Goal: Task Accomplishment & Management: Complete application form

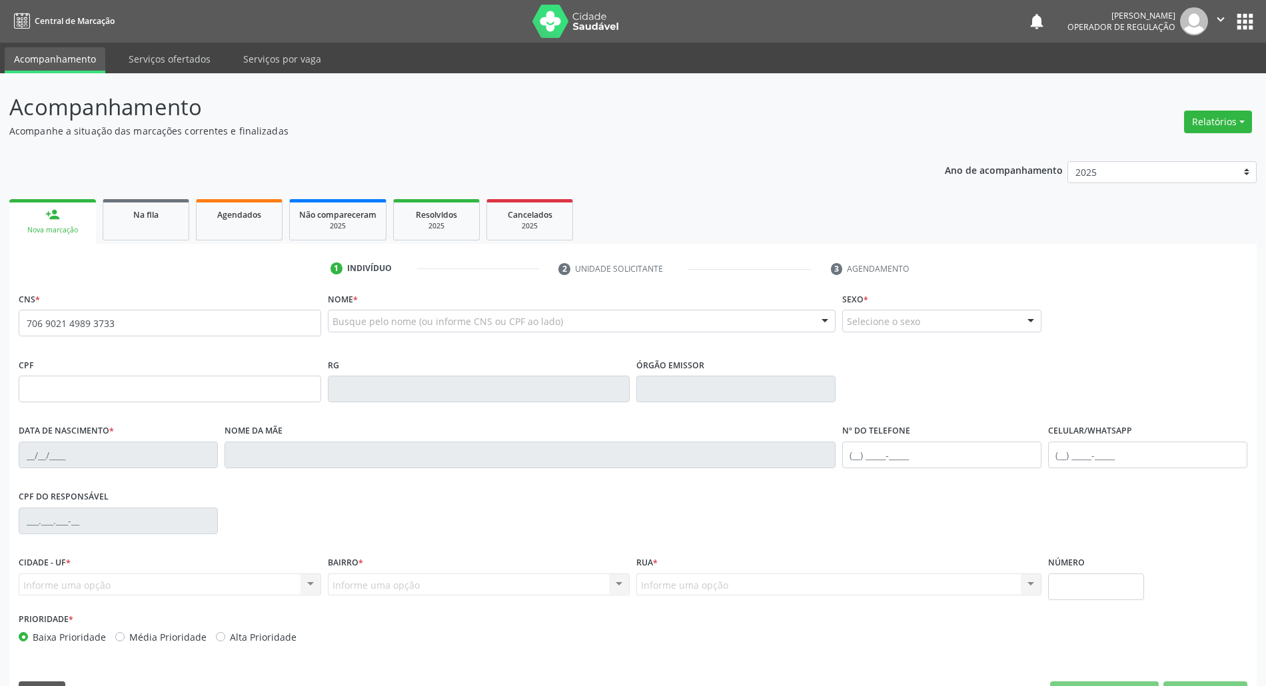
type input "706 9021 4989 3733"
type input "145.521.224-52"
type input "[DATE]"
type input "[PERSON_NAME]"
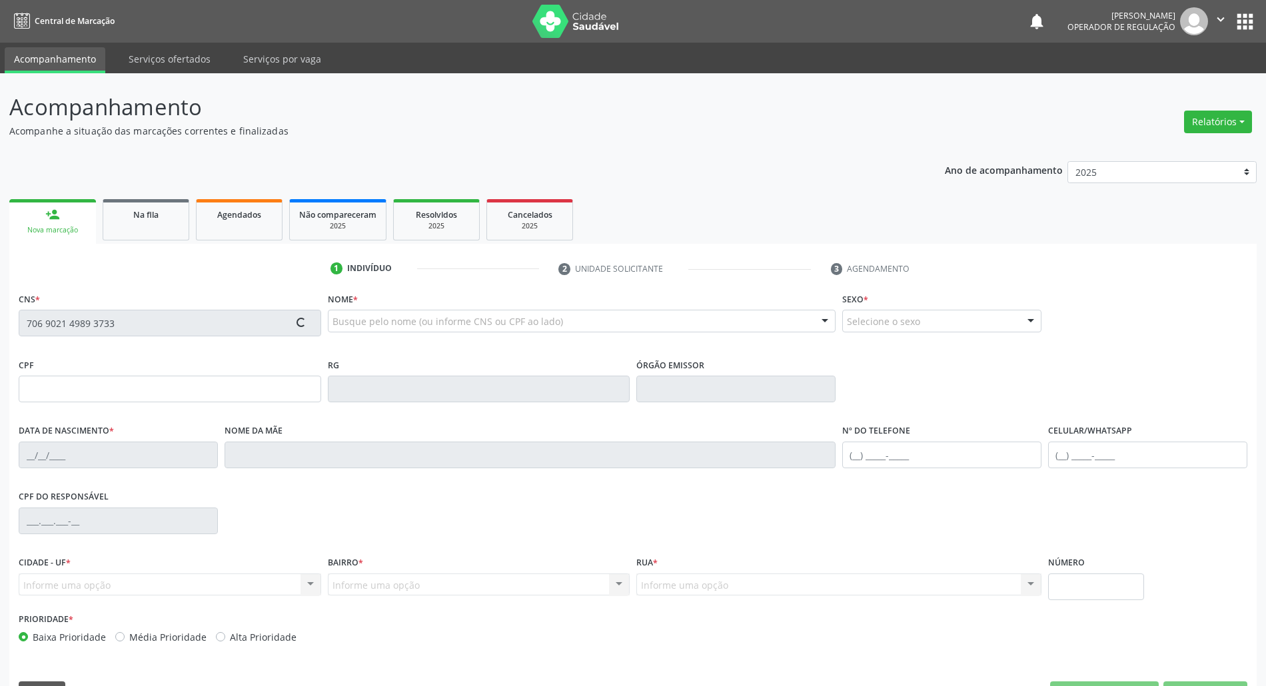
type input "[PHONE_NUMBER]"
type input "042.303.164-37"
type input "39"
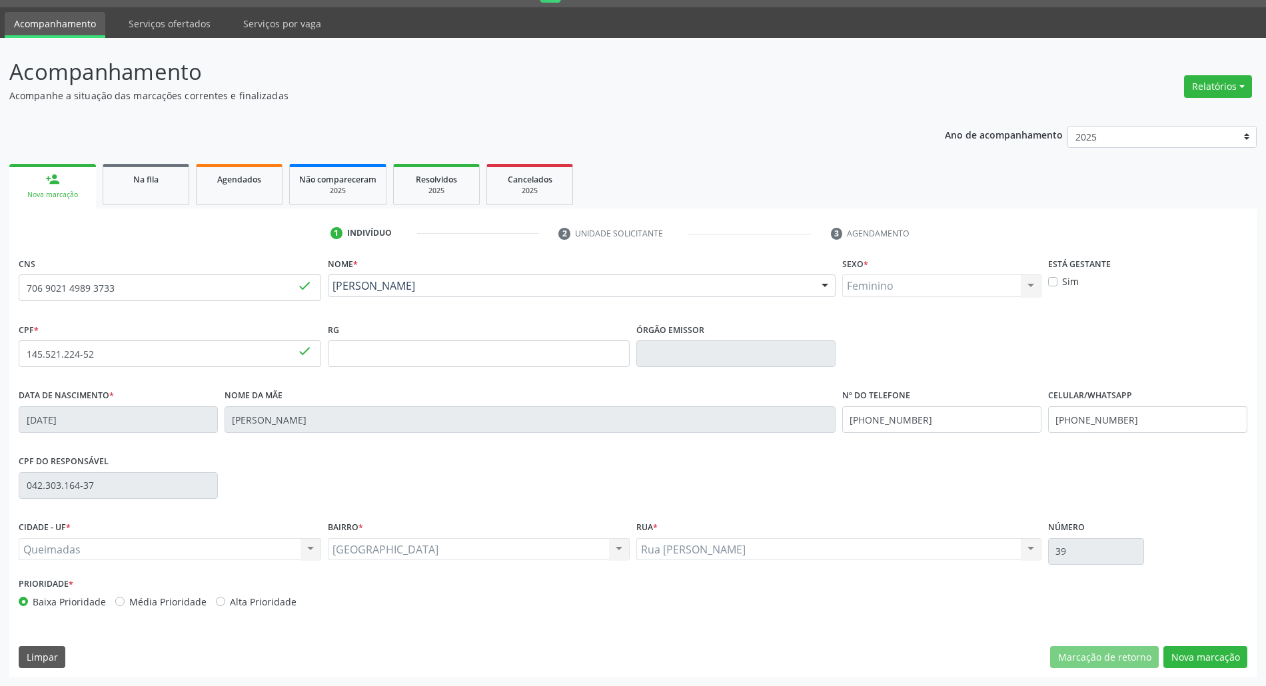
scroll to position [36, 0]
click at [1184, 656] on button "Nova marcação" at bounding box center [1206, 657] width 84 height 23
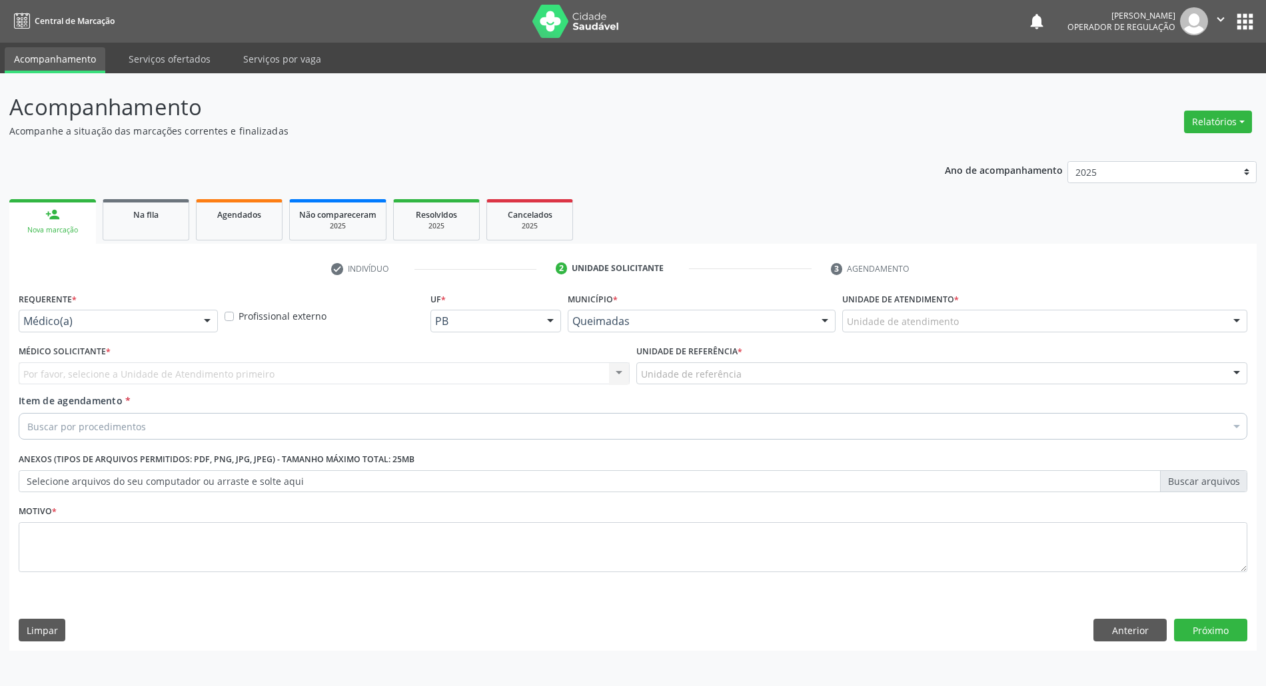
scroll to position [0, 0]
drag, startPoint x: 92, startPoint y: 329, endPoint x: 91, endPoint y: 336, distance: 7.5
click at [92, 329] on div "Médico(a)" at bounding box center [119, 321] width 201 height 23
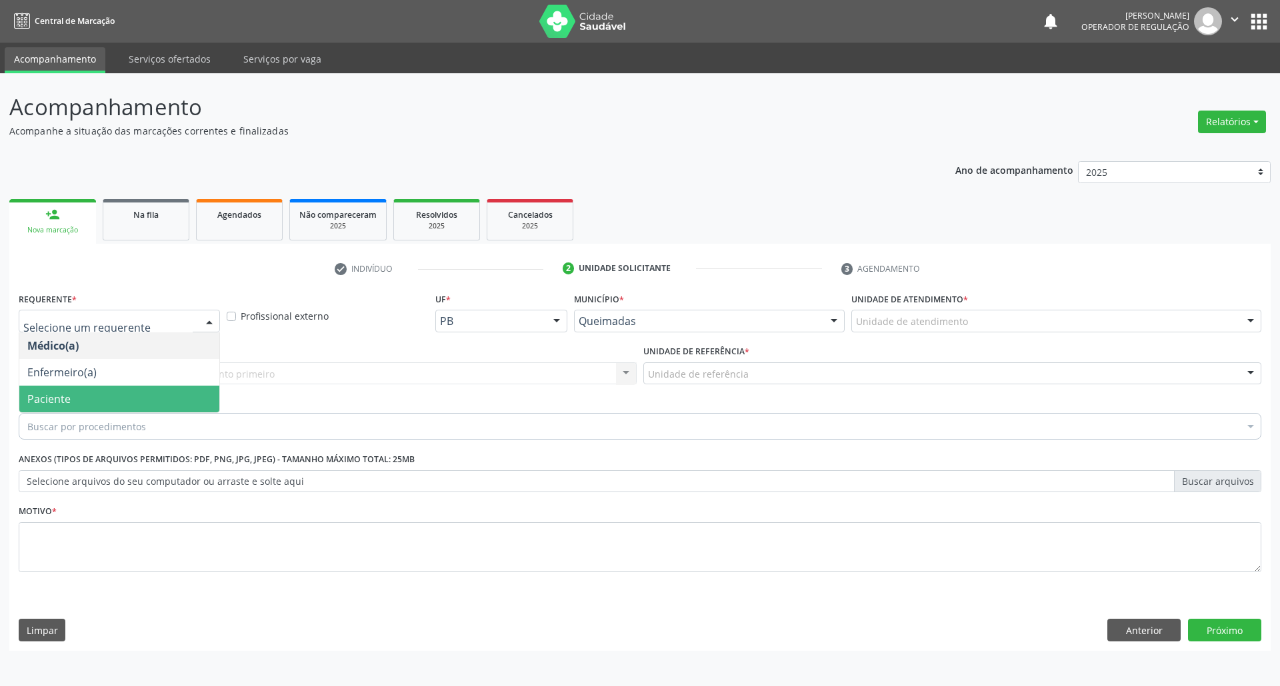
drag, startPoint x: 91, startPoint y: 405, endPoint x: 99, endPoint y: 389, distance: 17.6
click at [91, 404] on span "Paciente" at bounding box center [119, 399] width 200 height 27
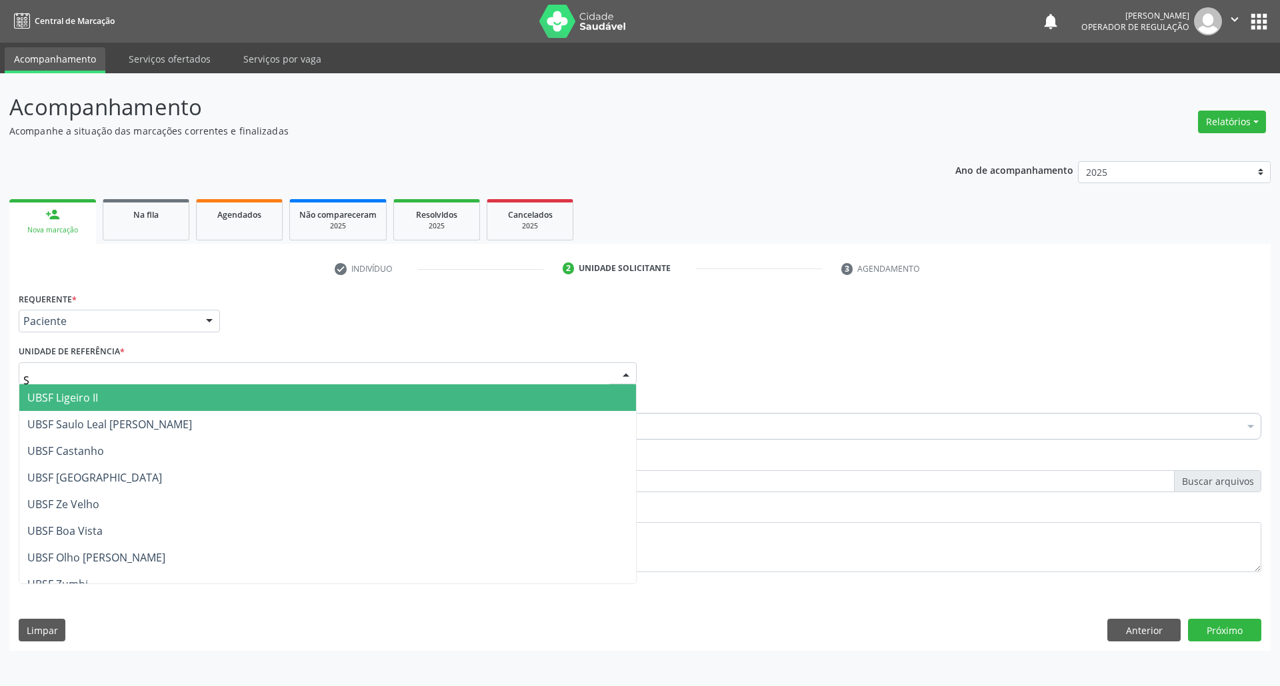
type input "SA"
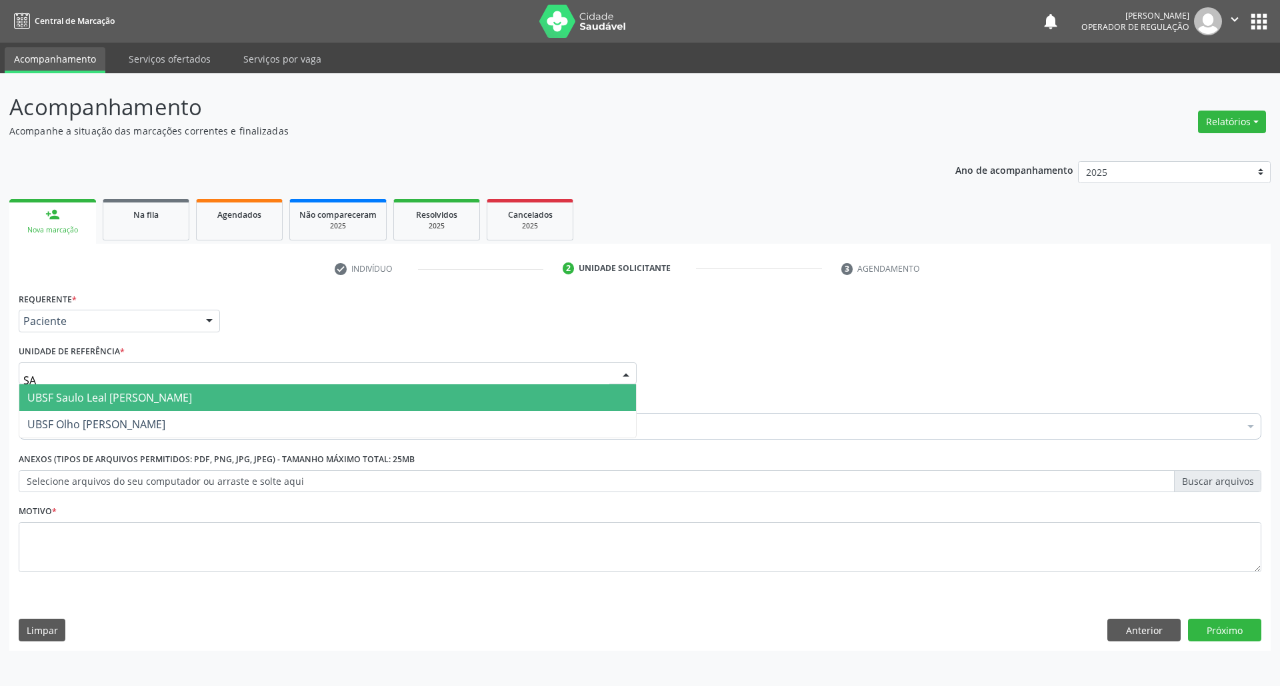
click at [102, 387] on span "UBSF Saulo Leal [PERSON_NAME]" at bounding box center [327, 398] width 616 height 27
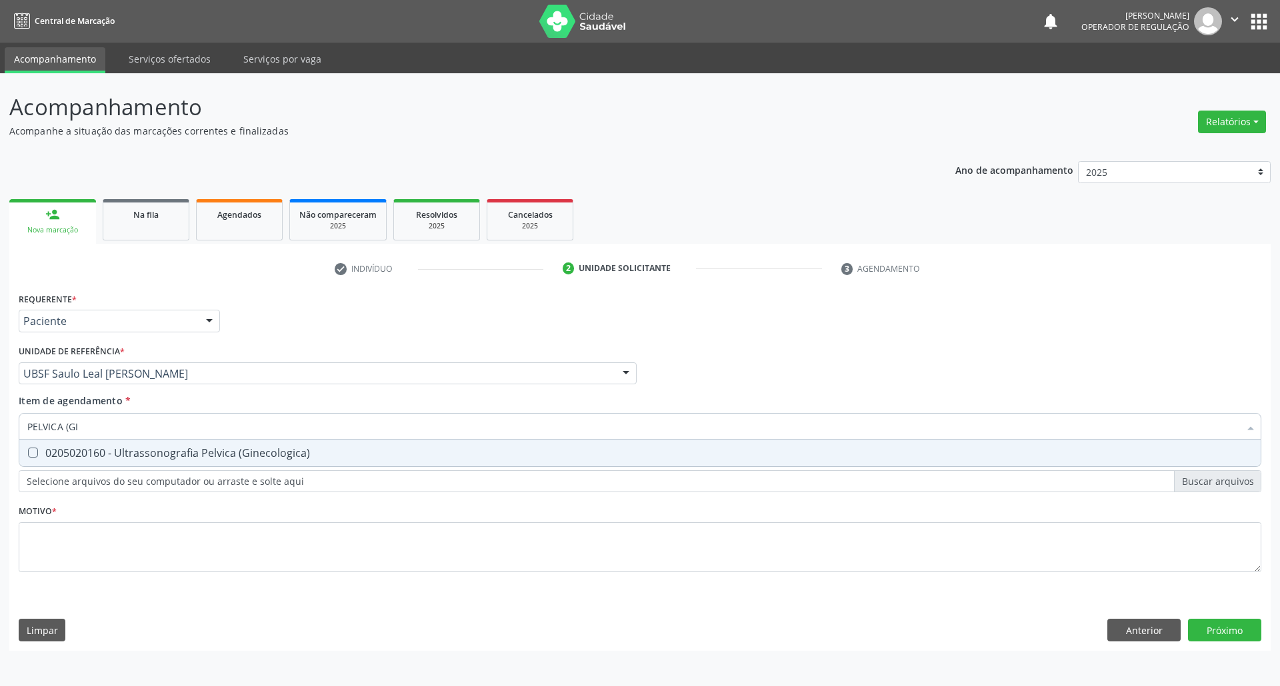
type input "PELVICA (GIN"
click at [105, 417] on input "PELVICA (GIN" at bounding box center [633, 426] width 1212 height 27
click at [164, 445] on span "0205020160 - Ultrassonografia Pelvica (Ginecologica)" at bounding box center [639, 453] width 1241 height 27
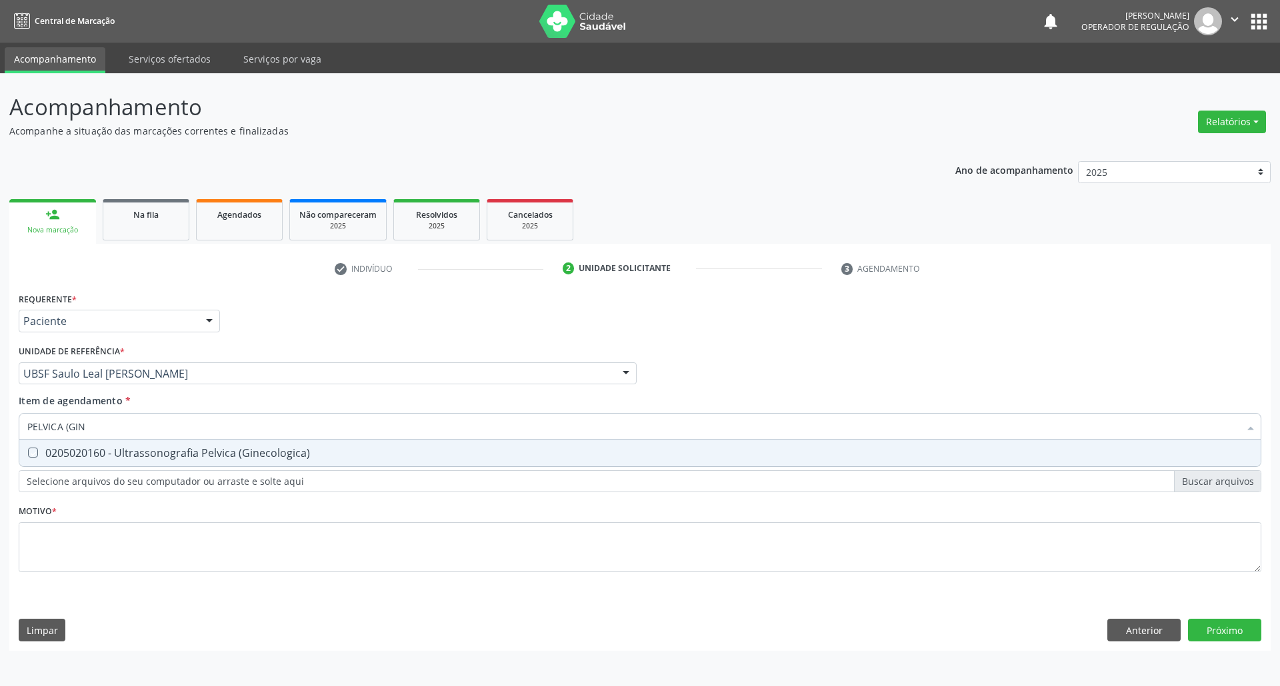
checkbox \(Ginecologica\) "true"
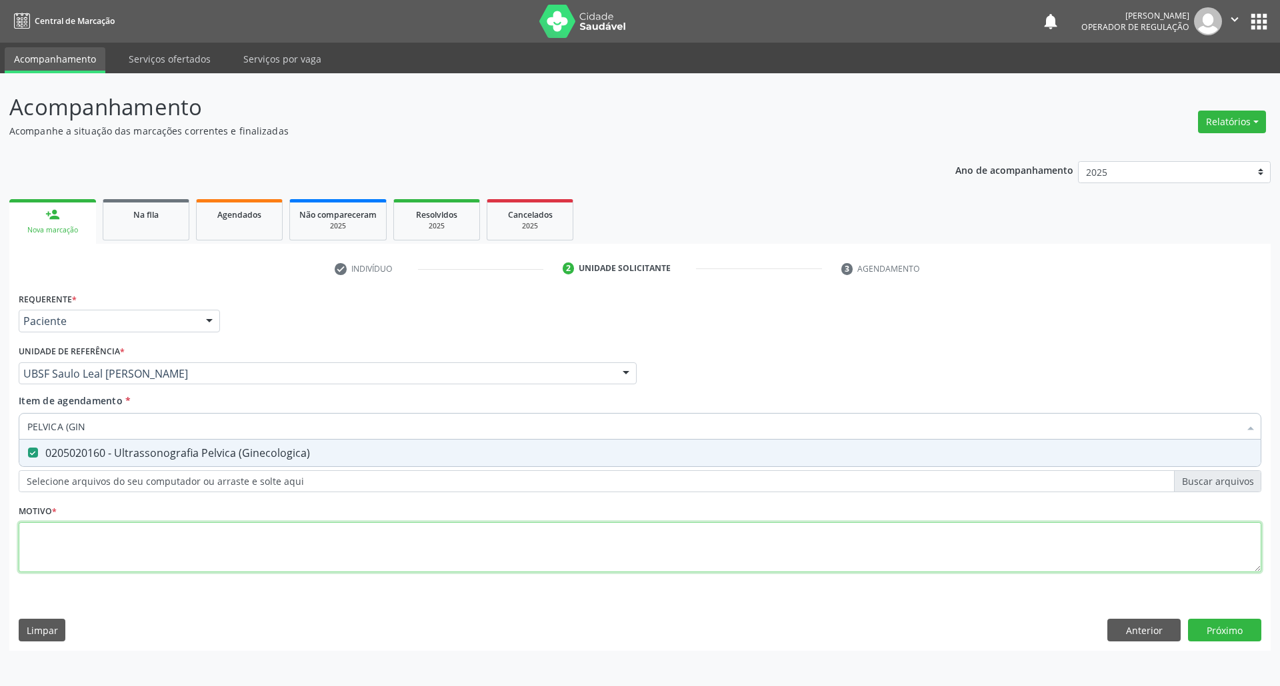
click at [120, 563] on div "Requerente * Paciente Médico(a) Enfermeiro(a) Paciente Nenhum resultado encontr…" at bounding box center [640, 440] width 1242 height 302
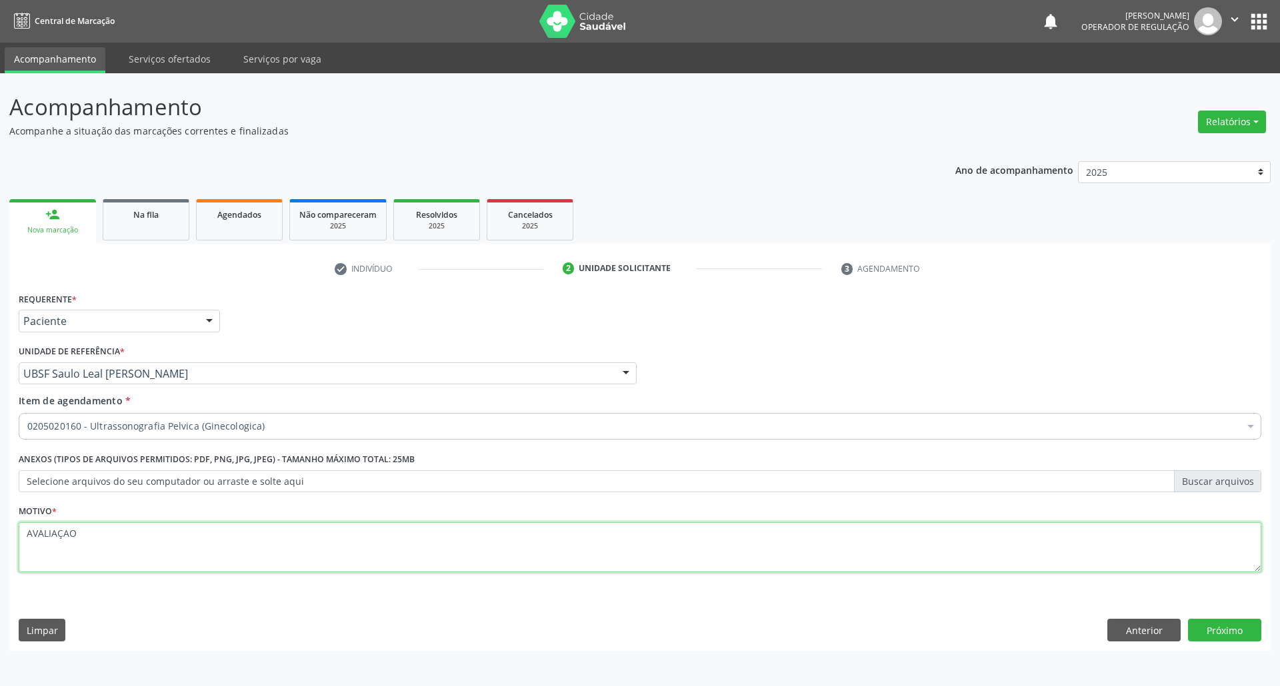
type textarea "AVALIAÇAO"
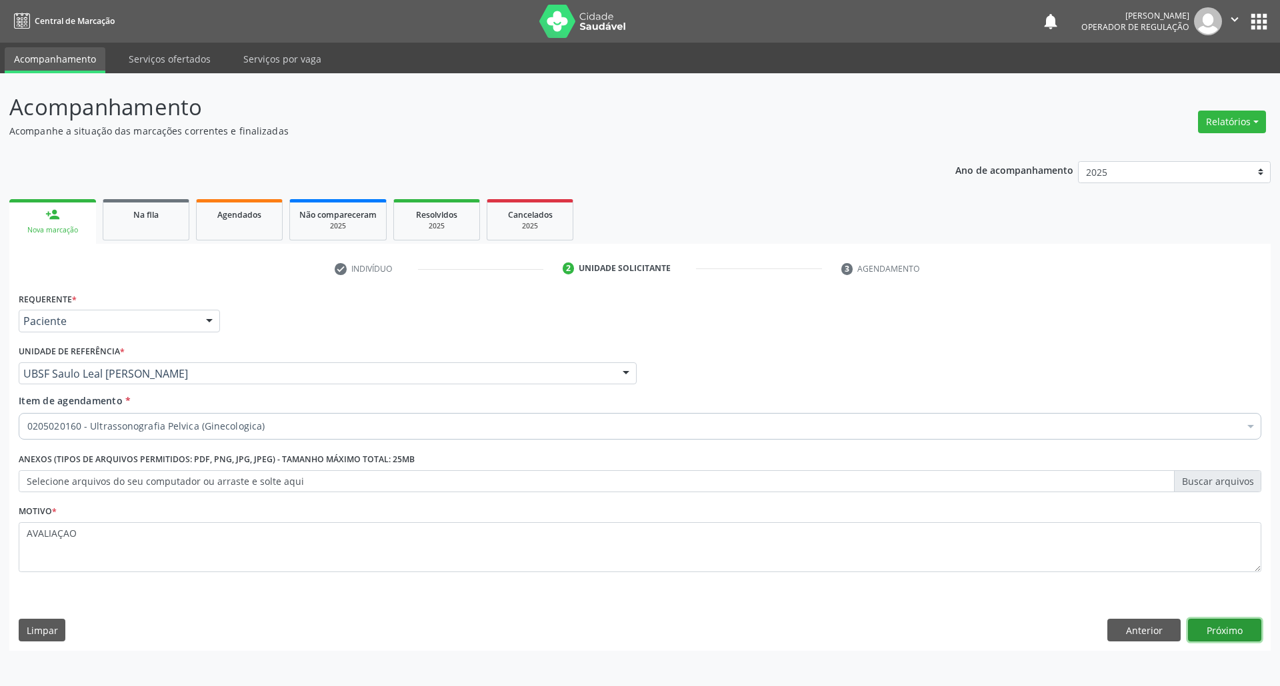
click button "Próximo" at bounding box center [1224, 630] width 73 height 23
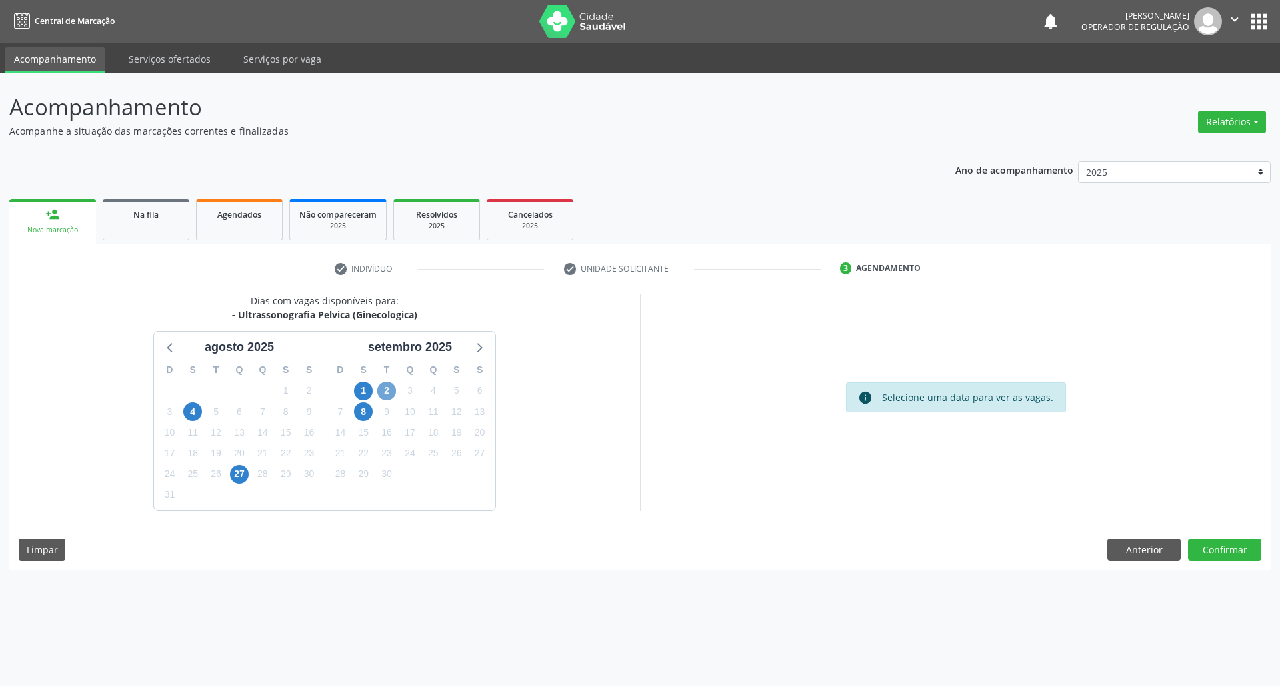
click at [390, 400] on span "2" at bounding box center [386, 391] width 19 height 19
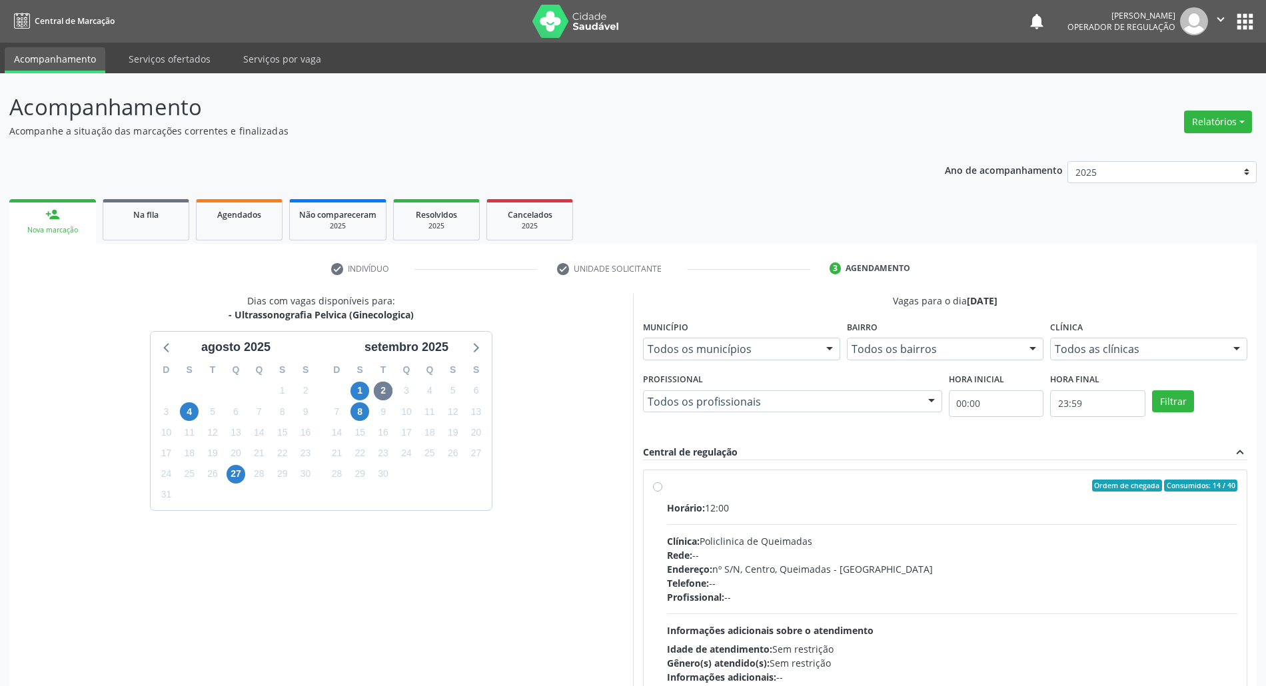
click at [868, 519] on div "Horário: 12:00 Clínica: Policlinica de Queimadas Rede: -- Endereço: nº S/N, Cen…" at bounding box center [952, 592] width 570 height 183
click at [662, 492] on input "Ordem de chegada Consumidos: 14 / 40 Horário: 12:00 Clínica: Policlinica de Que…" at bounding box center [657, 486] width 9 height 12
radio input "true"
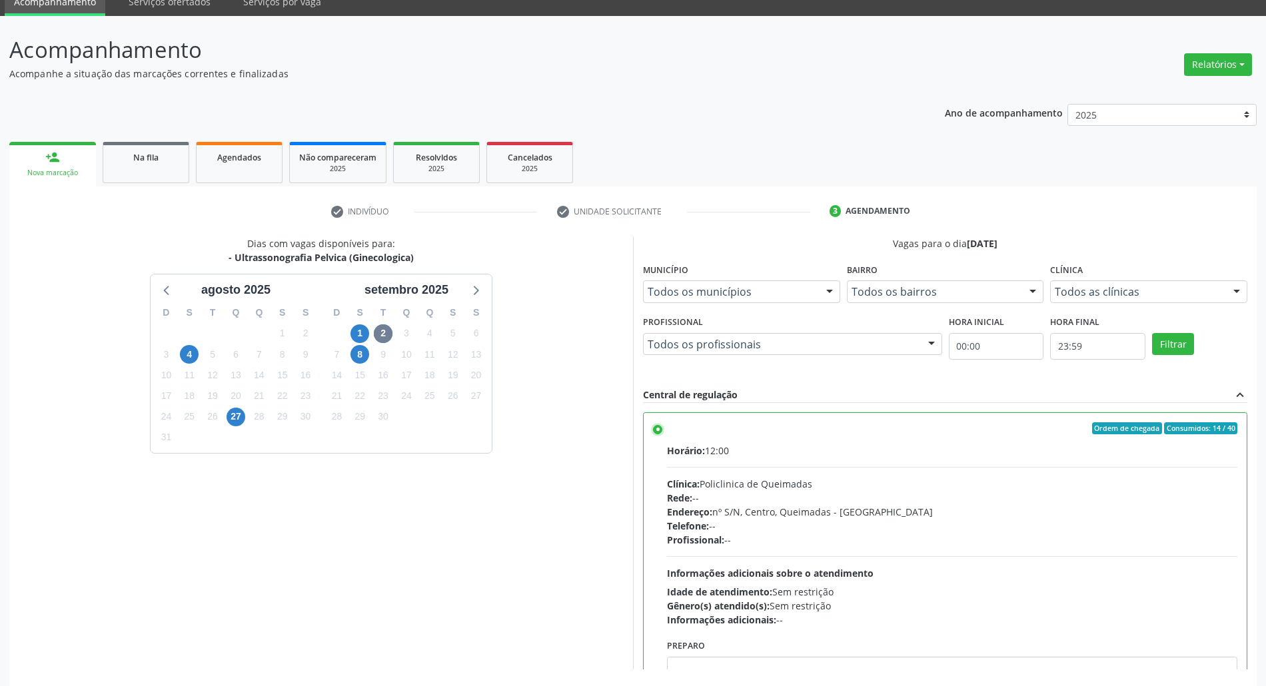
scroll to position [110, 0]
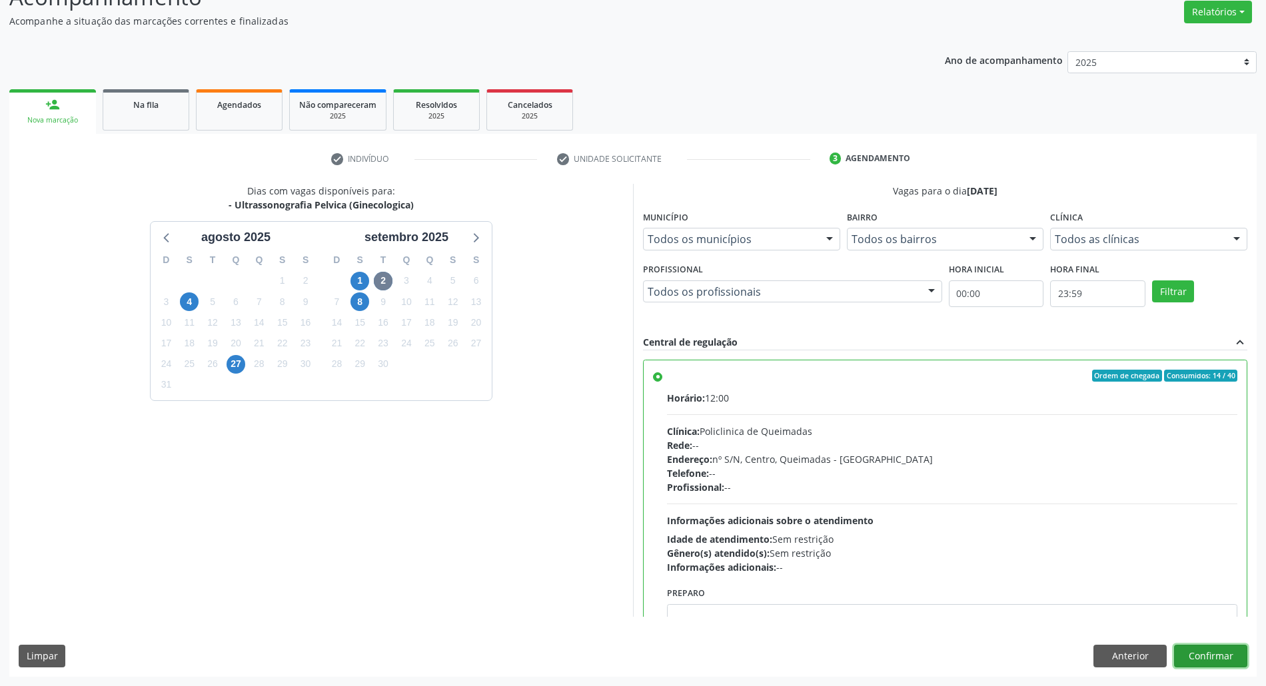
click at [1224, 664] on button "Confirmar" at bounding box center [1210, 656] width 73 height 23
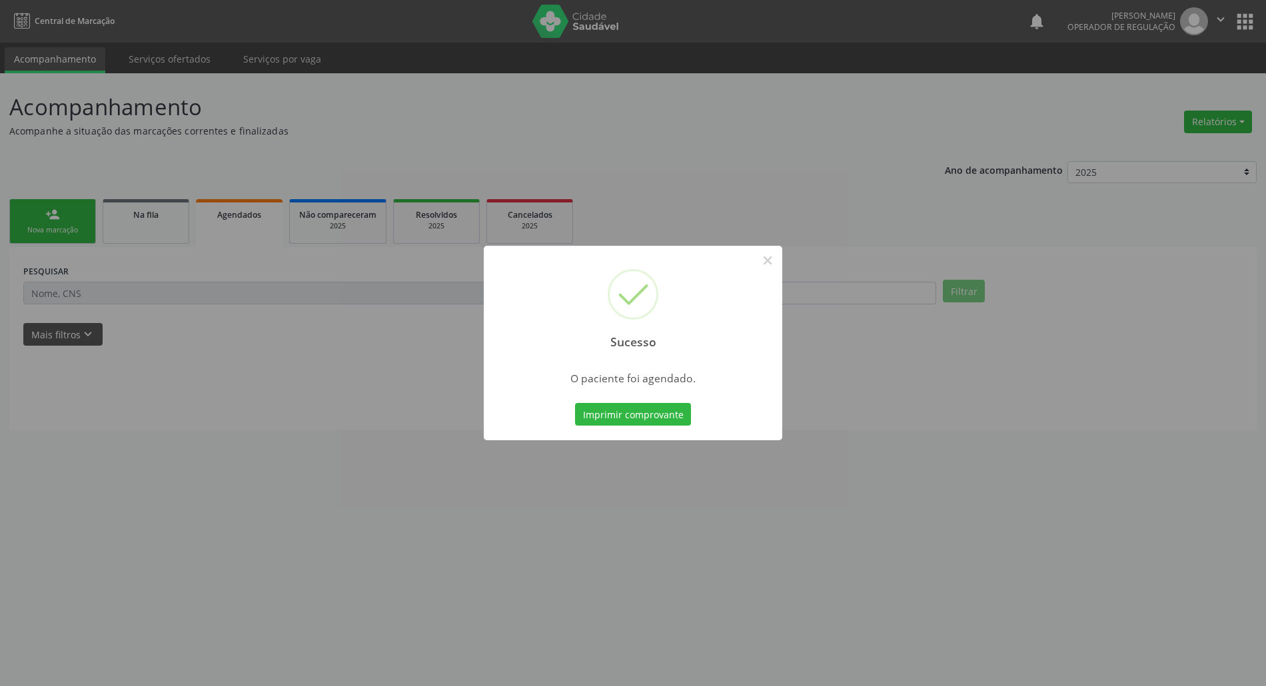
scroll to position [0, 0]
click at [642, 412] on button "Imprimir comprovante" at bounding box center [640, 414] width 116 height 23
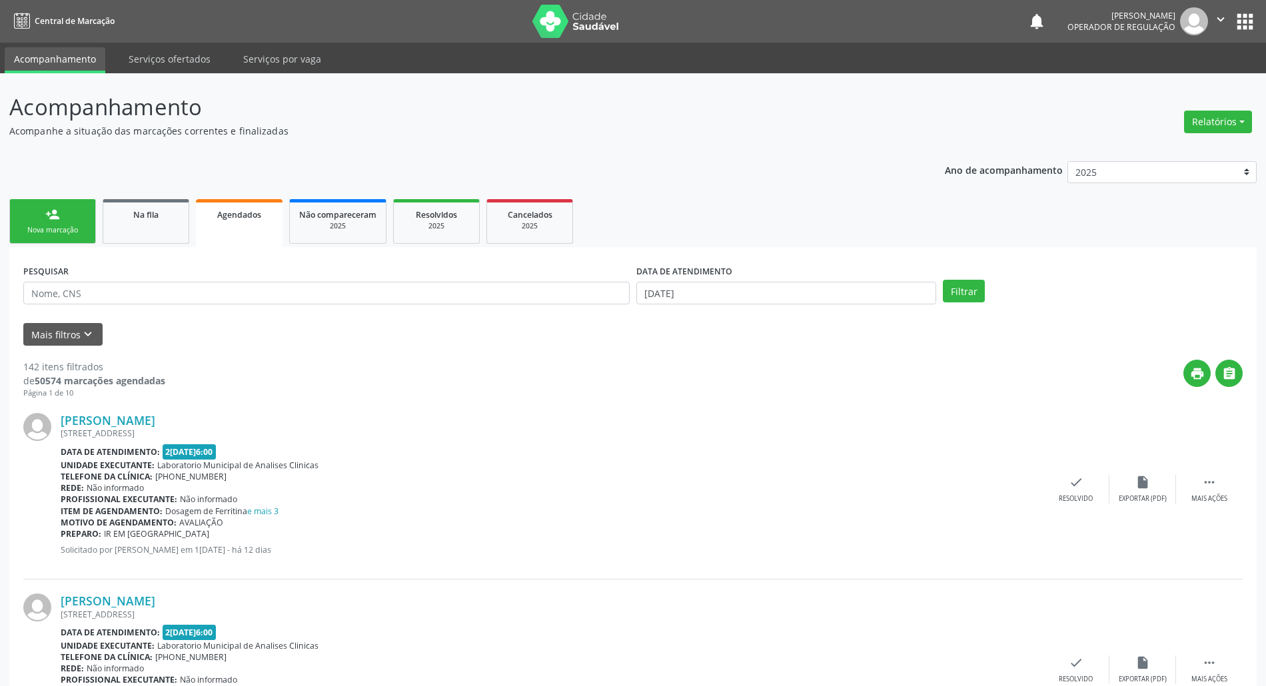
click at [59, 219] on div "person_add" at bounding box center [52, 214] width 15 height 15
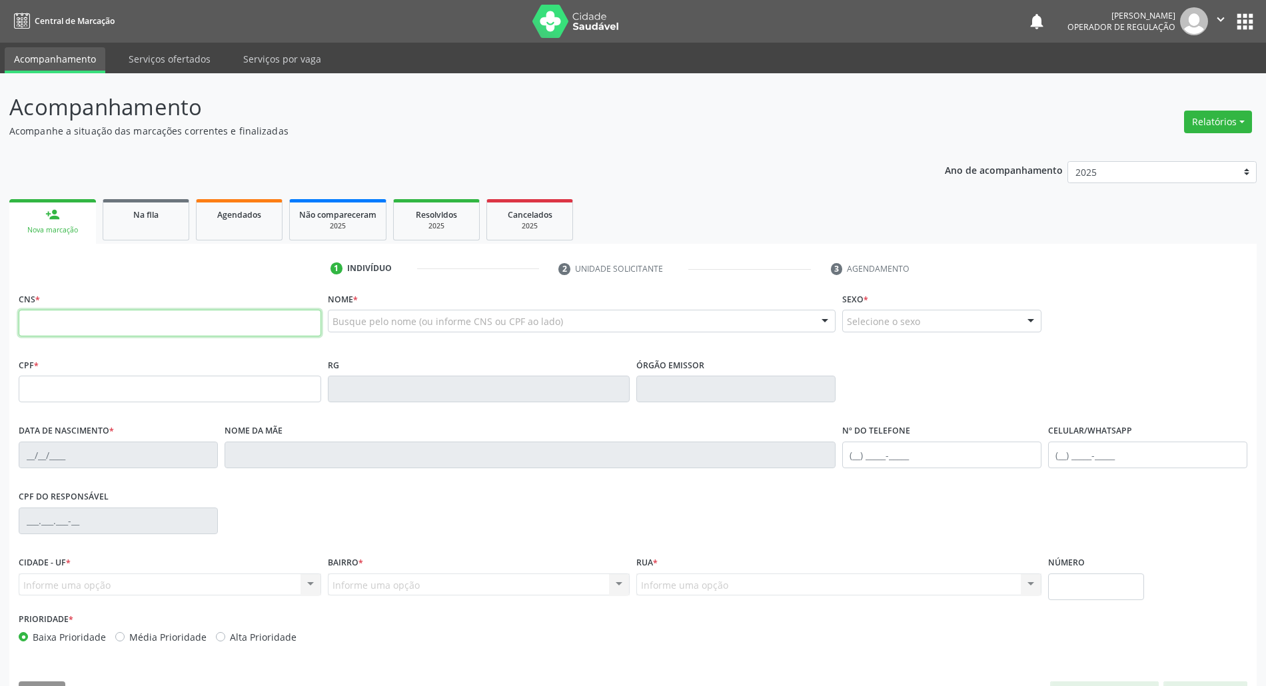
click at [123, 333] on input "text" at bounding box center [170, 323] width 303 height 27
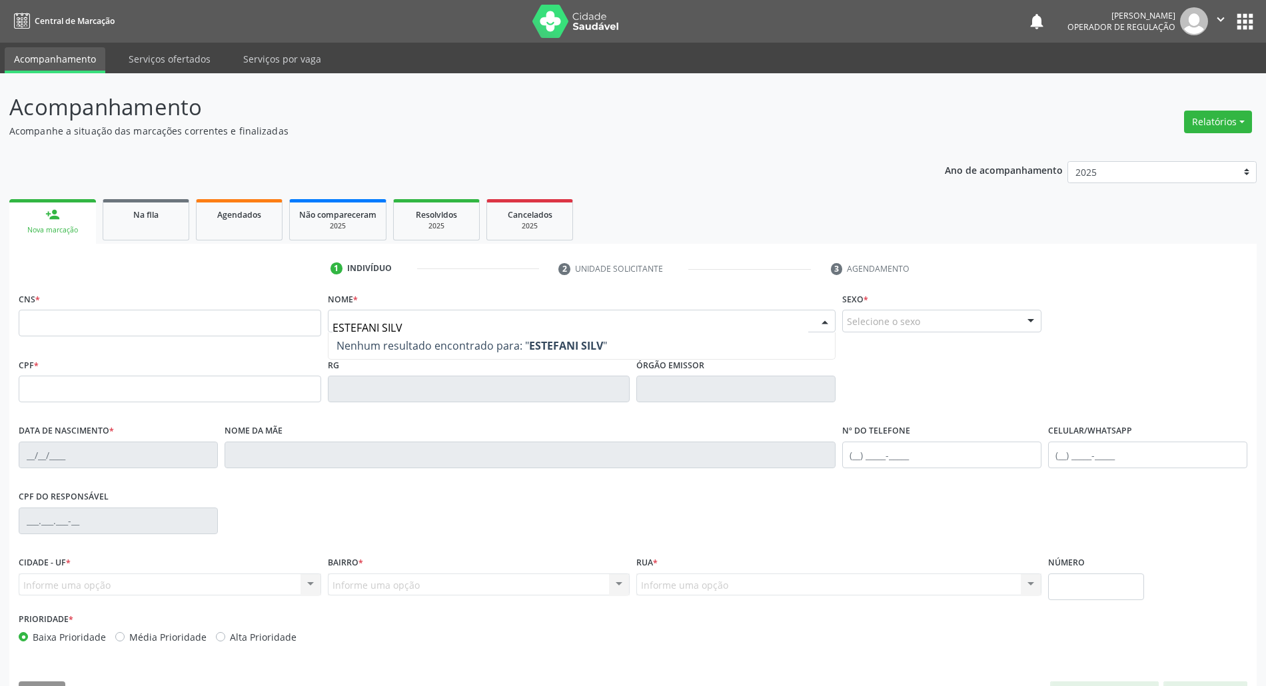
type input "[PERSON_NAME]"
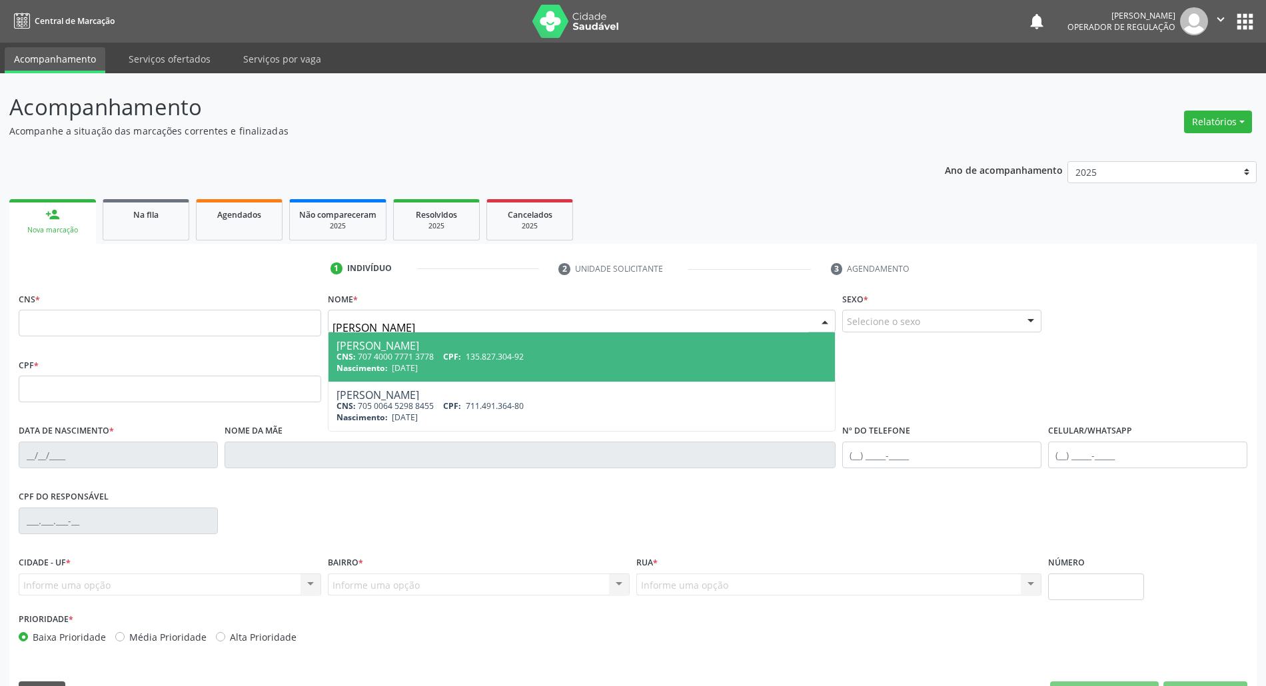
click at [377, 364] on span "Nascimento:" at bounding box center [362, 368] width 51 height 11
type input "707 4000 7771 3778"
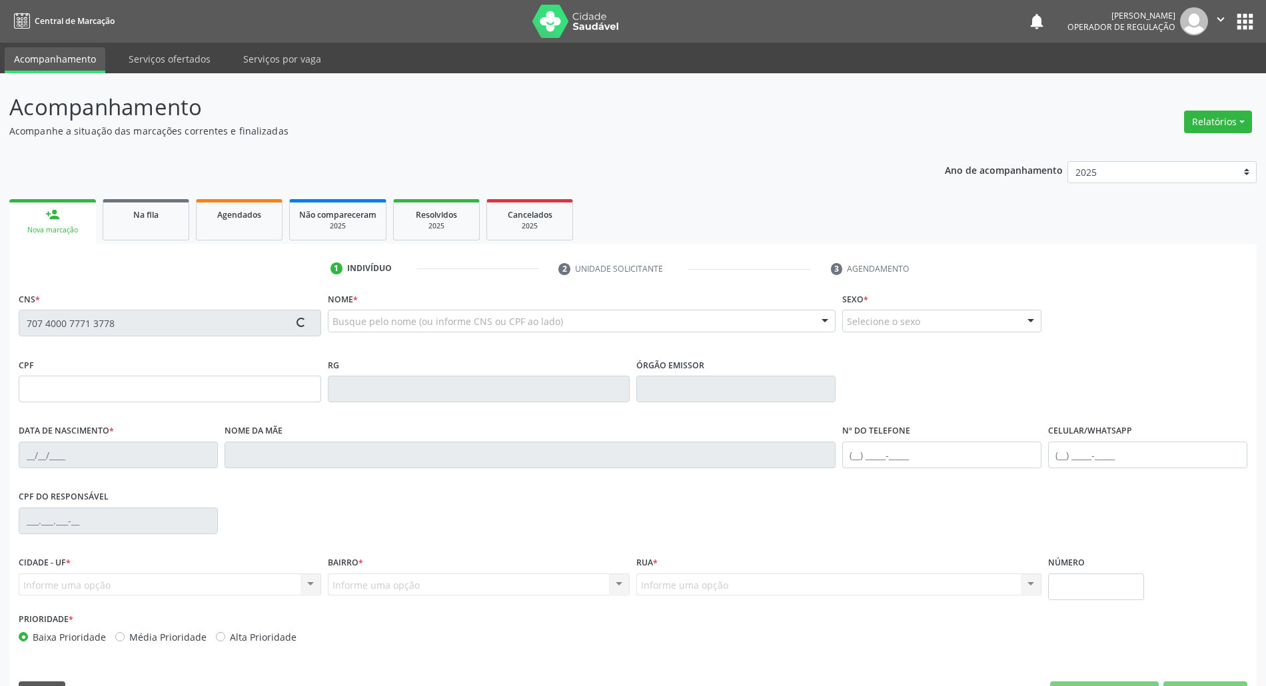
type input "135.827.304-92"
type input "[DATE]"
type input "[PERSON_NAME]"
type input "[PHONE_NUMBER]"
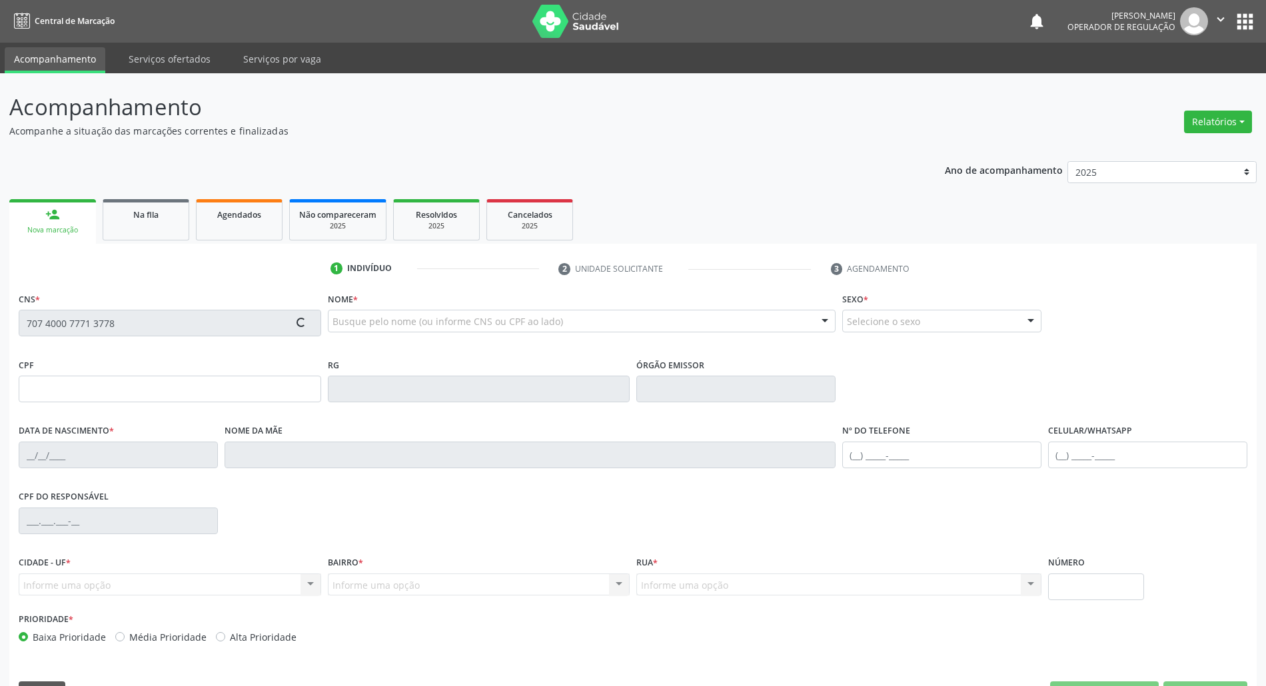
type input "518.640.614-72"
type input "28"
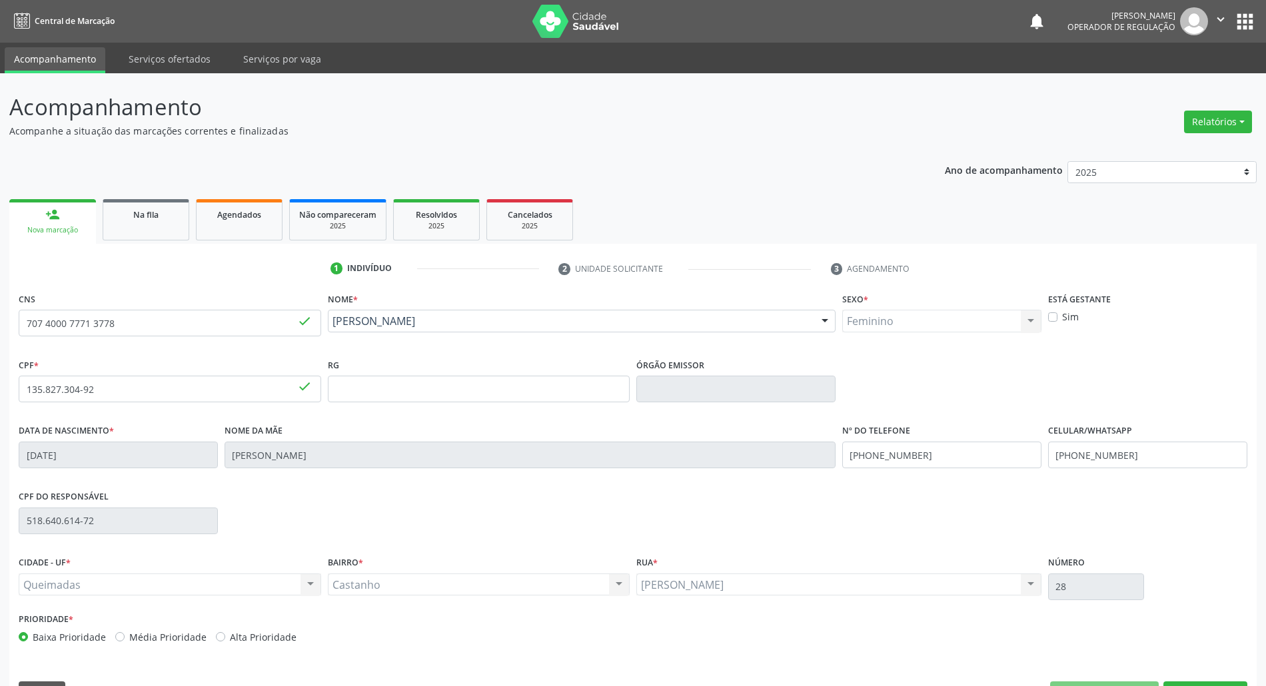
scroll to position [36, 0]
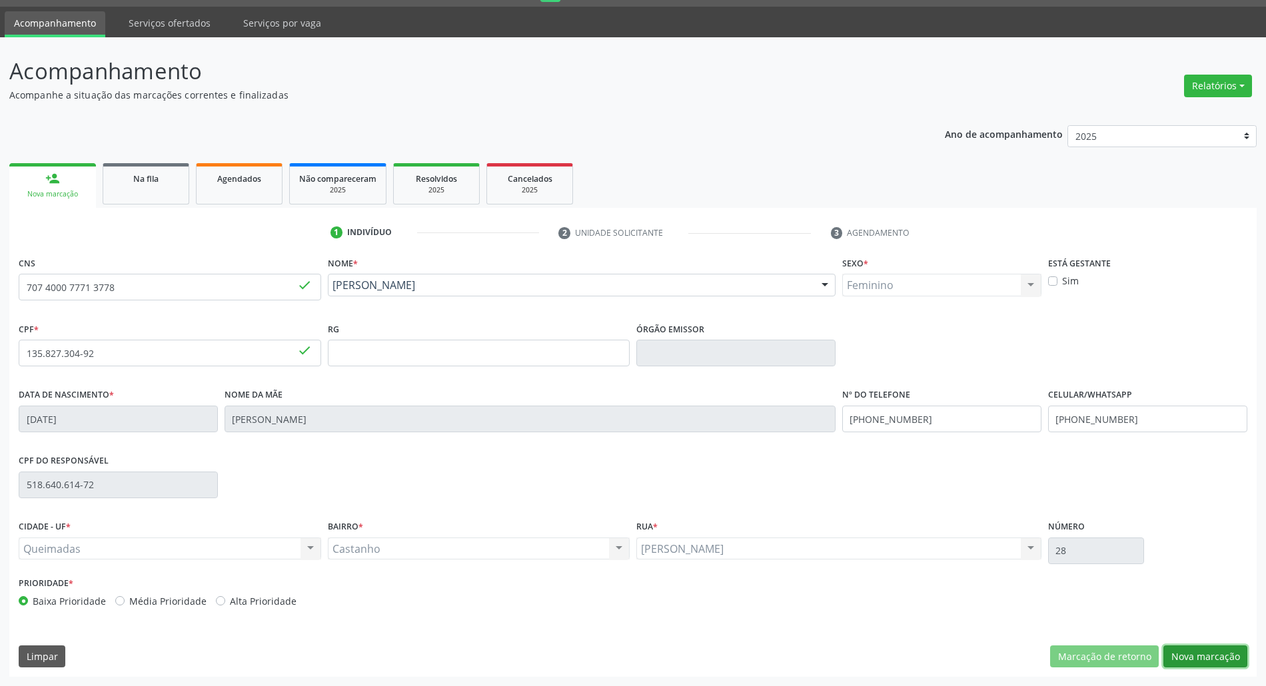
click at [1181, 658] on button "Nova marcação" at bounding box center [1206, 657] width 84 height 23
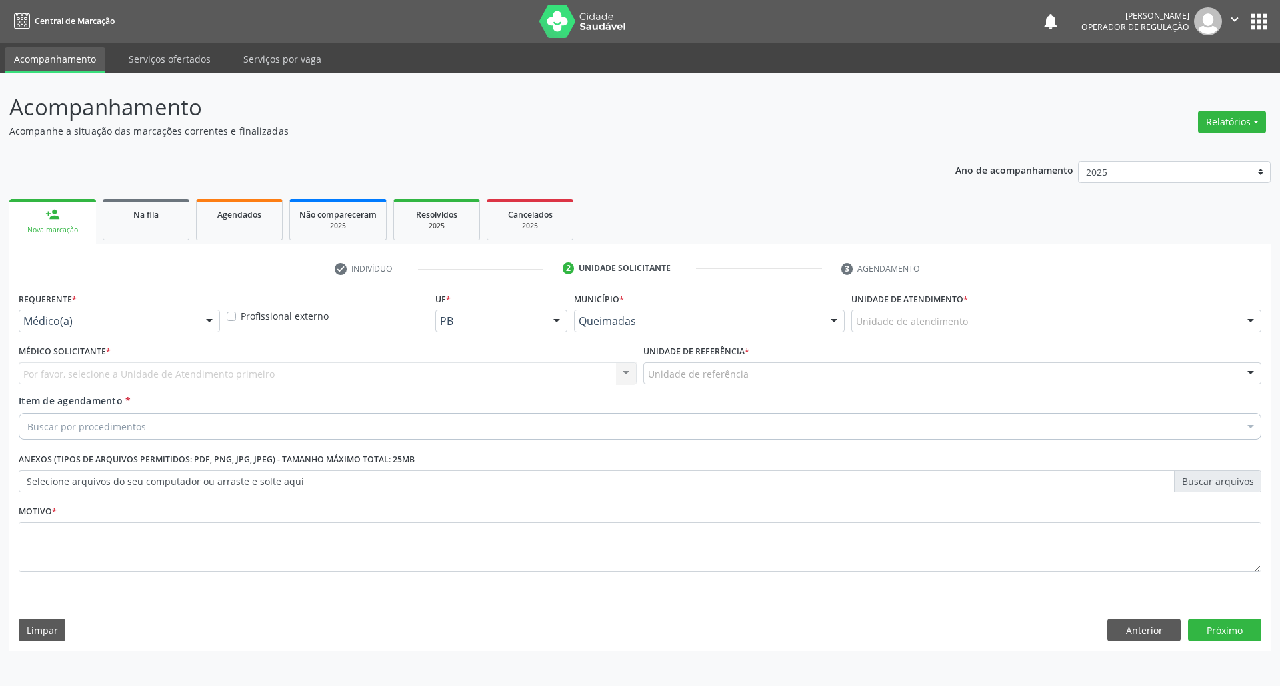
click at [199, 313] on div at bounding box center [209, 322] width 20 height 23
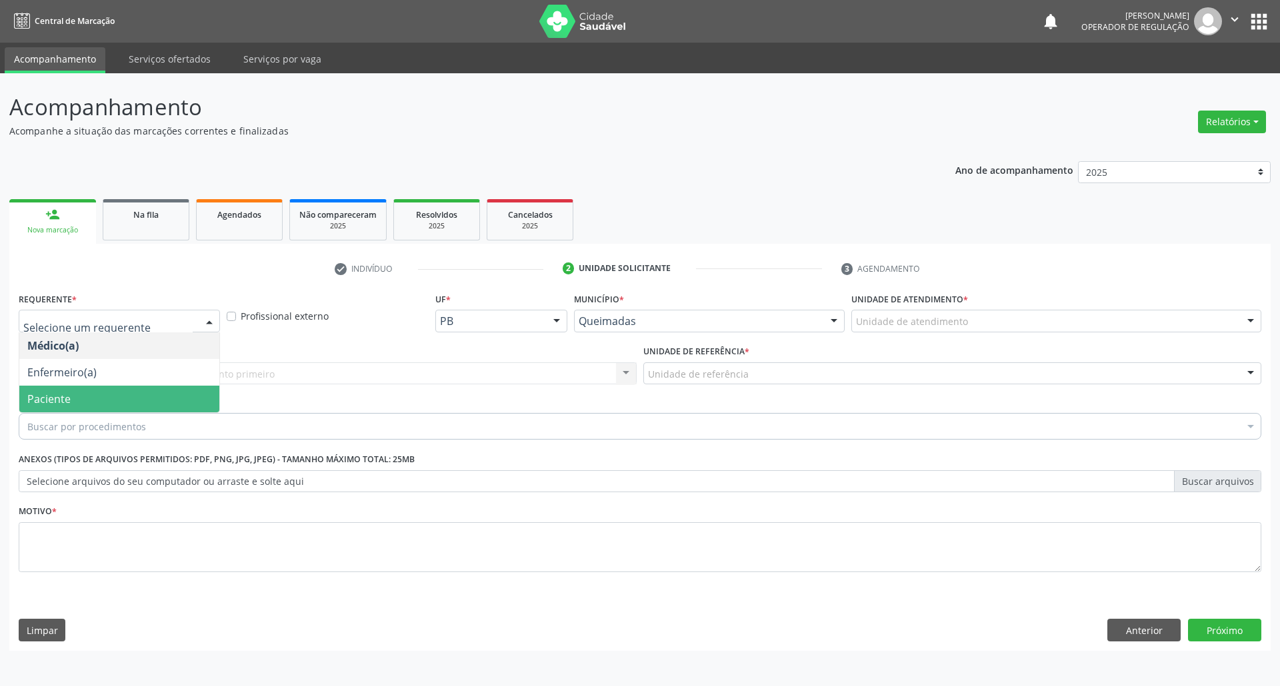
click at [171, 392] on span "Paciente" at bounding box center [119, 399] width 200 height 27
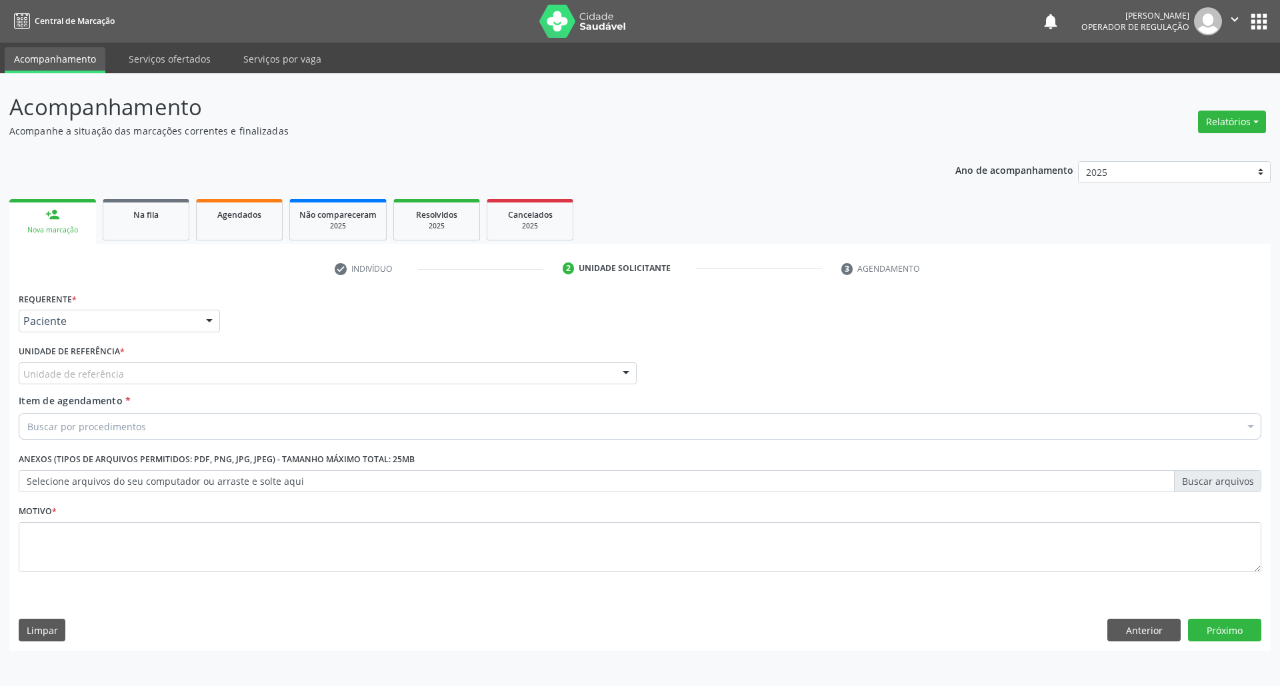
click at [195, 376] on div "Unidade de referência" at bounding box center [328, 374] width 618 height 23
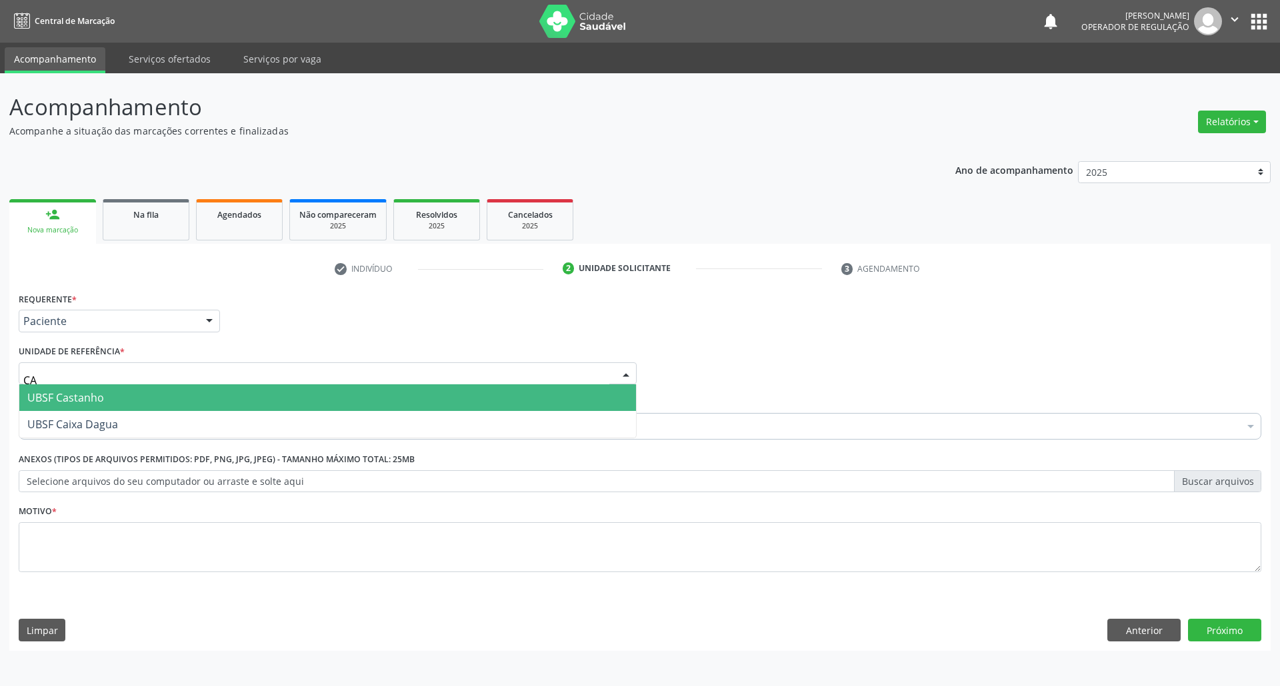
type input "CAS"
click at [187, 395] on span "UBSF Castanho" at bounding box center [327, 398] width 616 height 27
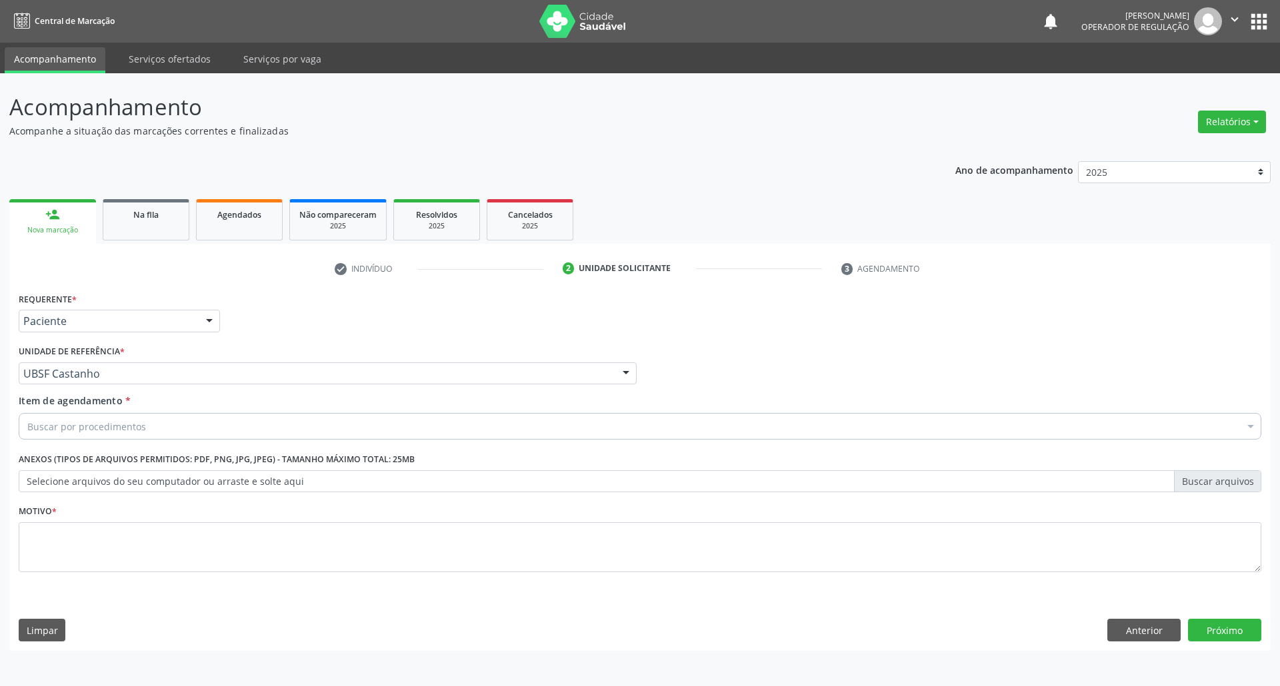
click at [191, 427] on div "Buscar por procedimentos" at bounding box center [640, 426] width 1242 height 27
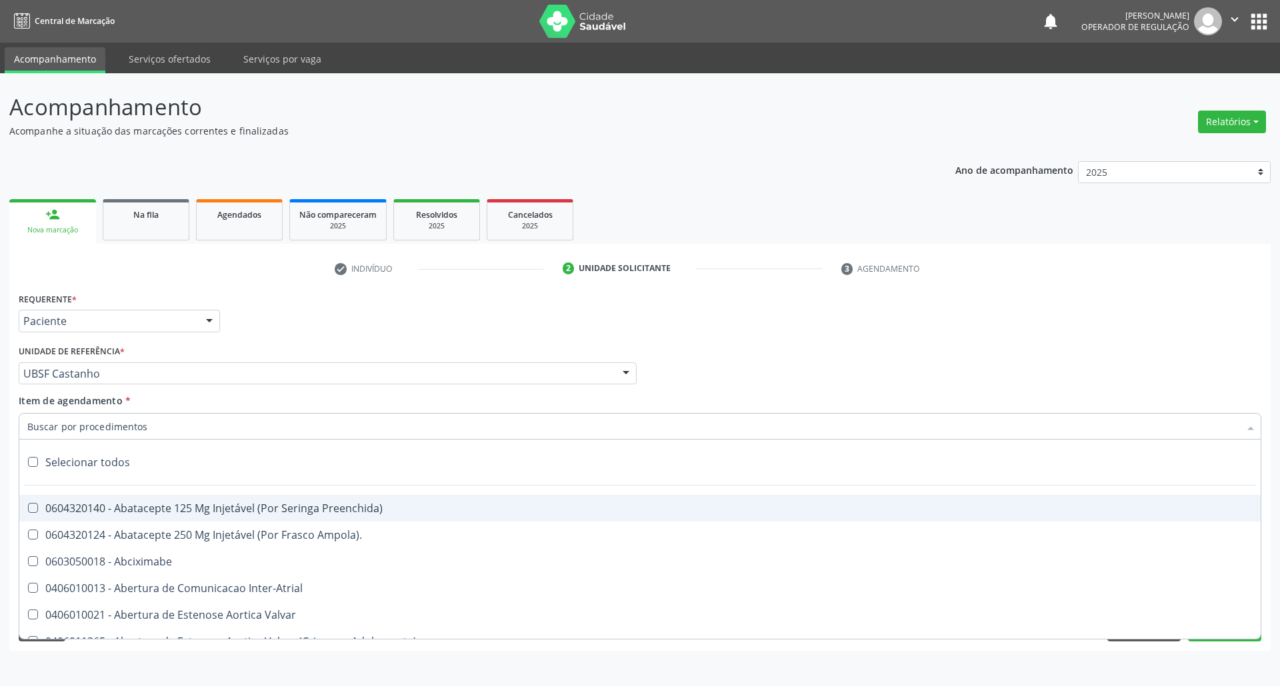
paste input "PELVICA (GIN"
type input "PELVICA (GIN"
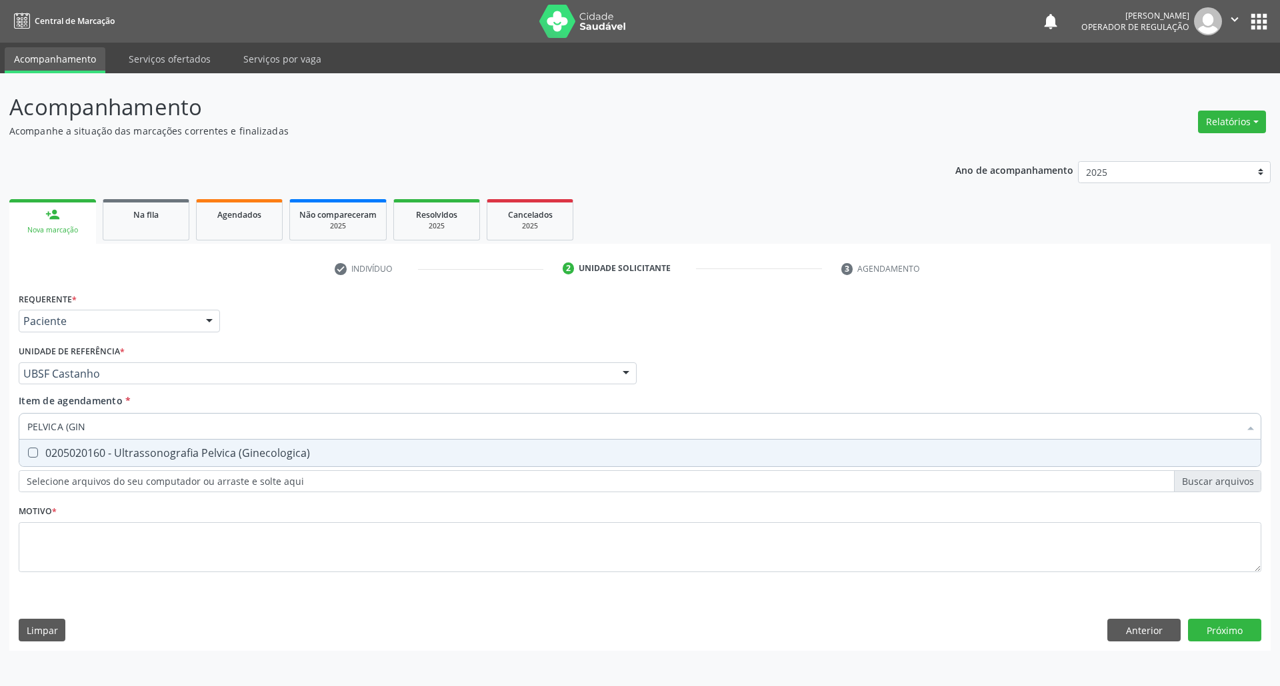
click at [184, 459] on div "0205020160 - Ultrassonografia Pelvica (Ginecologica)" at bounding box center [639, 453] width 1225 height 11
checkbox \(Ginecologica\) "true"
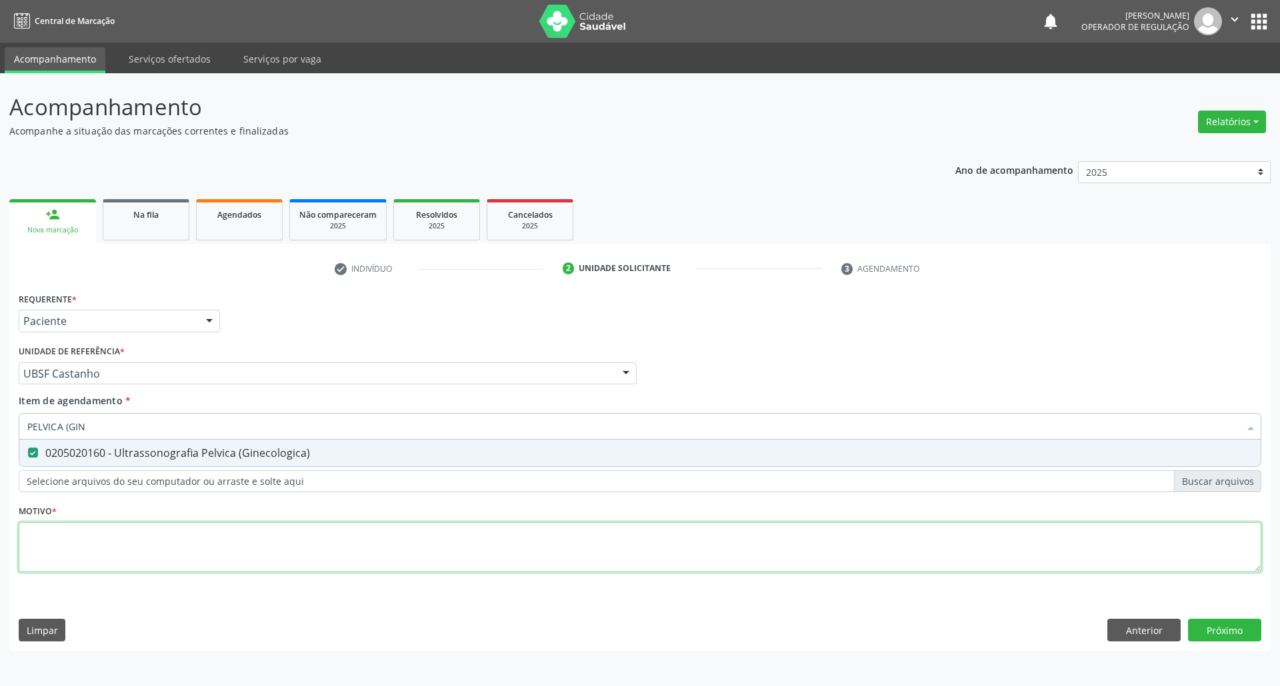
click at [165, 545] on div "Requerente * Paciente Médico(a) Enfermeiro(a) Paciente Nenhum resultado encontr…" at bounding box center [640, 440] width 1242 height 302
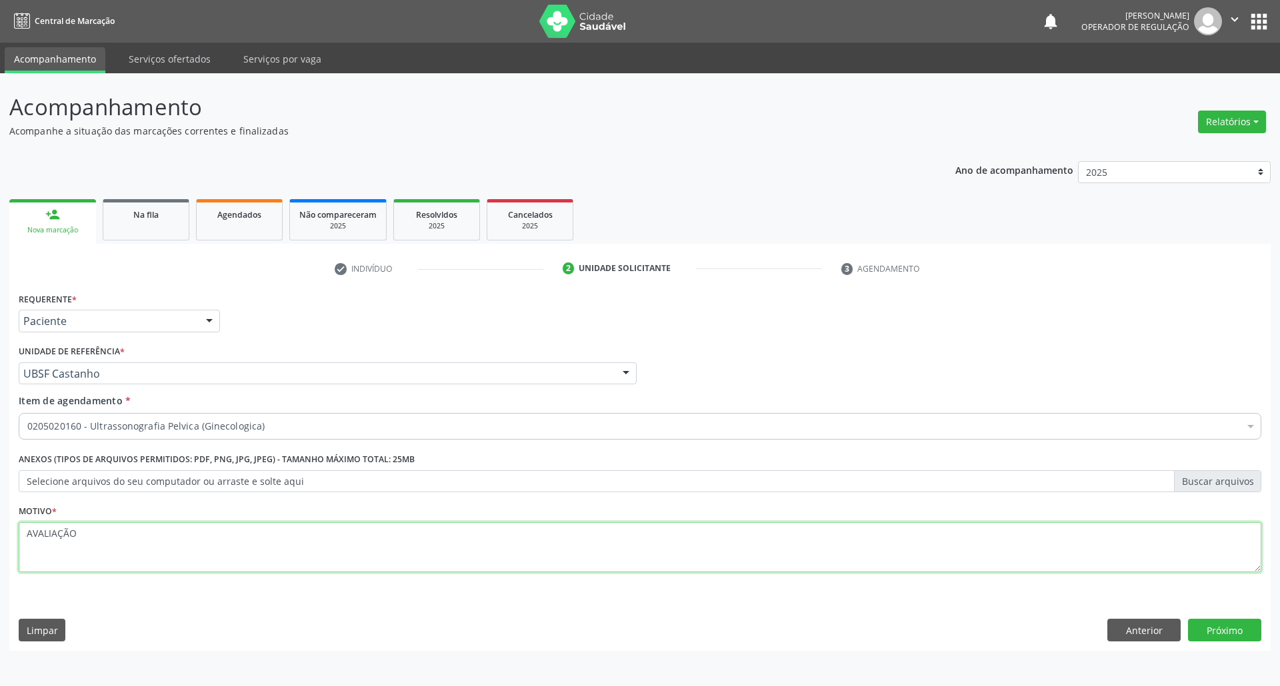
type textarea "AVALIAÇÃO"
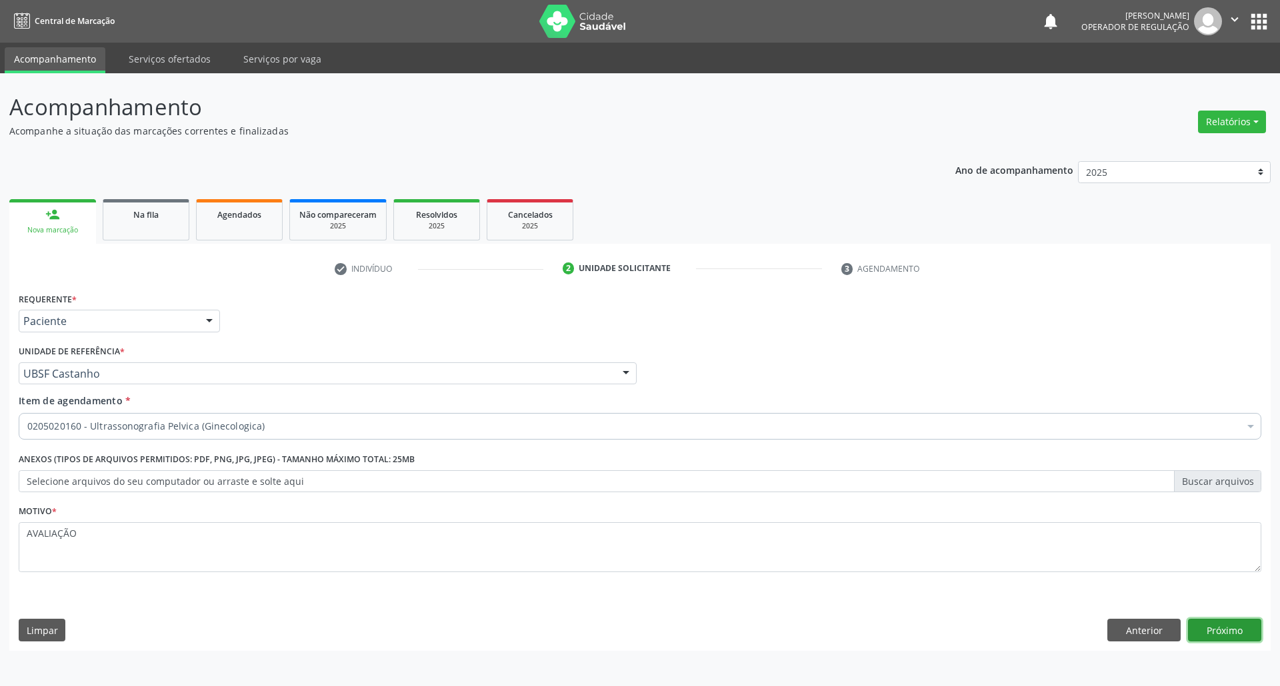
click button "Próximo" at bounding box center [1224, 630] width 73 height 23
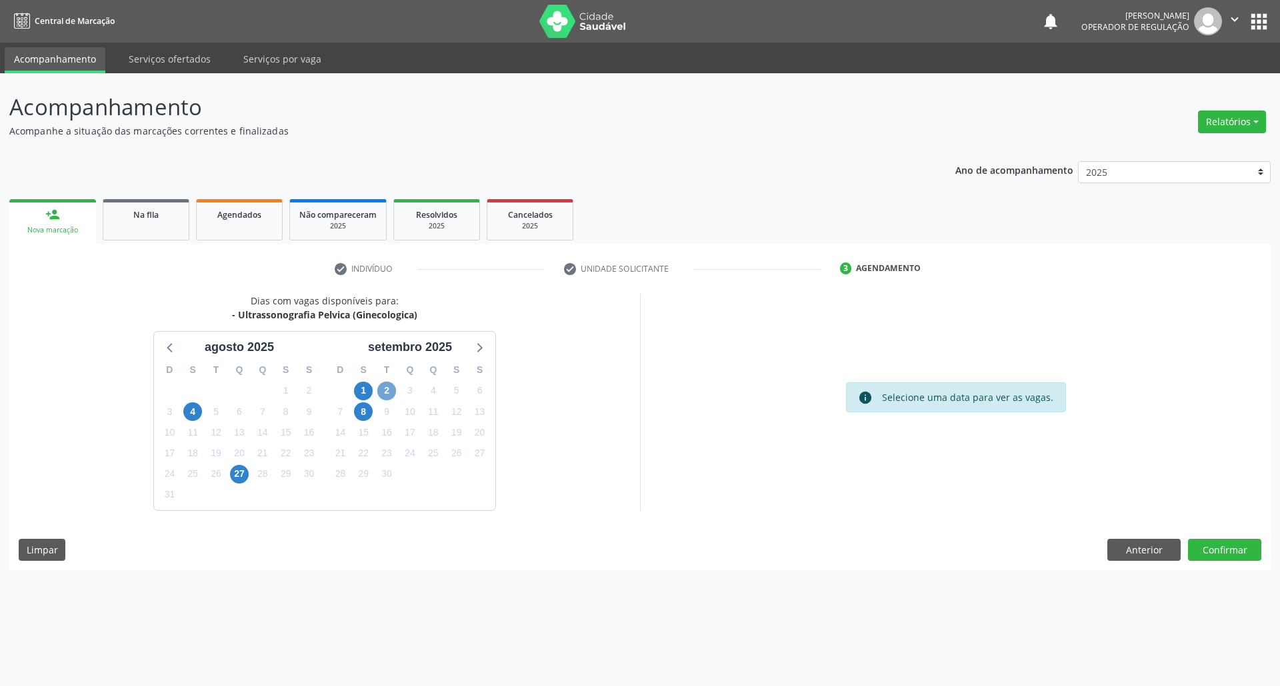
click at [384, 397] on span "2" at bounding box center [386, 391] width 19 height 19
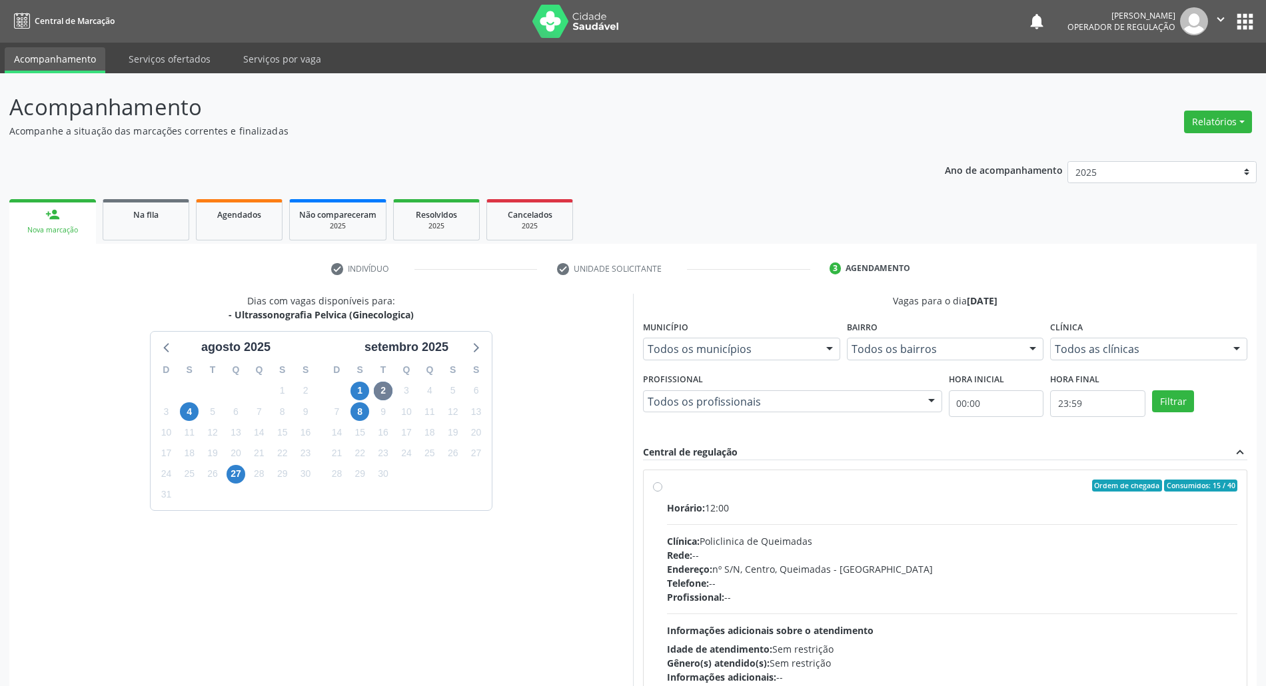
click at [821, 515] on div "Horário: 12:00" at bounding box center [952, 508] width 570 height 14
click at [662, 492] on input "Ordem de chegada Consumidos: 15 / 40 Horário: 12:00 Clínica: Policlinica de Que…" at bounding box center [657, 486] width 9 height 12
radio input "true"
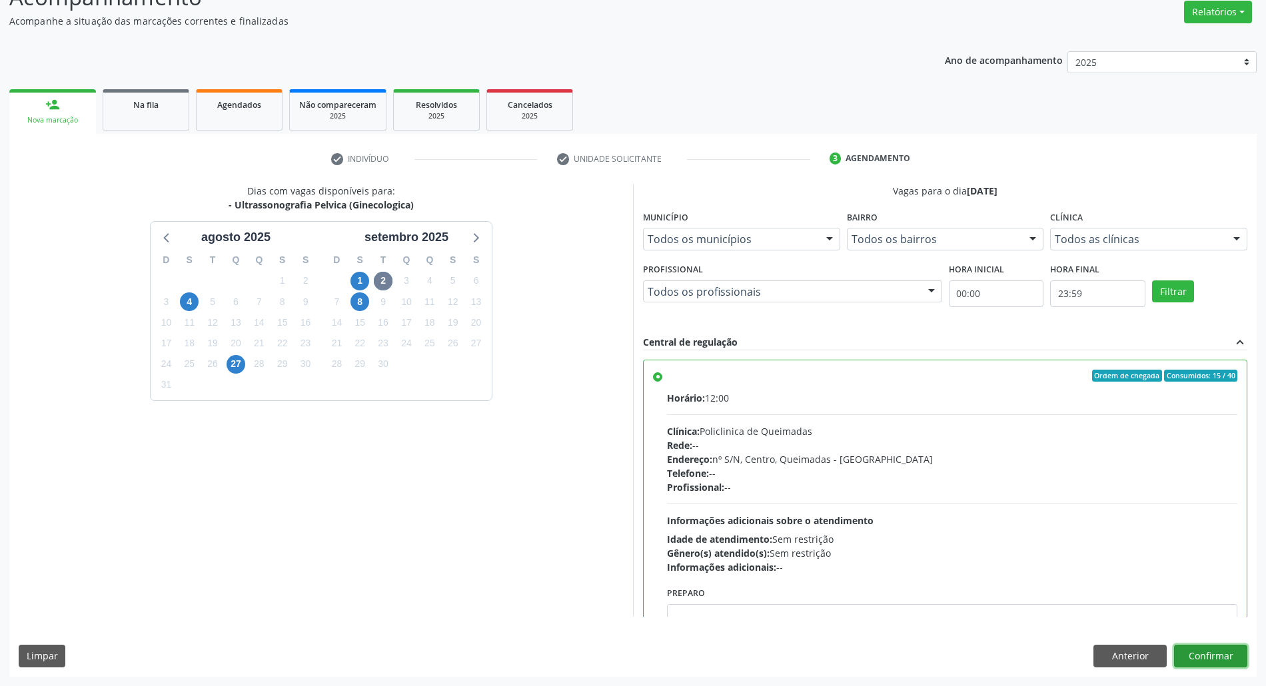
click at [1209, 654] on button "Confirmar" at bounding box center [1210, 656] width 73 height 23
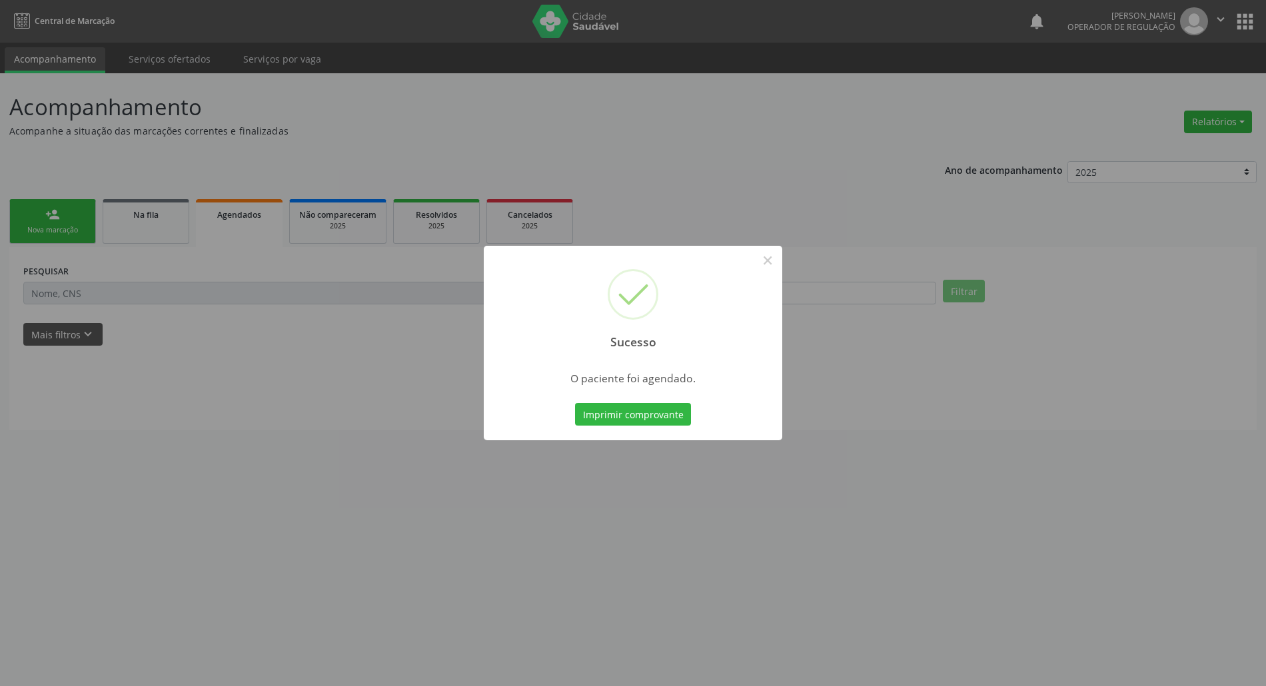
scroll to position [0, 0]
click at [677, 419] on button "Imprimir comprovante" at bounding box center [640, 414] width 116 height 23
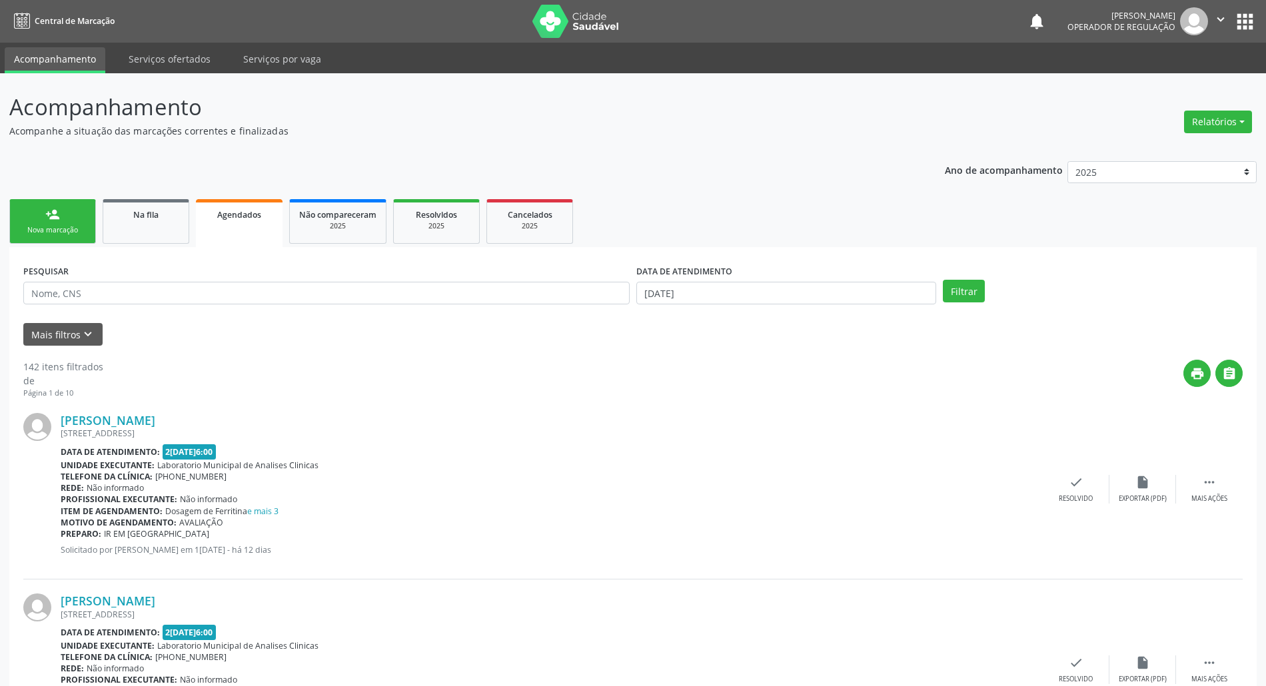
click at [59, 217] on div "person_add" at bounding box center [52, 214] width 15 height 15
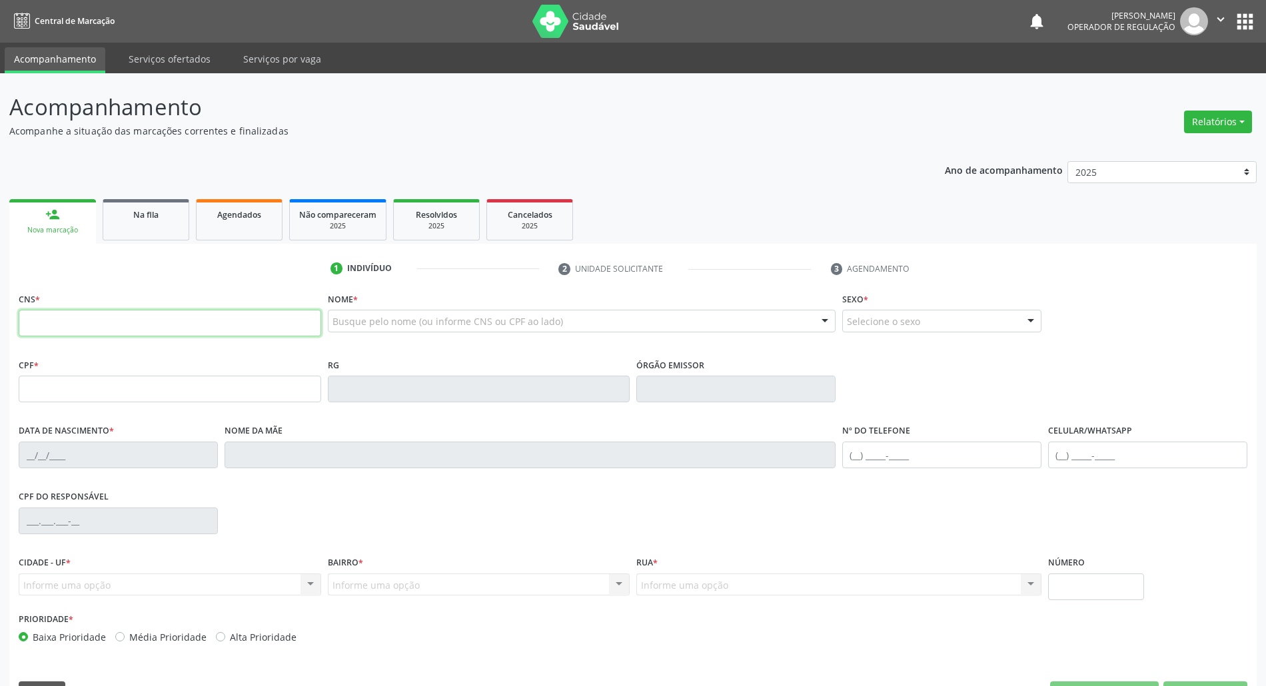
click at [145, 321] on input "text" at bounding box center [170, 323] width 303 height 27
type input "706 9001 7784 4731"
type input "008.091.644-93"
type input "[DATE]"
type input "[PERSON_NAME]"
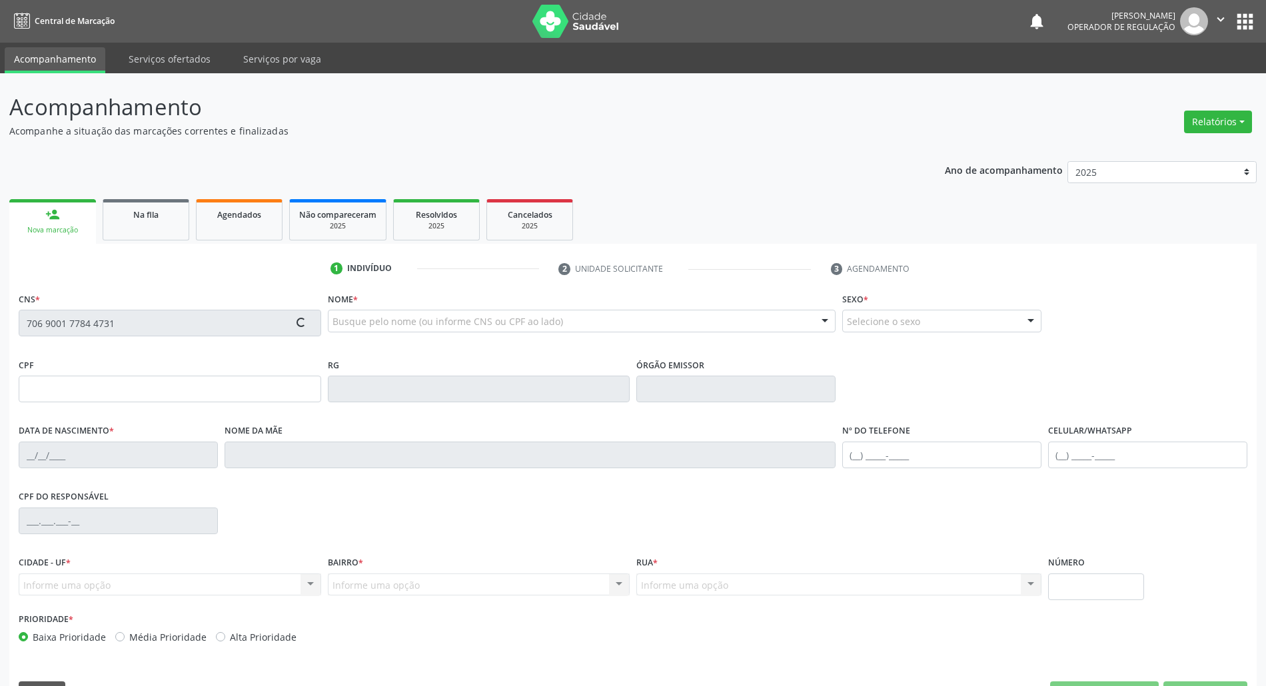
type input "[PHONE_NUMBER]"
type input "055.980.424-52"
type input "97"
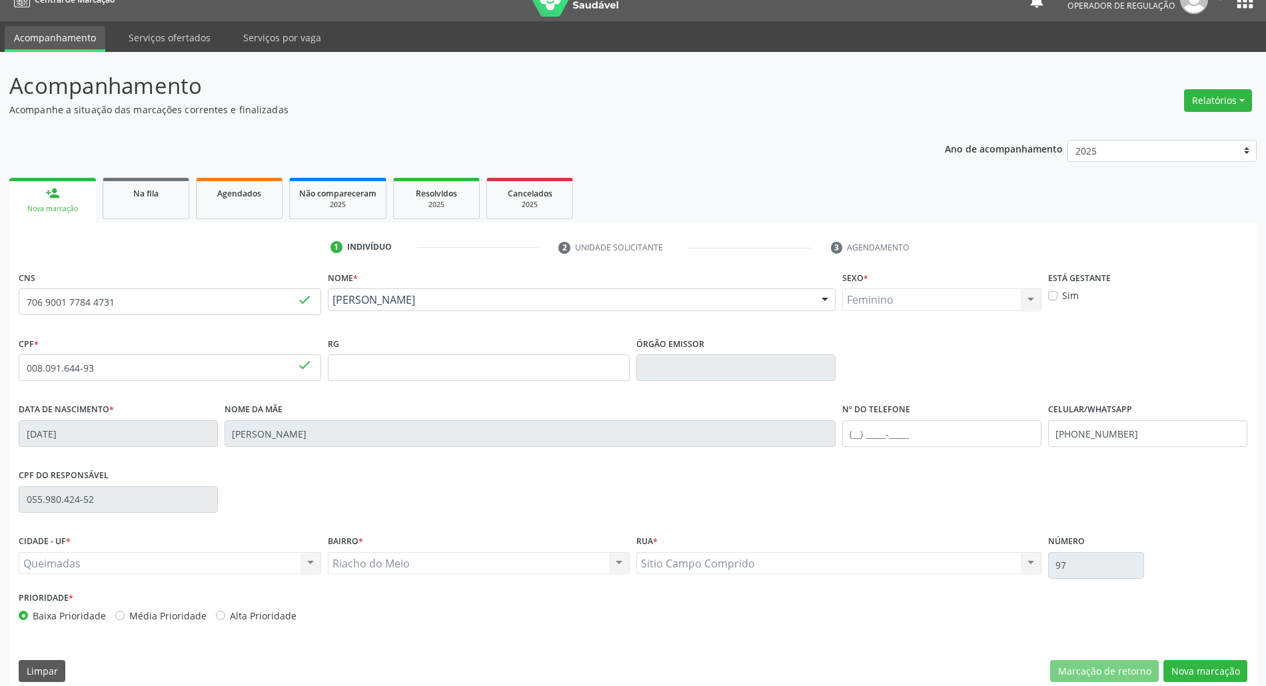
scroll to position [36, 0]
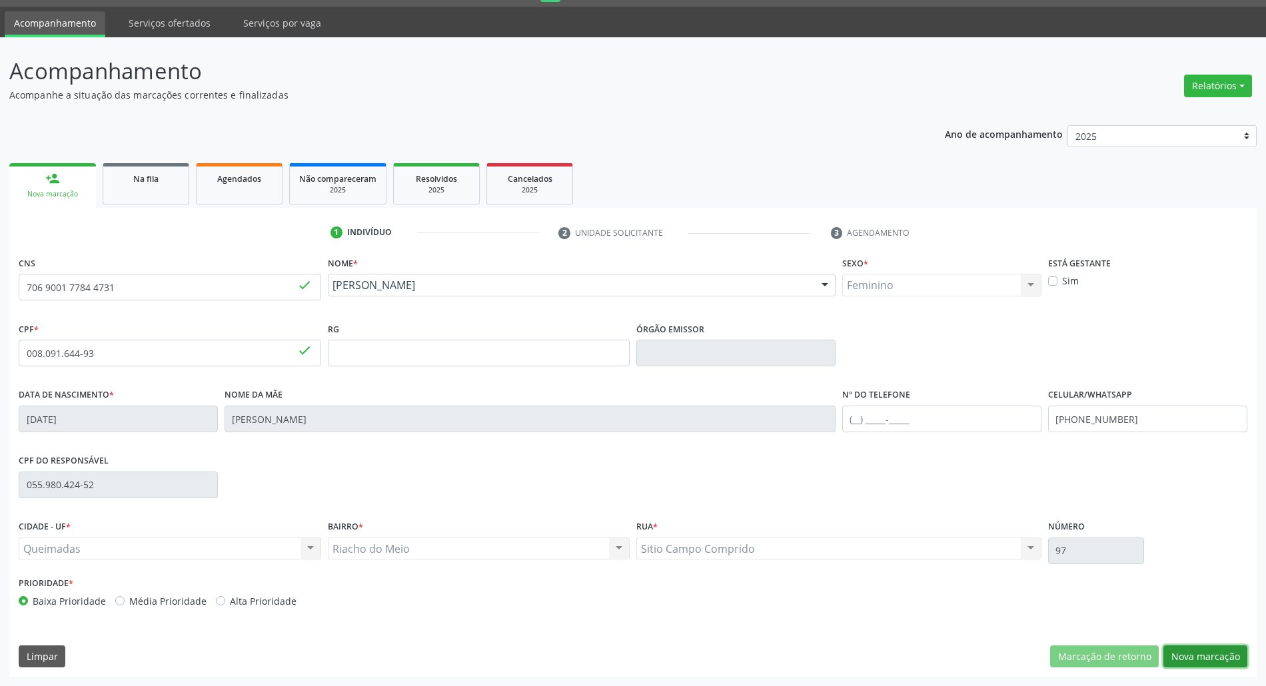
click at [1197, 654] on button "Nova marcação" at bounding box center [1206, 657] width 84 height 23
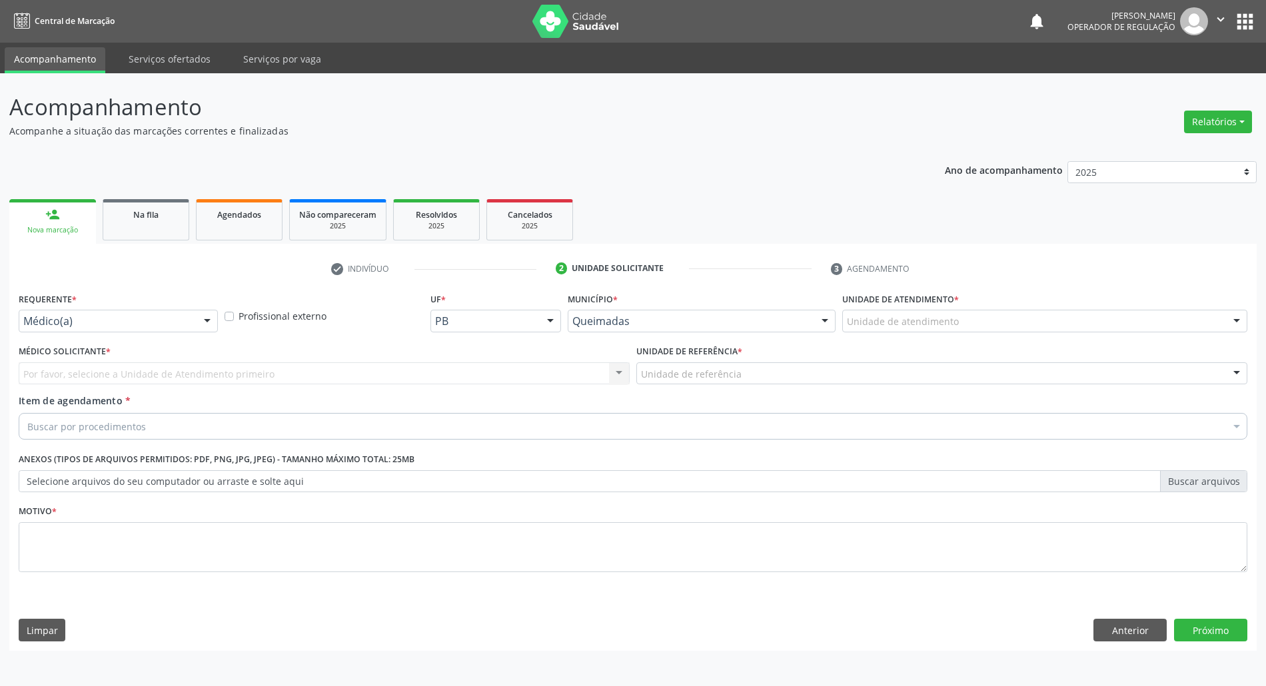
scroll to position [0, 0]
click at [199, 315] on div "Médico(a) Médico(a) Enfermeiro(a) Paciente Nenhum resultado encontrado para: " …" at bounding box center [119, 321] width 201 height 23
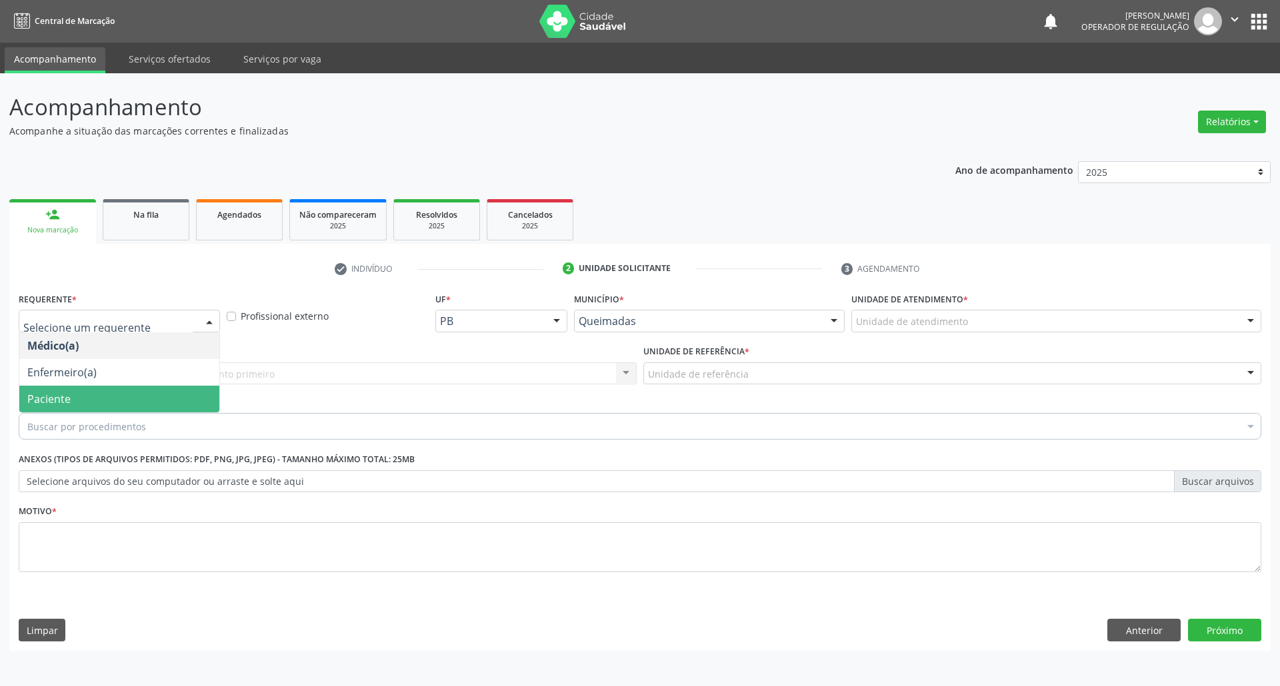
click at [155, 389] on span "Paciente" at bounding box center [119, 399] width 200 height 27
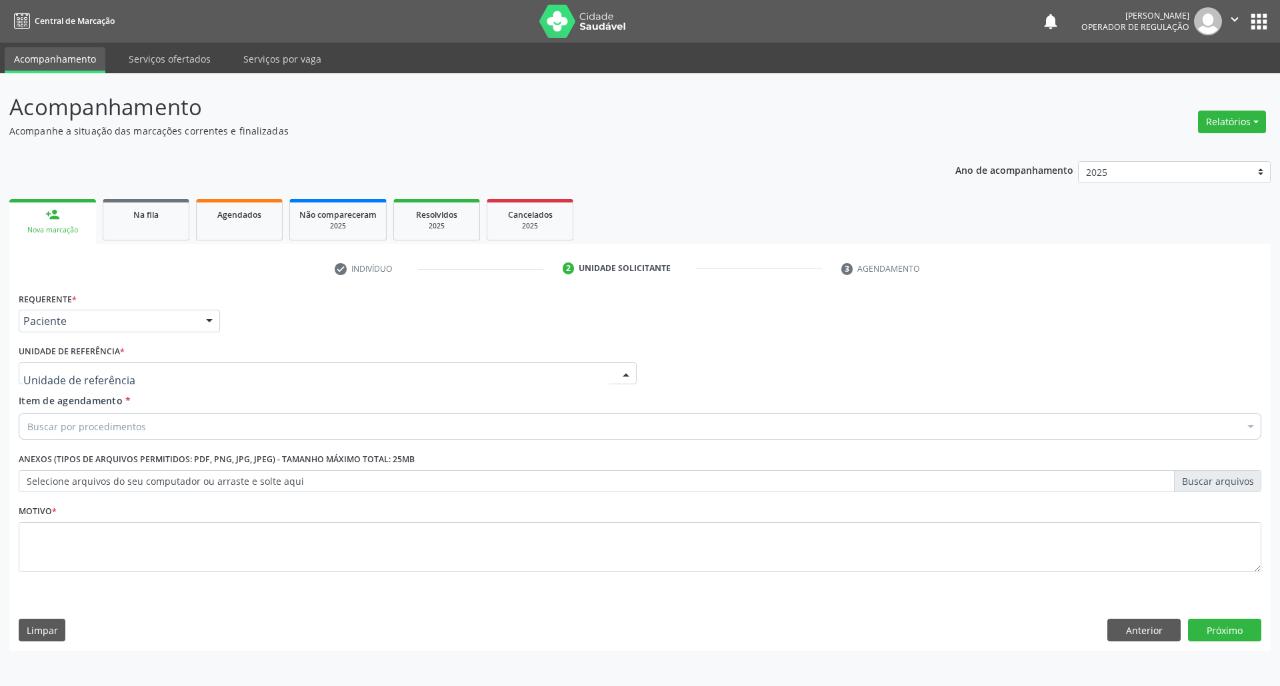
click at [160, 377] on div at bounding box center [328, 374] width 618 height 23
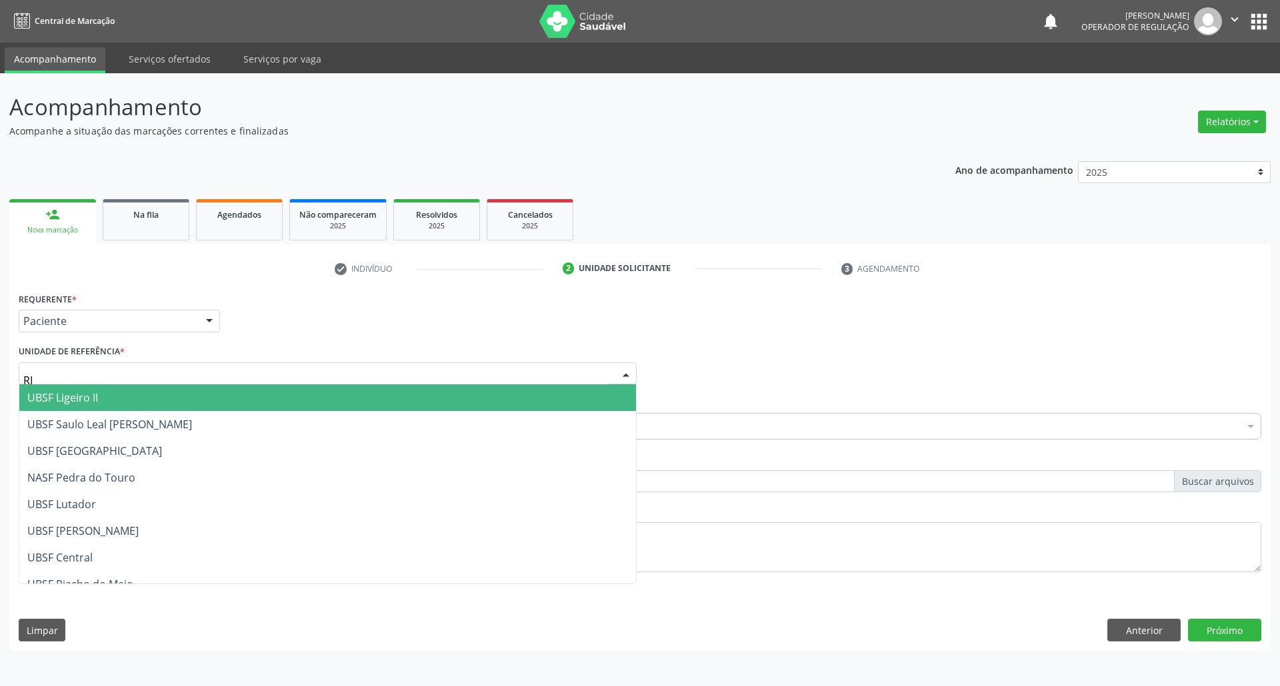
type input "RIA"
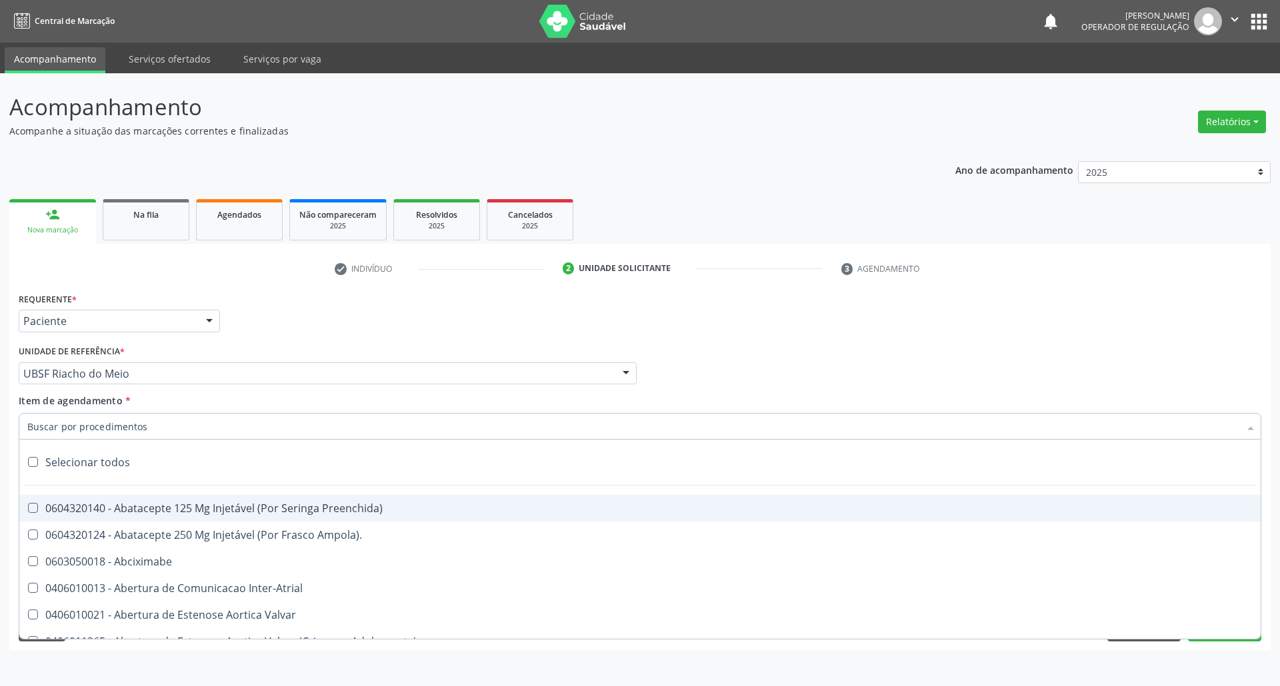
paste input "PELVICA (GIN"
type input "PELVICA (GIN"
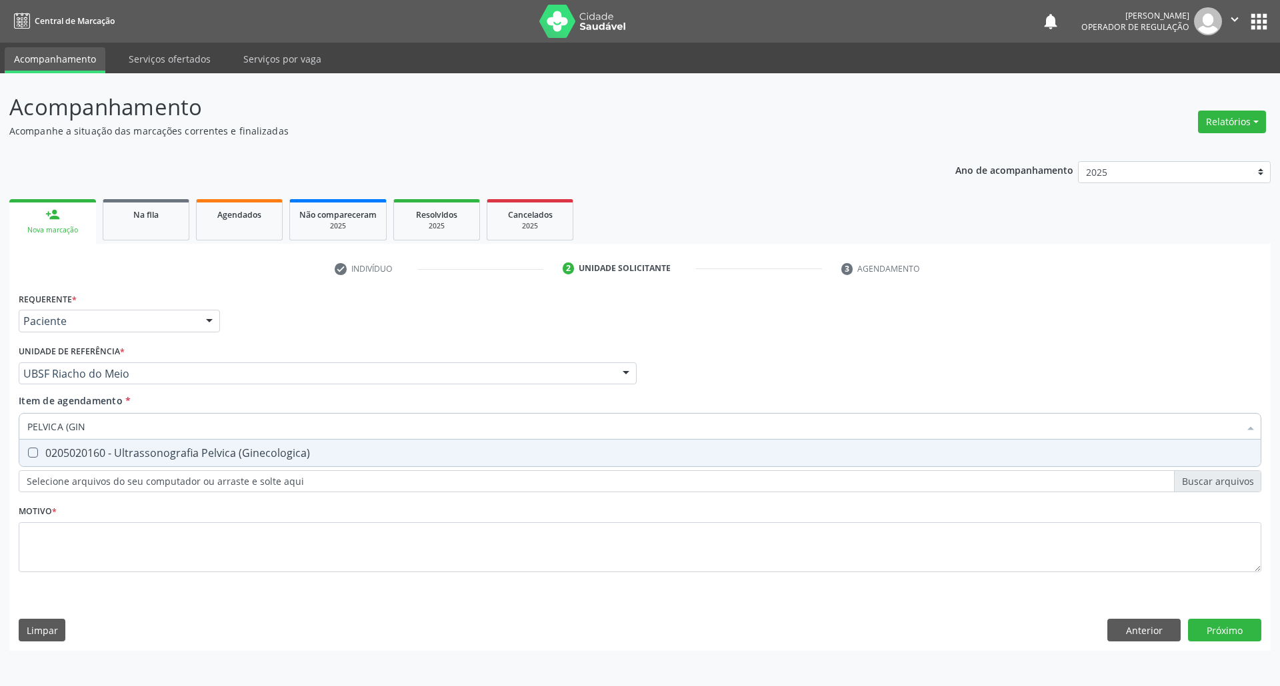
click at [121, 462] on span "0205020160 - Ultrassonografia Pelvica (Ginecologica)" at bounding box center [639, 453] width 1241 height 27
checkbox \(Ginecologica\) "true"
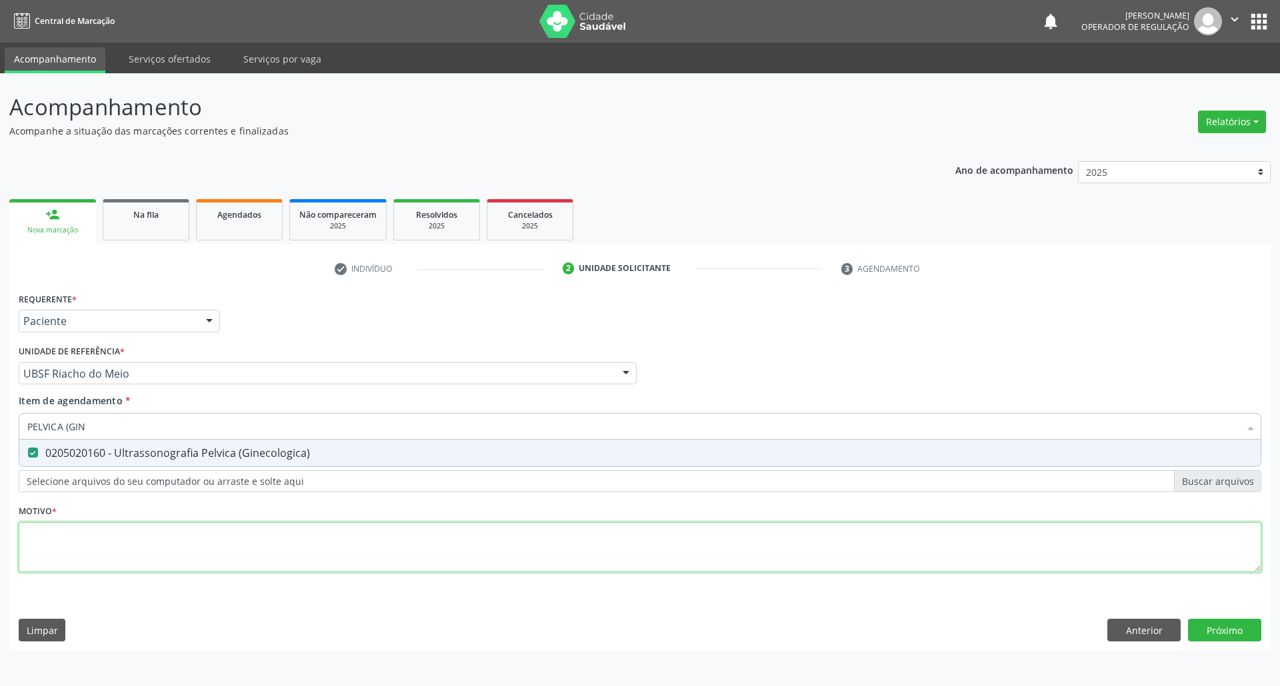
click at [105, 548] on div "Requerente * Paciente Médico(a) Enfermeiro(a) Paciente Nenhum resultado encontr…" at bounding box center [640, 440] width 1242 height 302
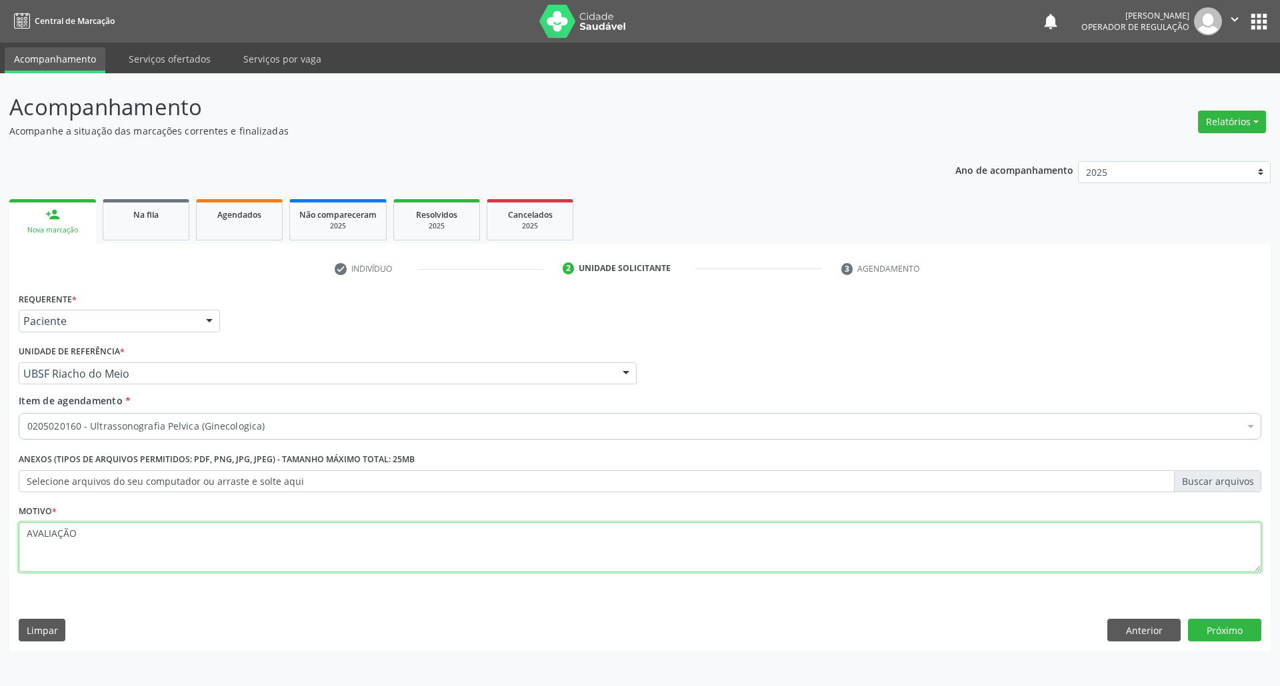
type textarea "AVALIAÇÃO"
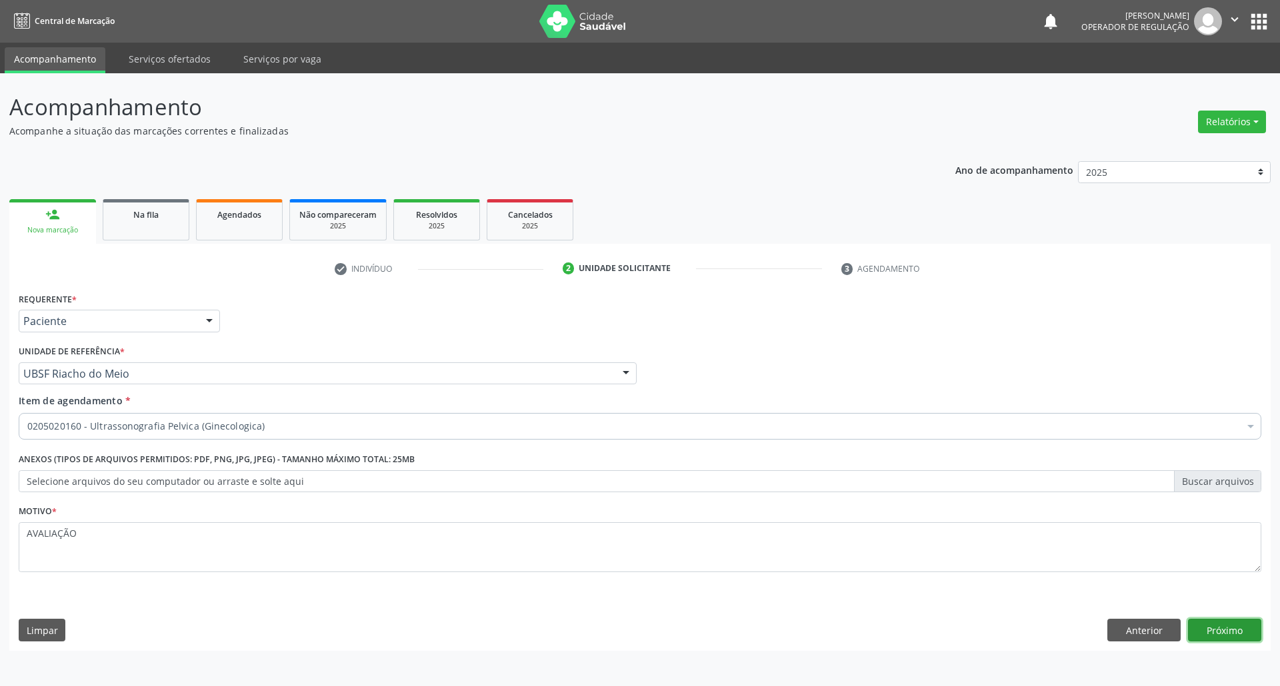
click button "Próximo" at bounding box center [1224, 630] width 73 height 23
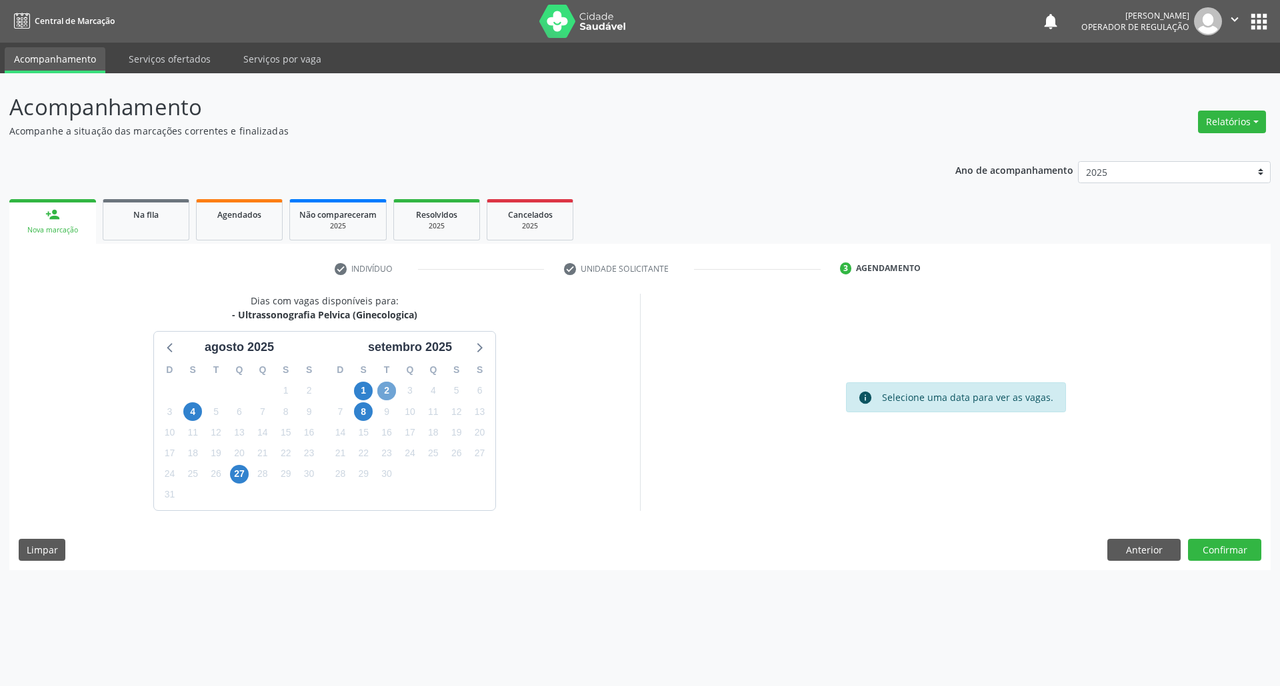
click at [388, 389] on span "2" at bounding box center [386, 391] width 19 height 19
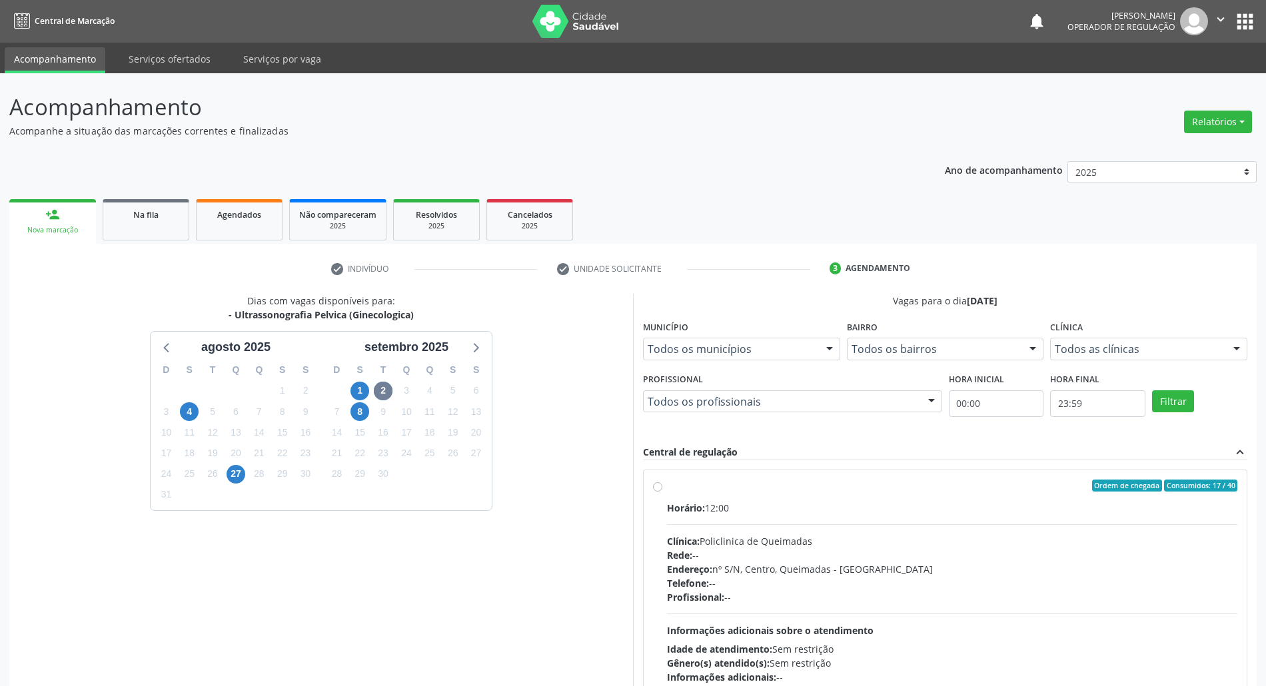
click at [1160, 540] on div "Clínica: Policlinica de Queimadas" at bounding box center [952, 542] width 570 height 14
click at [662, 492] on input "Ordem de chegada Consumidos: 17 / 40 Horário: 12:00 Clínica: Policlinica de Que…" at bounding box center [657, 486] width 9 height 12
radio input "true"
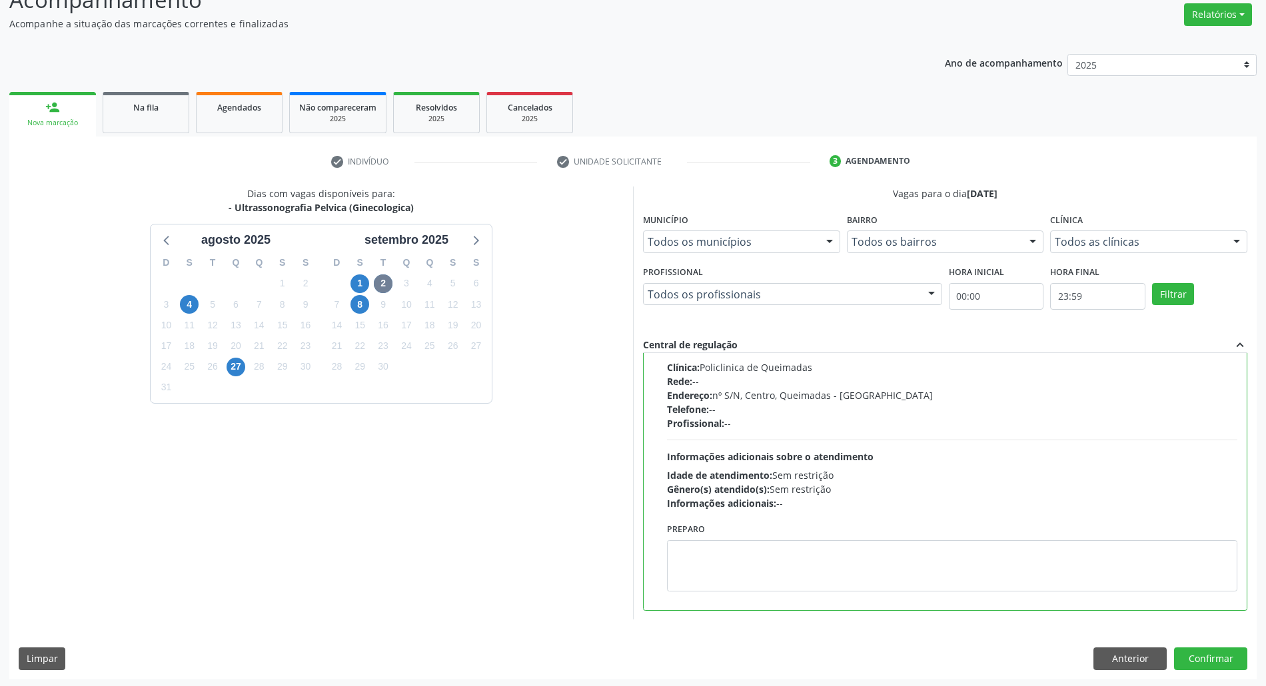
scroll to position [110, 0]
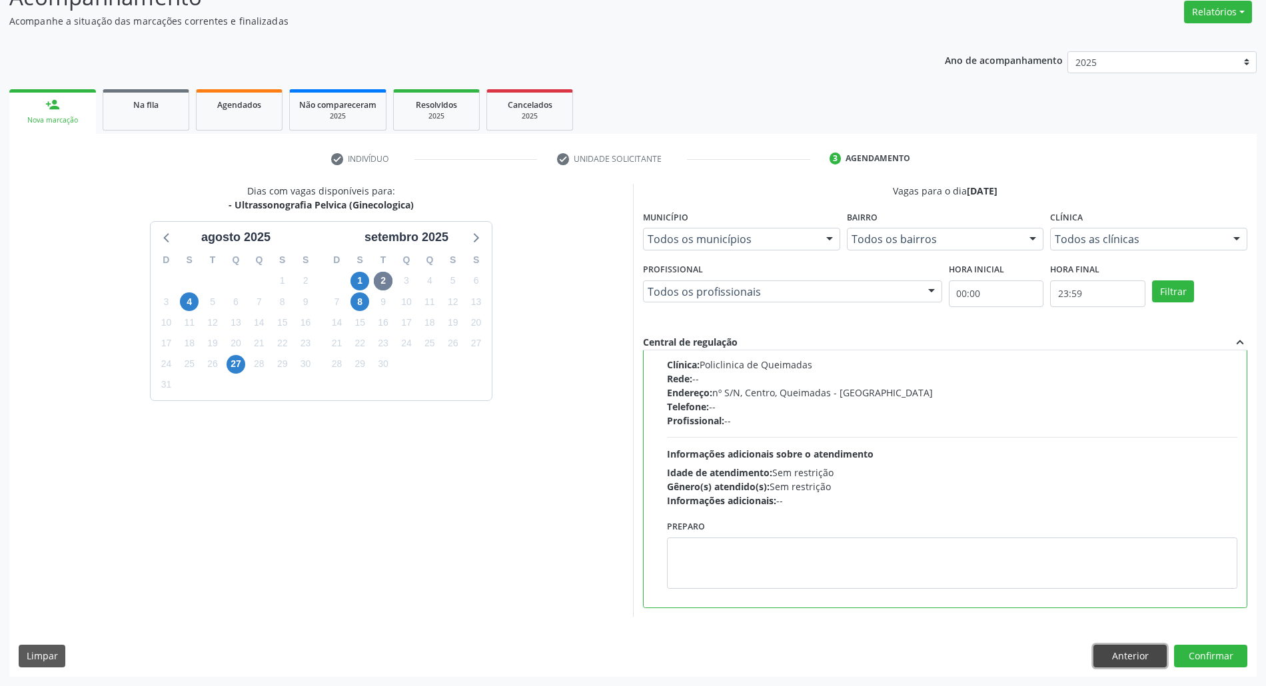
click at [1122, 662] on button "Anterior" at bounding box center [1130, 656] width 73 height 23
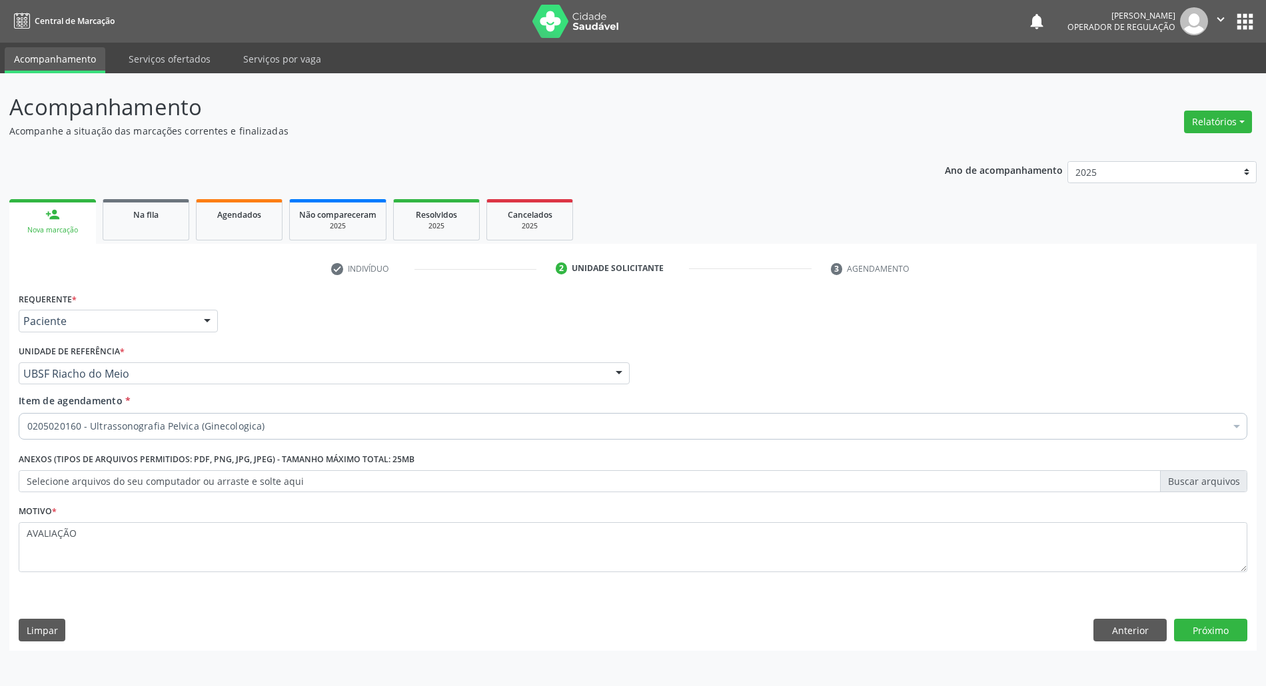
scroll to position [0, 0]
click at [271, 518] on div "Motivo * AVALIAÇÃO" at bounding box center [640, 537] width 1242 height 71
click at [271, 519] on div "Motivo * AVALIAÇÃO" at bounding box center [640, 537] width 1242 height 71
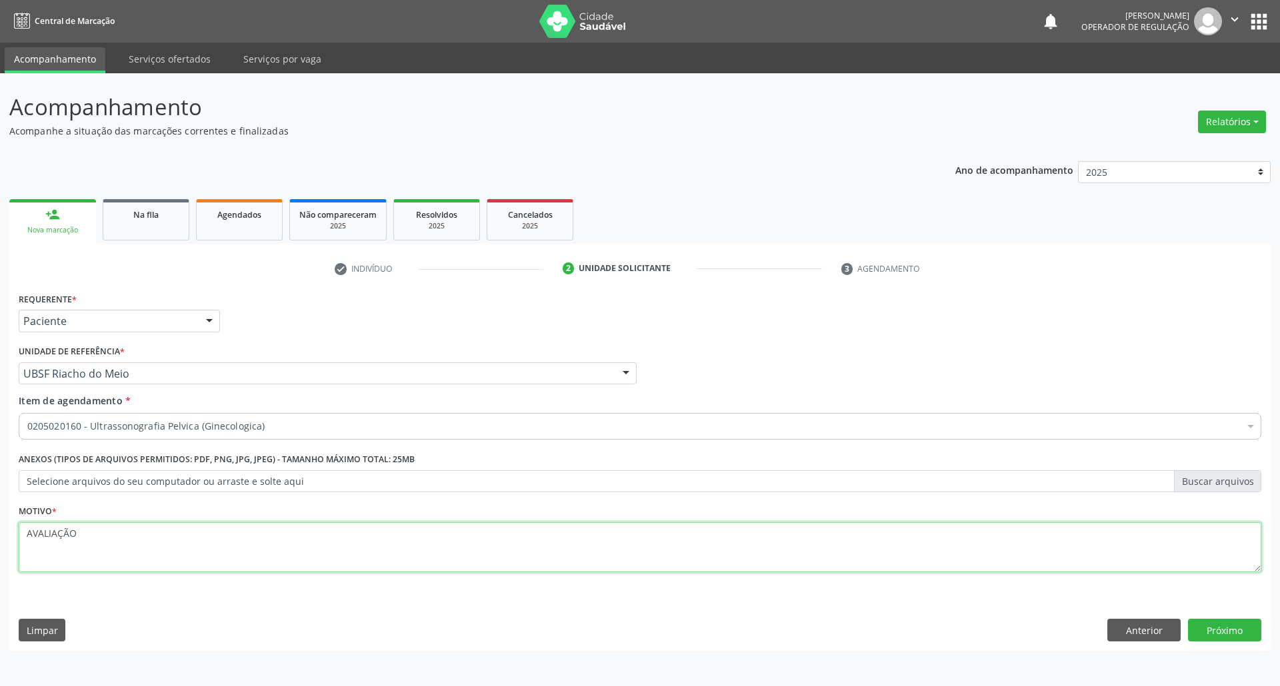
click at [265, 541] on textarea "AVALIAÇÃO" at bounding box center [640, 548] width 1242 height 51
type textarea "DOR PÉLVICA"
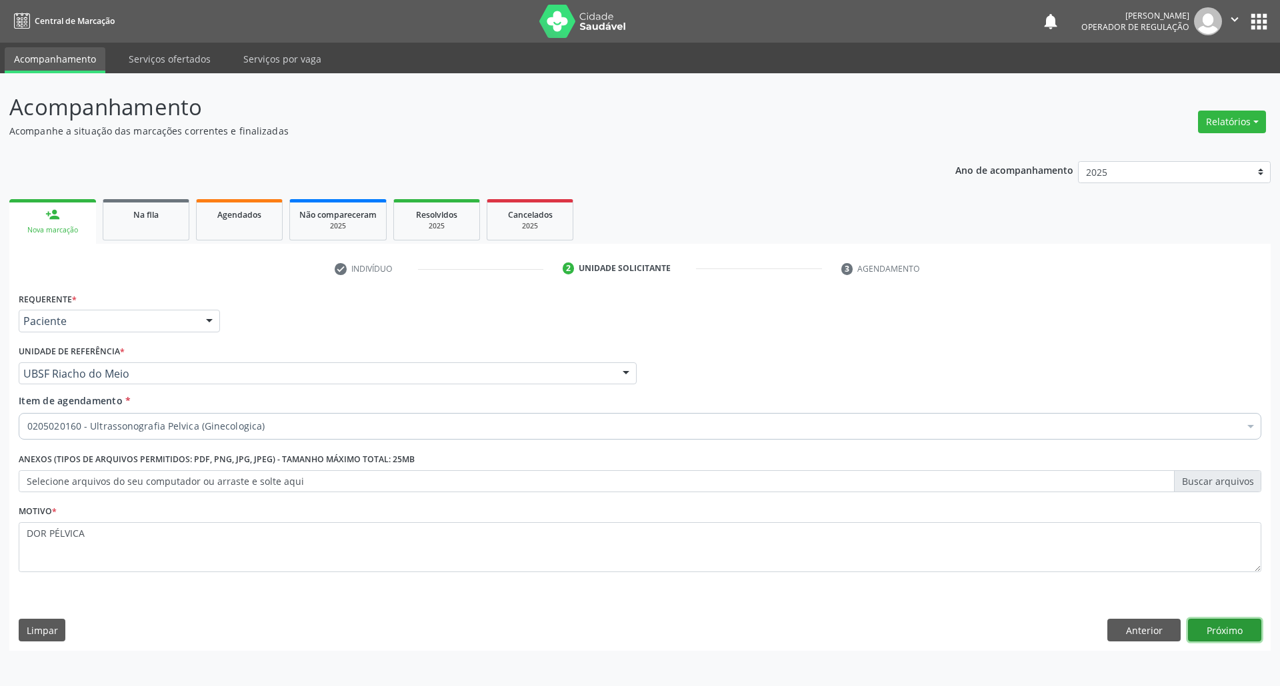
click button "Próximo" at bounding box center [1224, 630] width 73 height 23
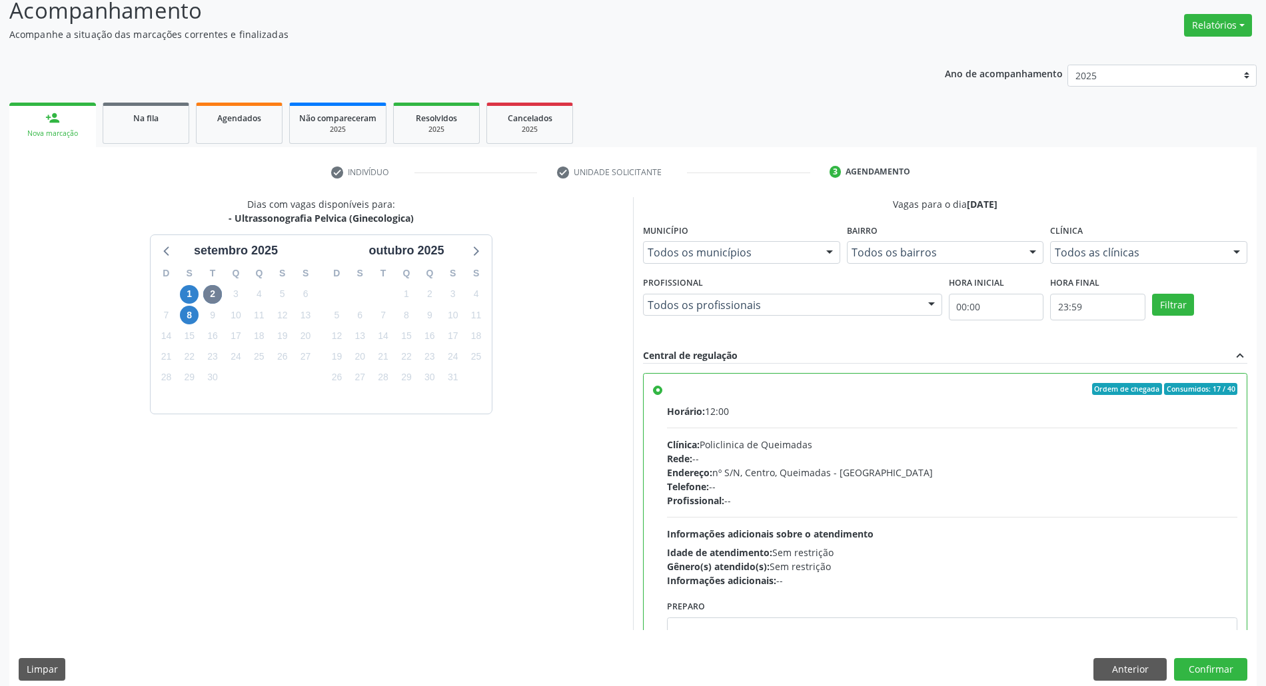
scroll to position [110, 0]
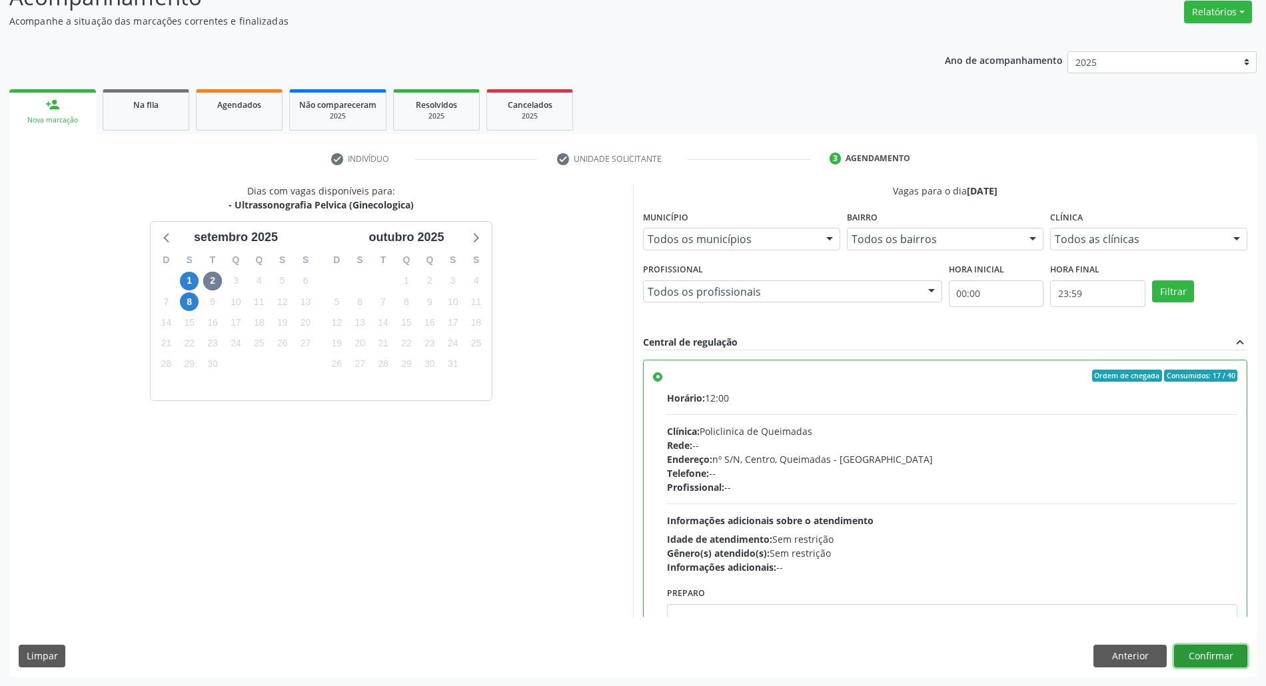
click at [1234, 650] on button "Confirmar" at bounding box center [1210, 656] width 73 height 23
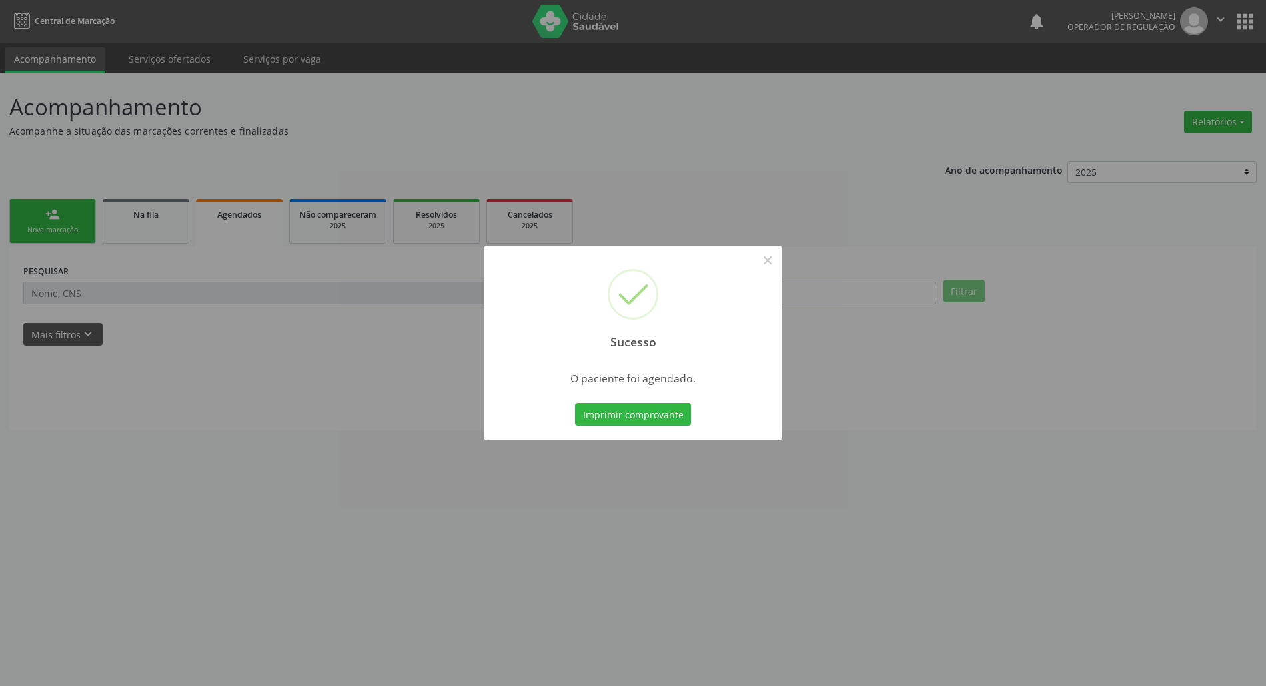
scroll to position [0, 0]
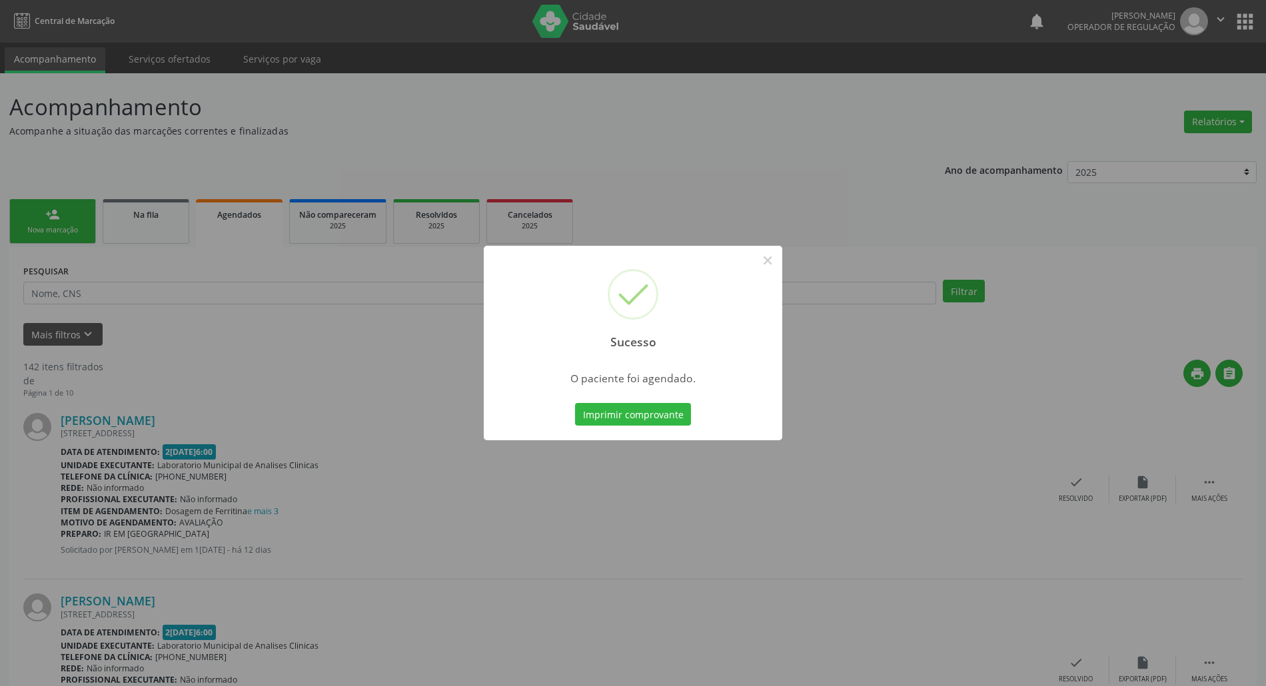
click at [575, 403] on button "Imprimir comprovante" at bounding box center [633, 414] width 116 height 23
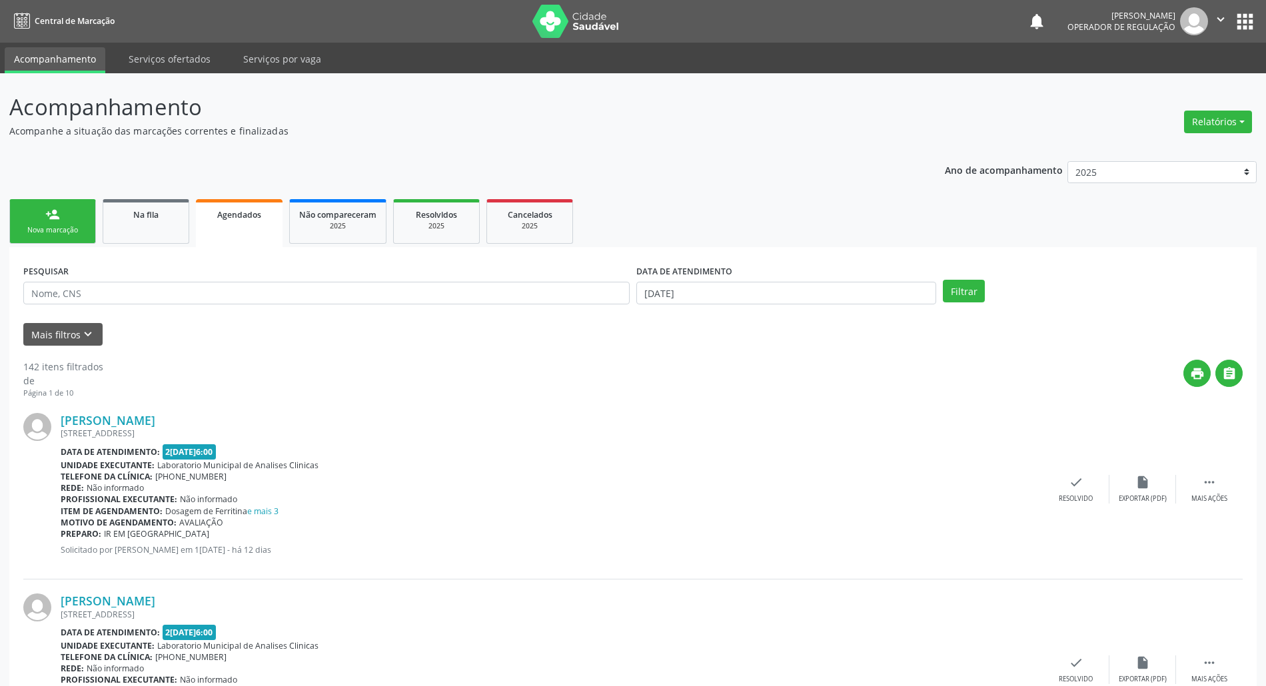
click at [45, 211] on div "person_add" at bounding box center [52, 214] width 15 height 15
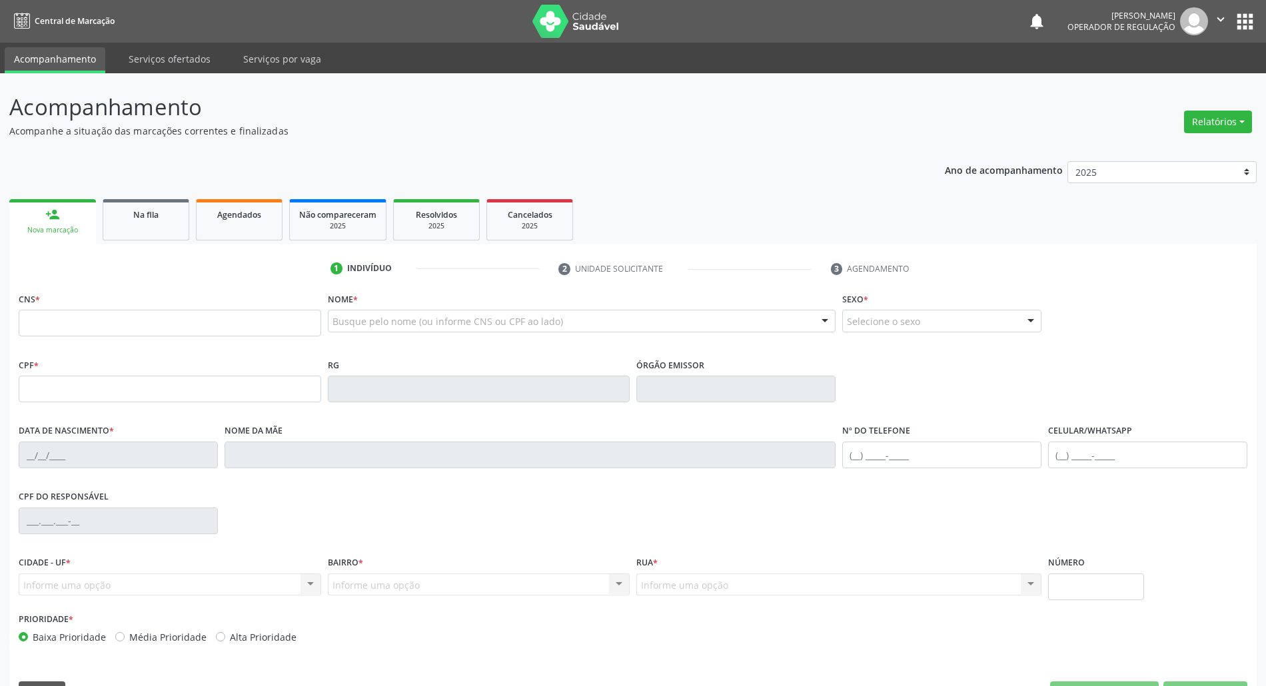
click at [97, 340] on fieldset "CNS *" at bounding box center [170, 317] width 303 height 57
click at [121, 333] on input "text" at bounding box center [170, 323] width 303 height 27
type input "705 0070 5206 4257"
type input "112.192.004-76"
type input "[DATE]"
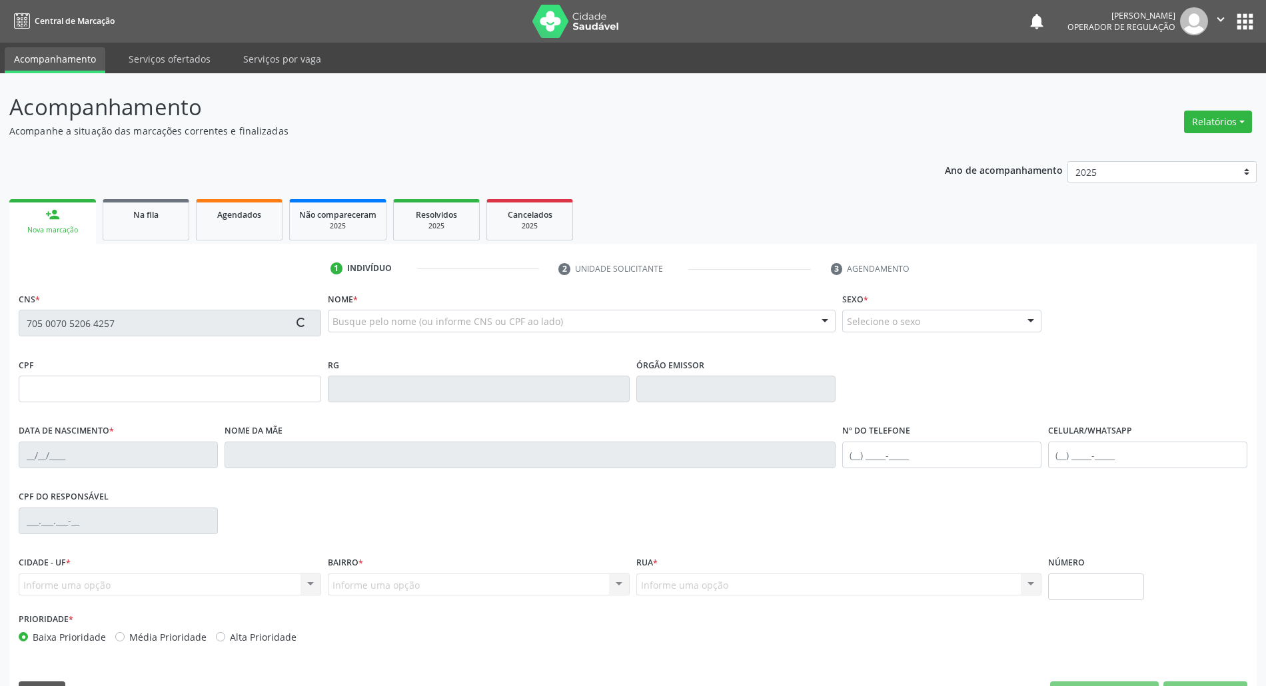
type input "[PERSON_NAME]"
type input "[PHONE_NUMBER]"
type input "061.671.774-14"
type input "461"
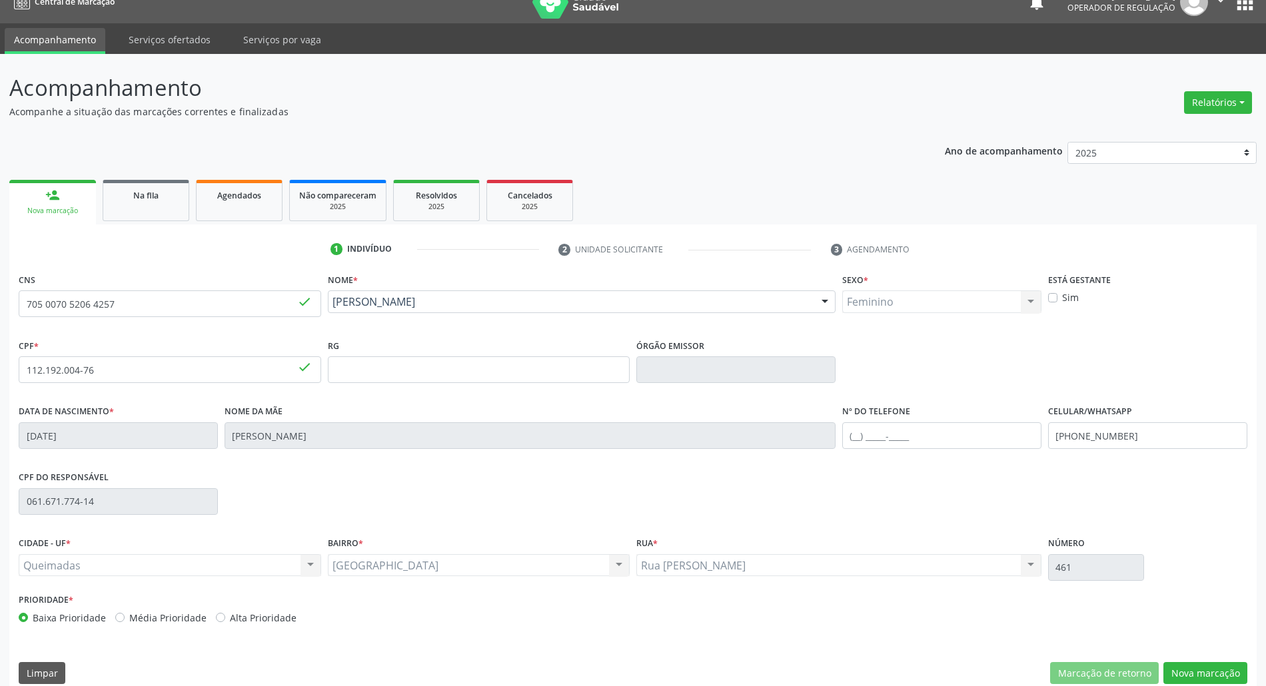
scroll to position [36, 0]
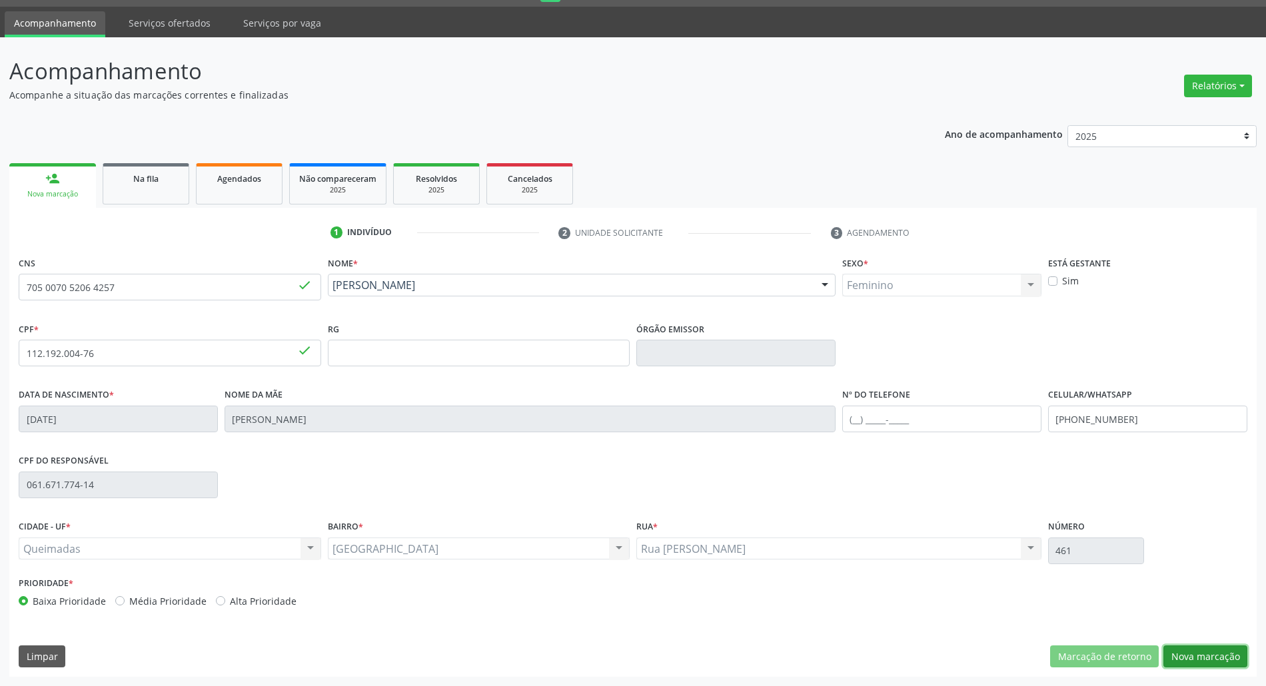
click at [1204, 654] on button "Nova marcação" at bounding box center [1206, 657] width 84 height 23
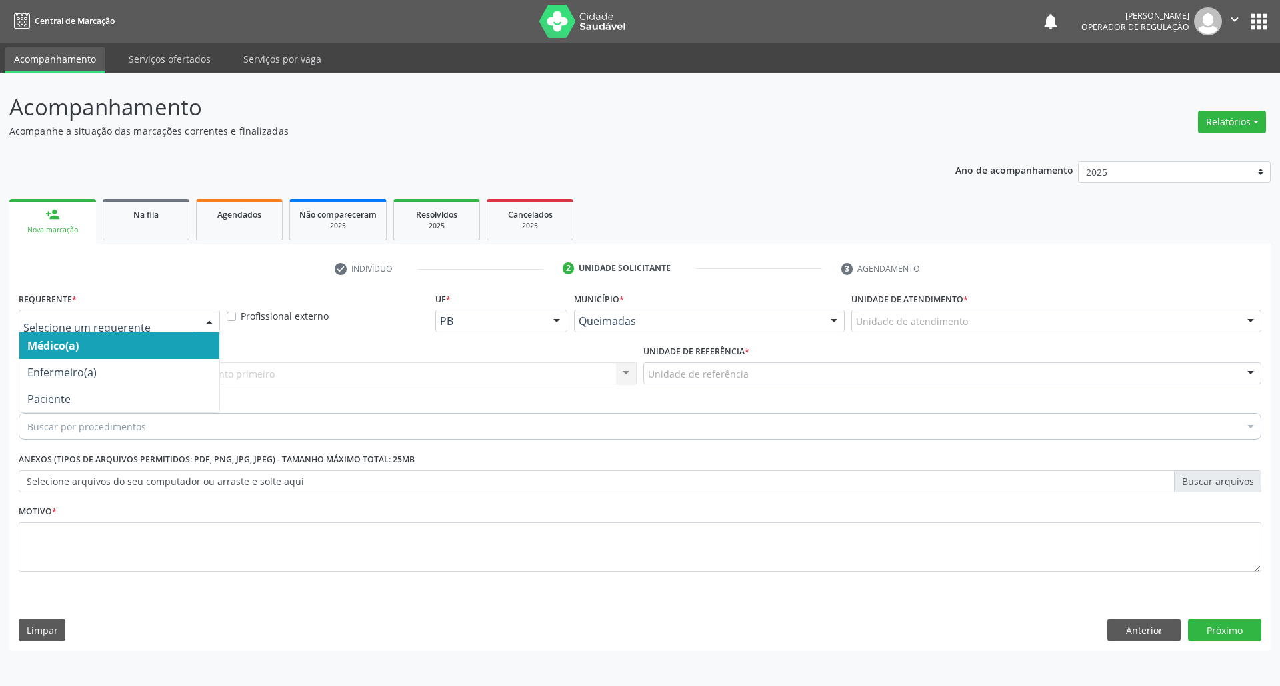
drag, startPoint x: 91, startPoint y: 320, endPoint x: 73, endPoint y: 392, distance: 74.4
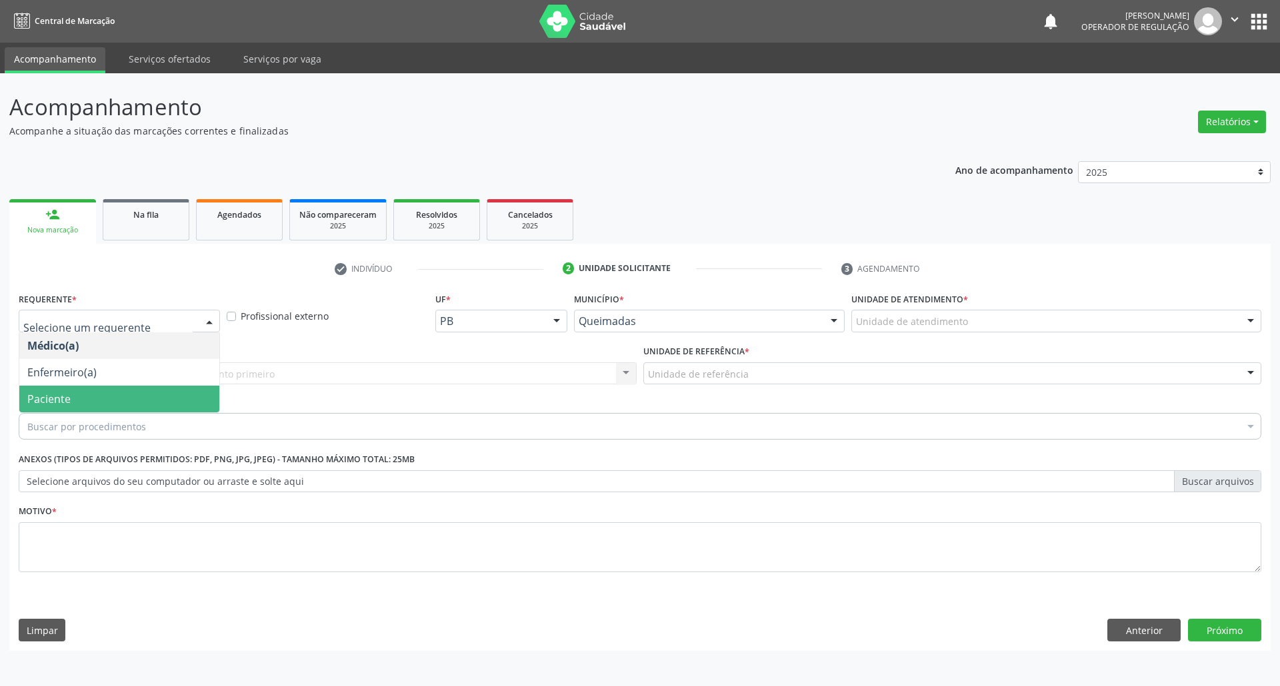
click at [67, 403] on span "Paciente" at bounding box center [48, 399] width 43 height 15
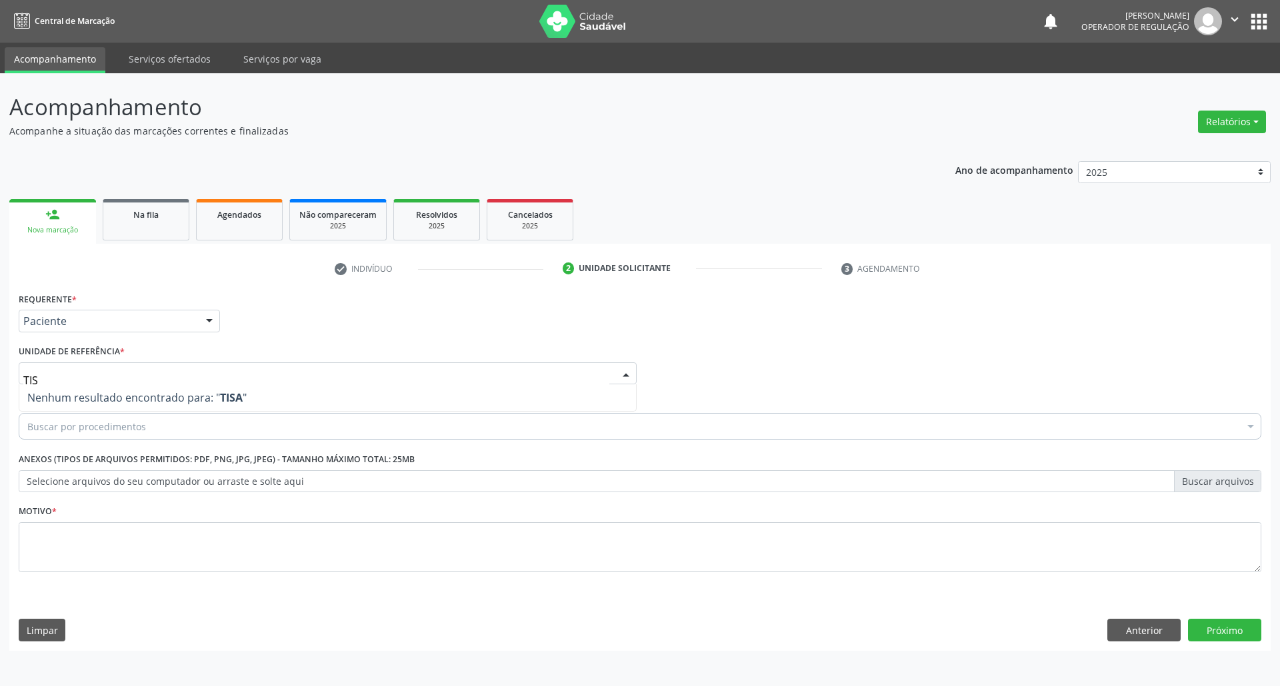
type input "TI"
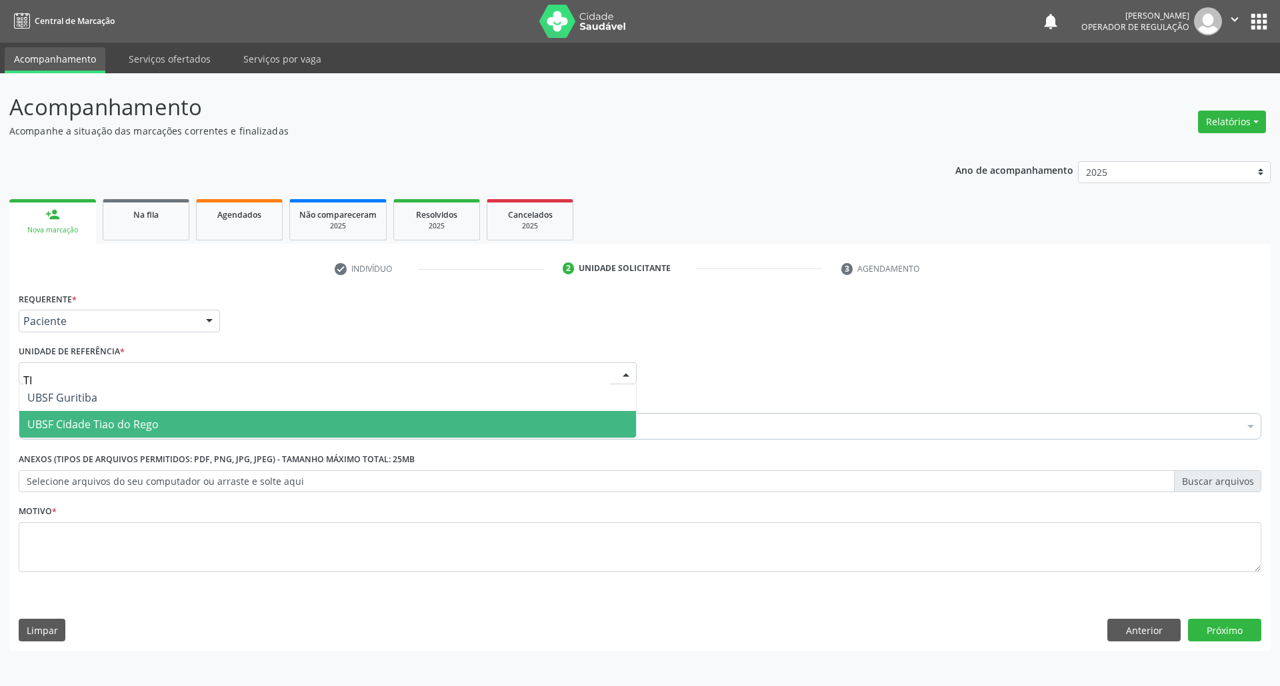
click at [117, 417] on span "UBSF Cidade Tiao do Rego" at bounding box center [92, 424] width 131 height 15
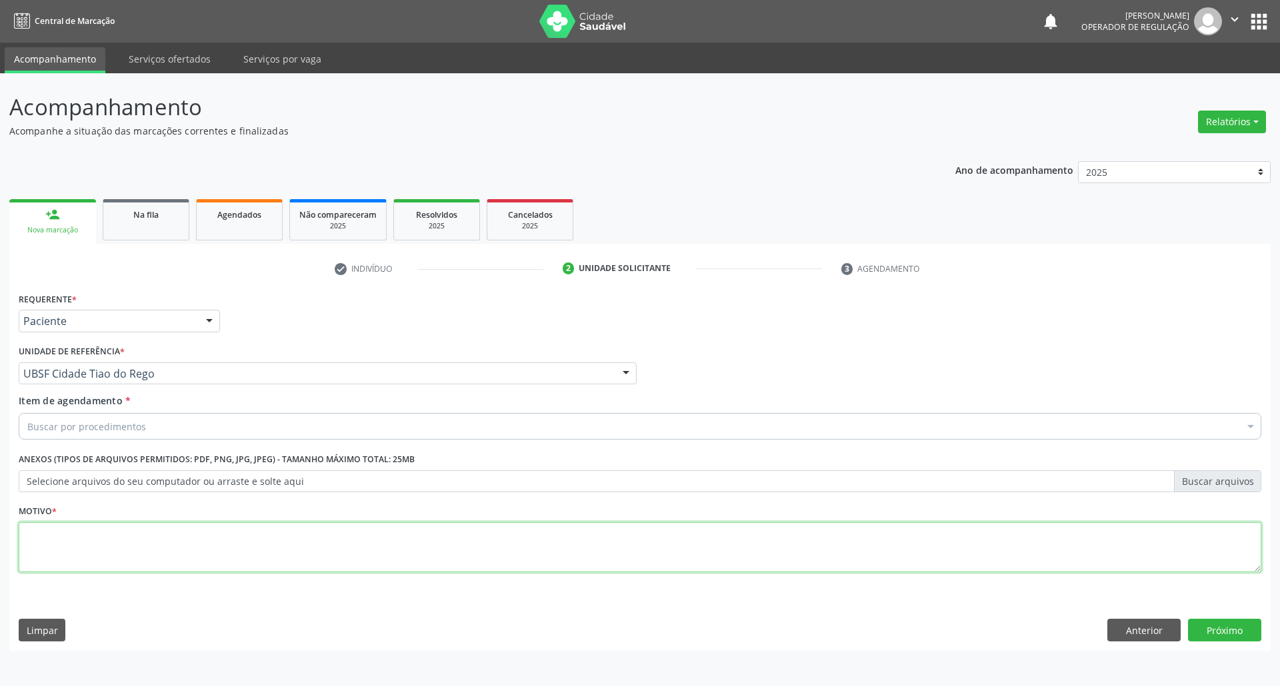
click at [125, 550] on textarea at bounding box center [640, 548] width 1242 height 51
type textarea "AVALIAÇÃO"
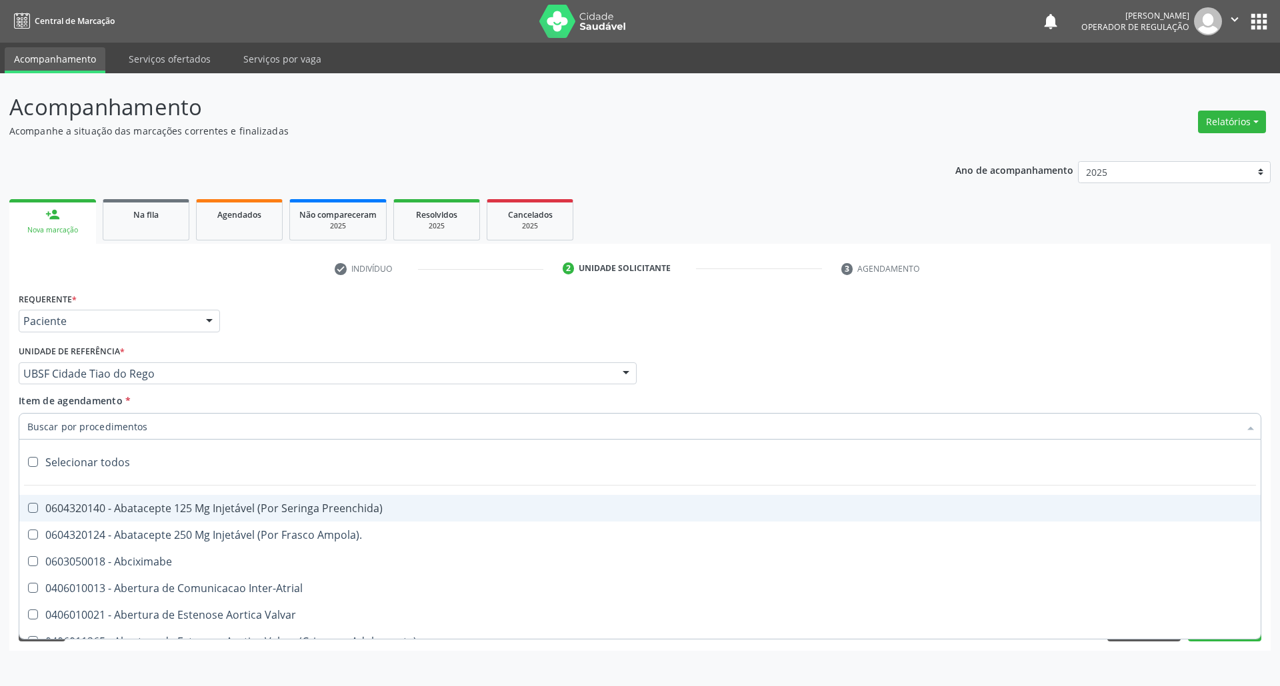
paste input "PELVICA (GIN"
type input "PELVICA (GIN"
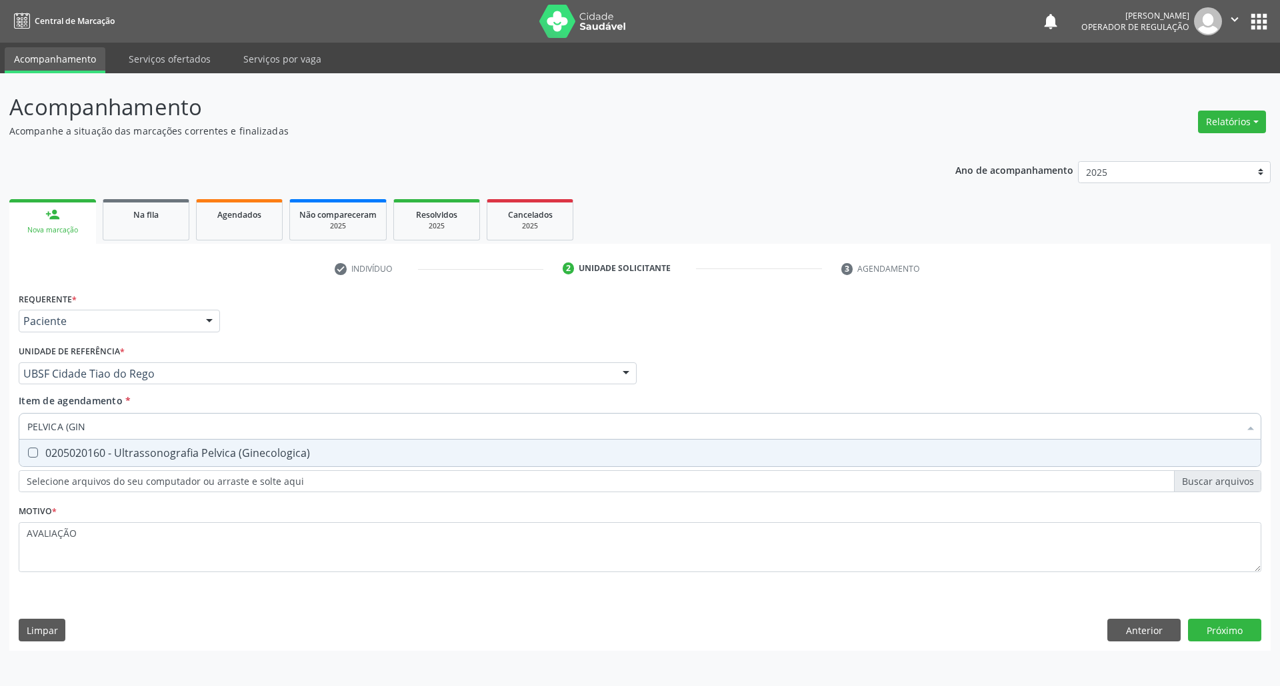
click at [116, 456] on div "0205020160 - Ultrassonografia Pelvica (Ginecologica)" at bounding box center [639, 453] width 1225 height 11
checkbox \(Ginecologica\) "true"
click at [1234, 626] on div "Requerente * Paciente Médico(a) Enfermeiro(a) Paciente Nenhum resultado encontr…" at bounding box center [639, 470] width 1261 height 362
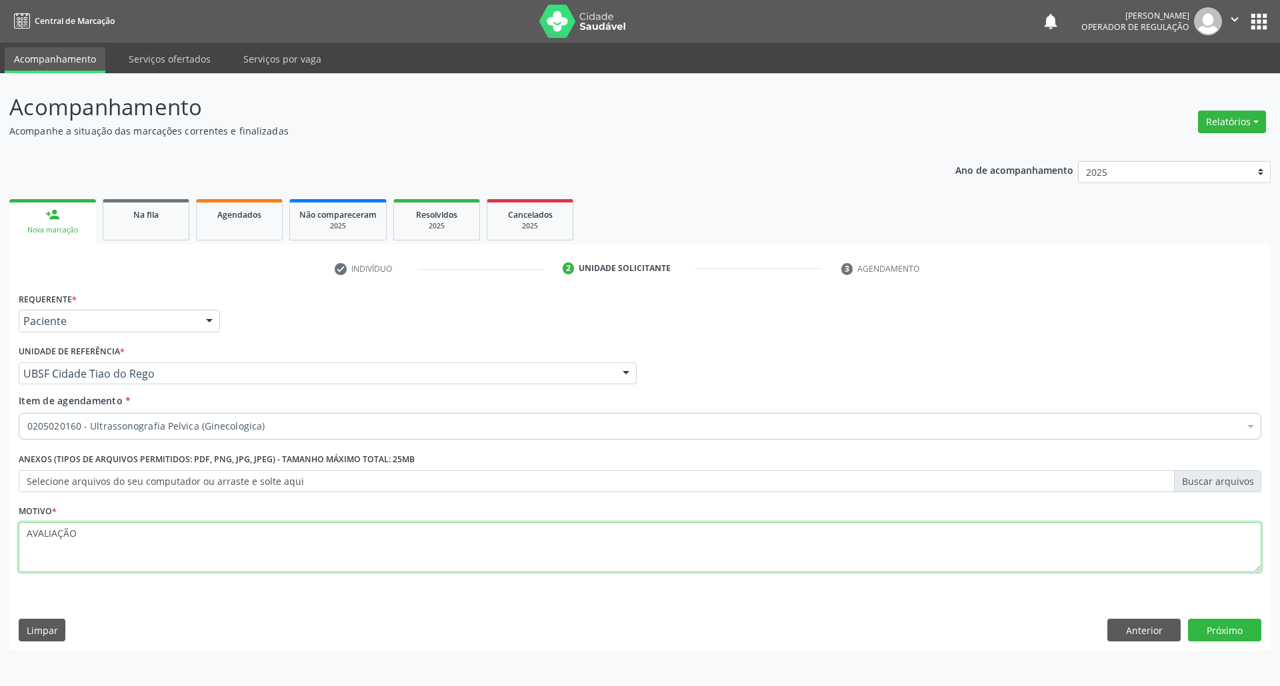
click at [632, 545] on textarea "AVALIAÇÃO" at bounding box center [640, 548] width 1242 height 51
type textarea "AVALIAÇÃO"
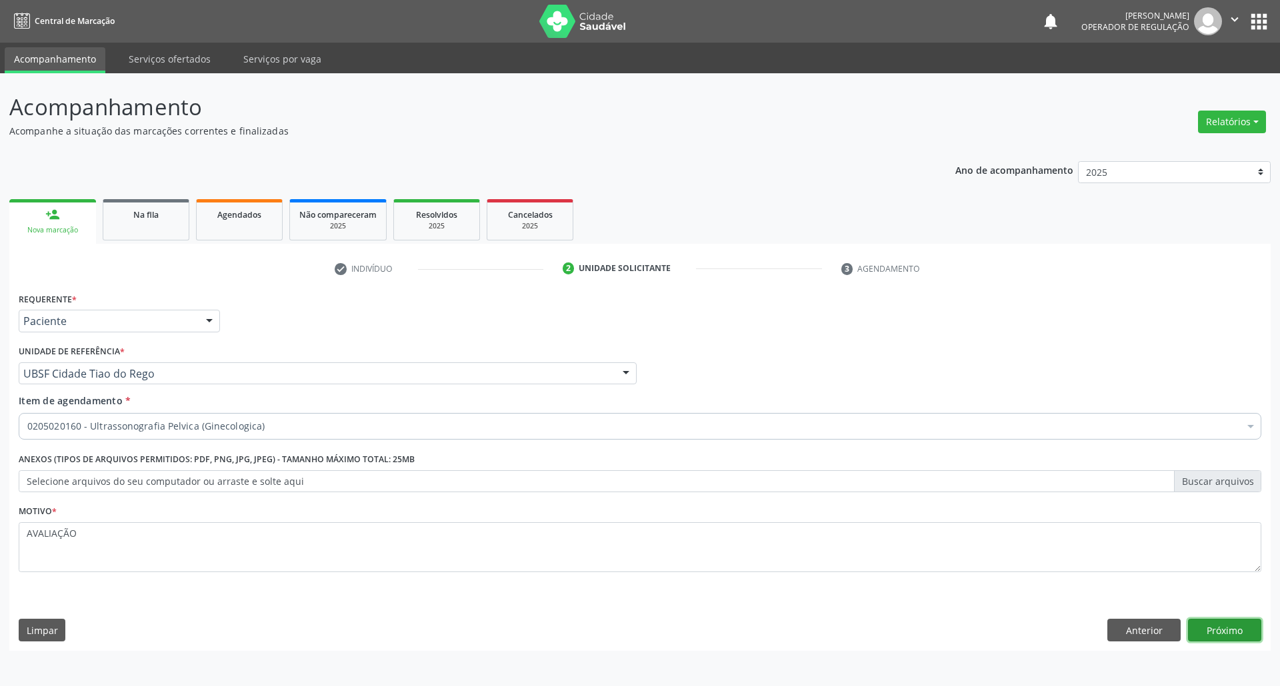
click button "Próximo" at bounding box center [1224, 630] width 73 height 23
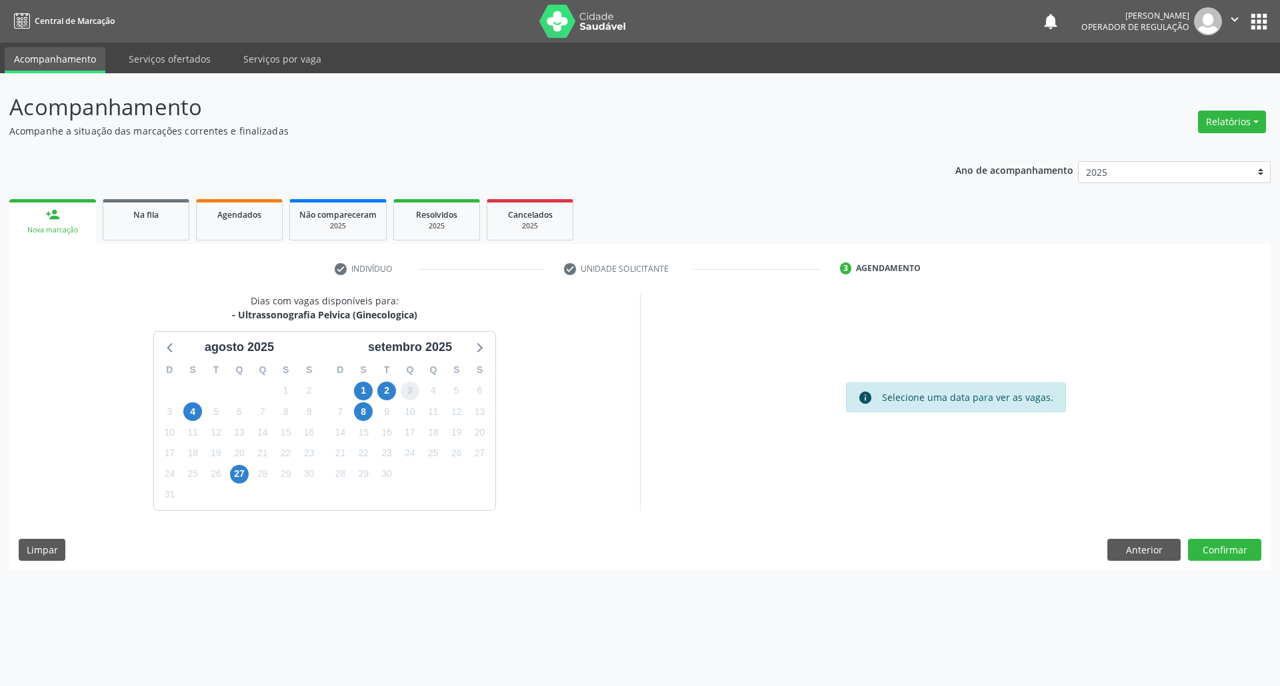
click at [401, 390] on span "3" at bounding box center [410, 391] width 19 height 19
click at [393, 390] on span "2" at bounding box center [386, 391] width 19 height 19
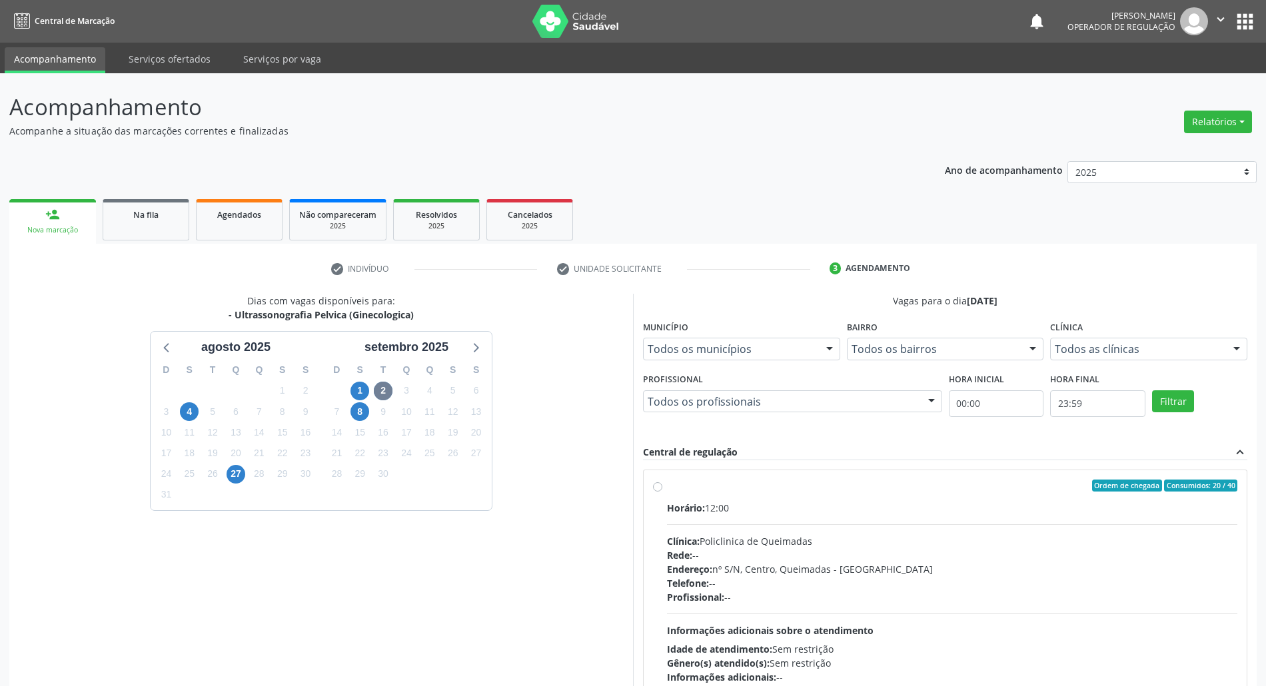
click at [1101, 492] on span "Ordem de chegada" at bounding box center [1127, 486] width 70 height 12
click at [662, 492] on input "Ordem de chegada Consumidos: 20 / 40 Horário: 12:00 Clínica: Policlinica de Que…" at bounding box center [657, 486] width 9 height 12
radio input "true"
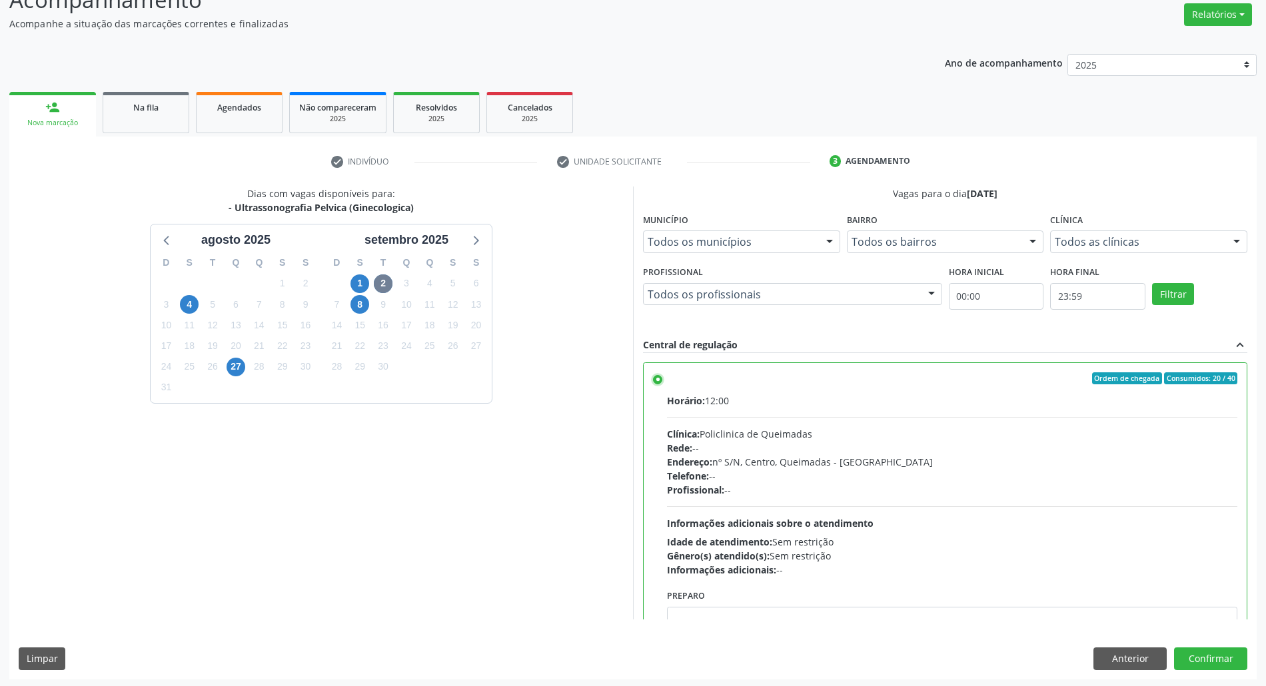
scroll to position [110, 0]
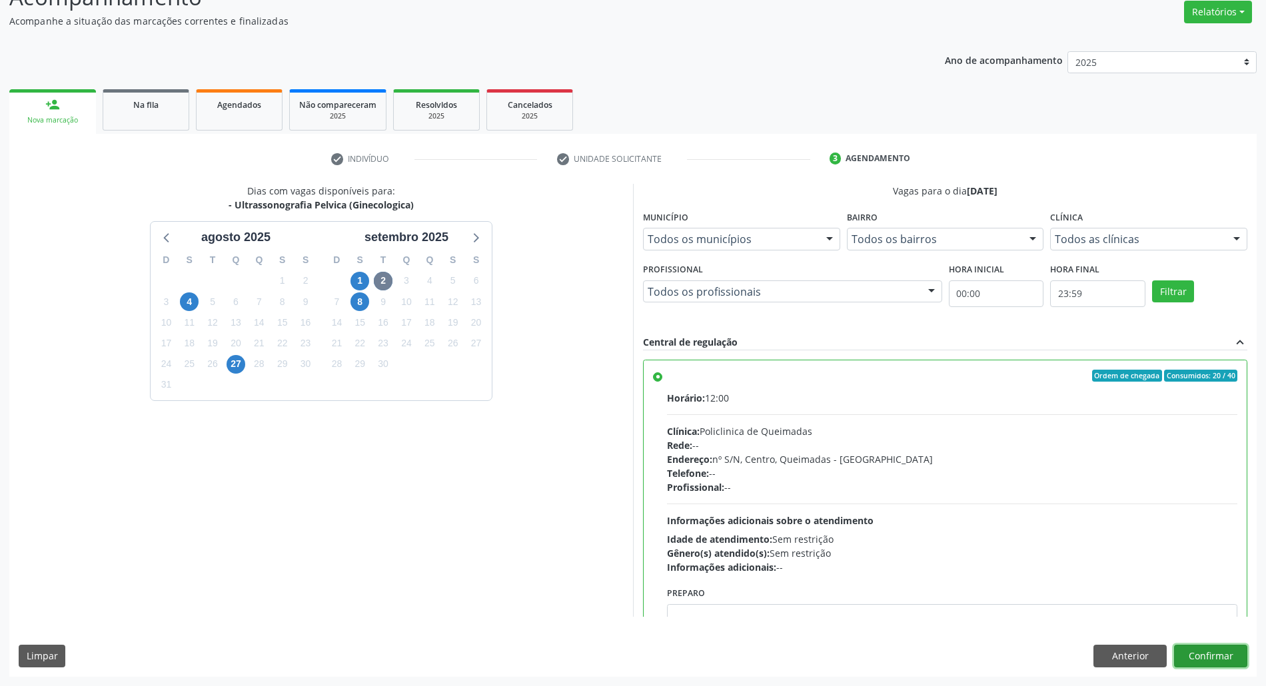
click at [1233, 654] on button "Confirmar" at bounding box center [1210, 656] width 73 height 23
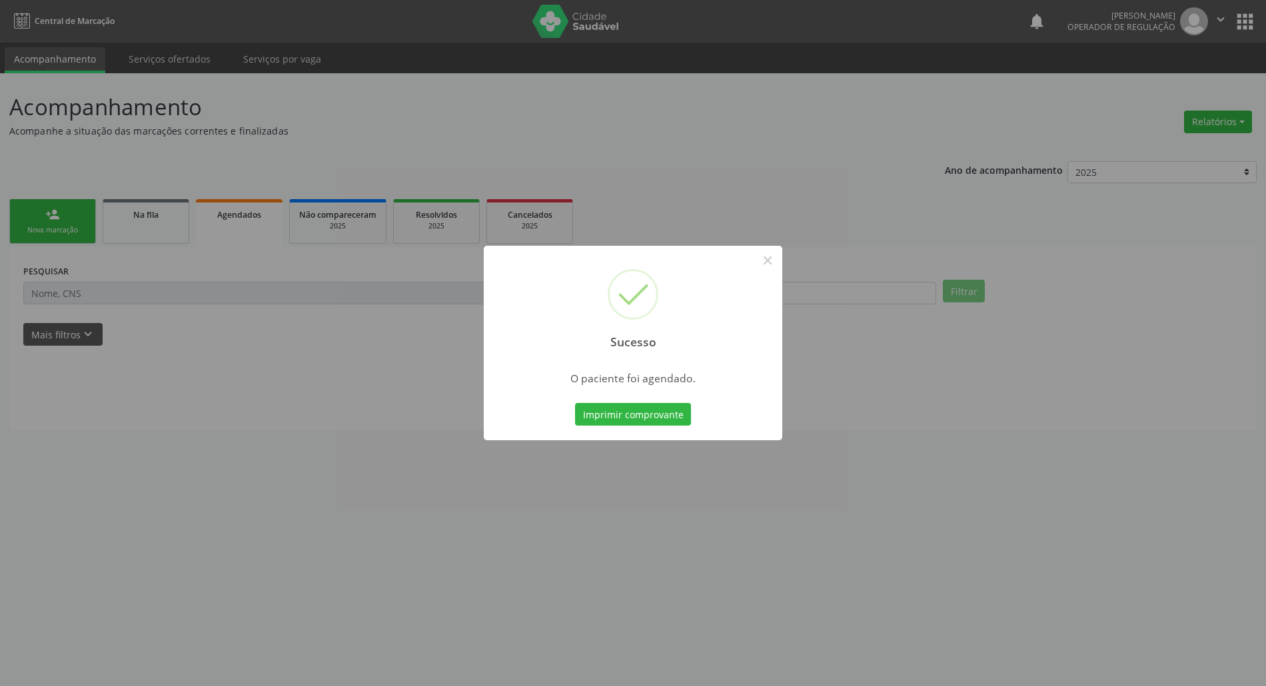
scroll to position [0, 0]
click at [582, 403] on button "Imprimir comprovante" at bounding box center [640, 414] width 116 height 23
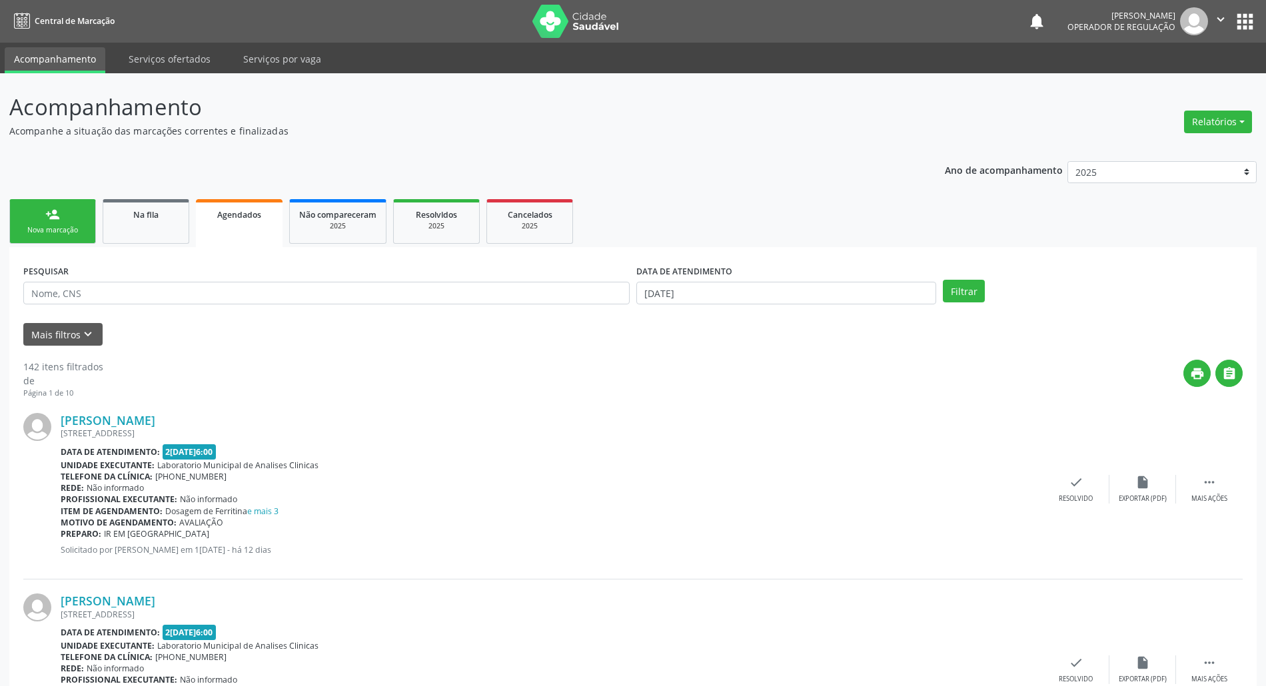
click at [43, 220] on link "person_add Nova marcação" at bounding box center [52, 221] width 87 height 45
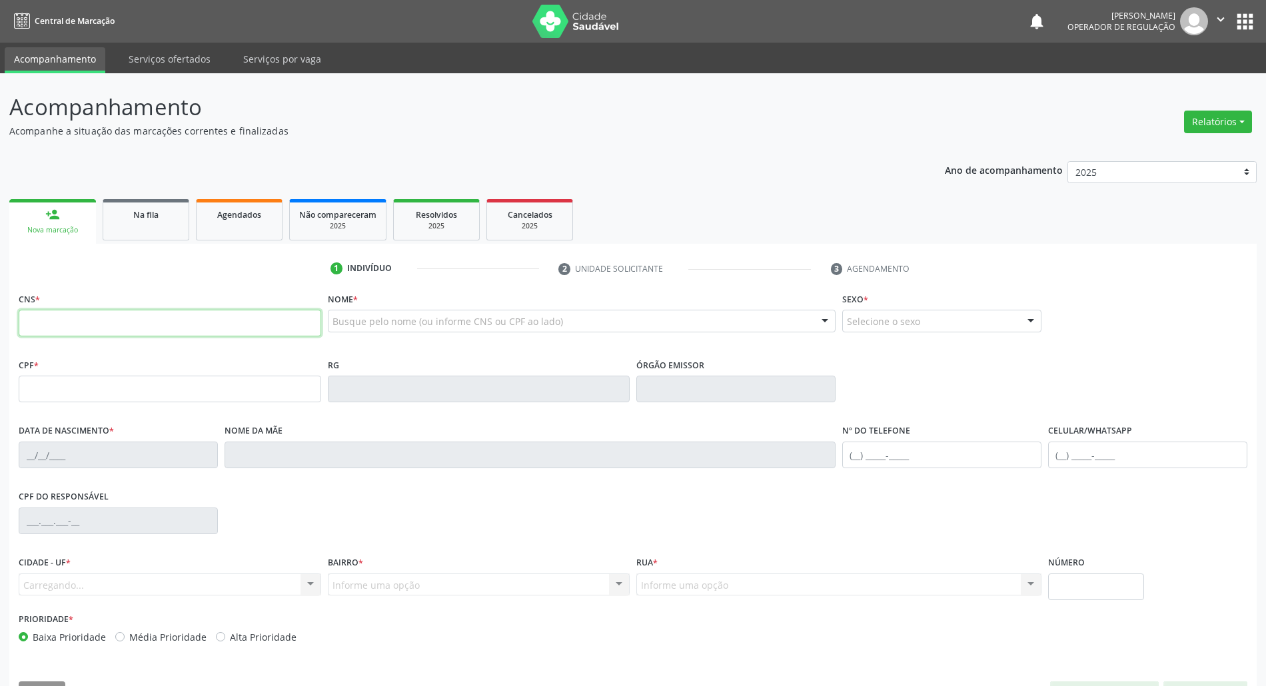
click at [115, 313] on input "text" at bounding box center [170, 323] width 303 height 27
type input "704 1088 5596 6150"
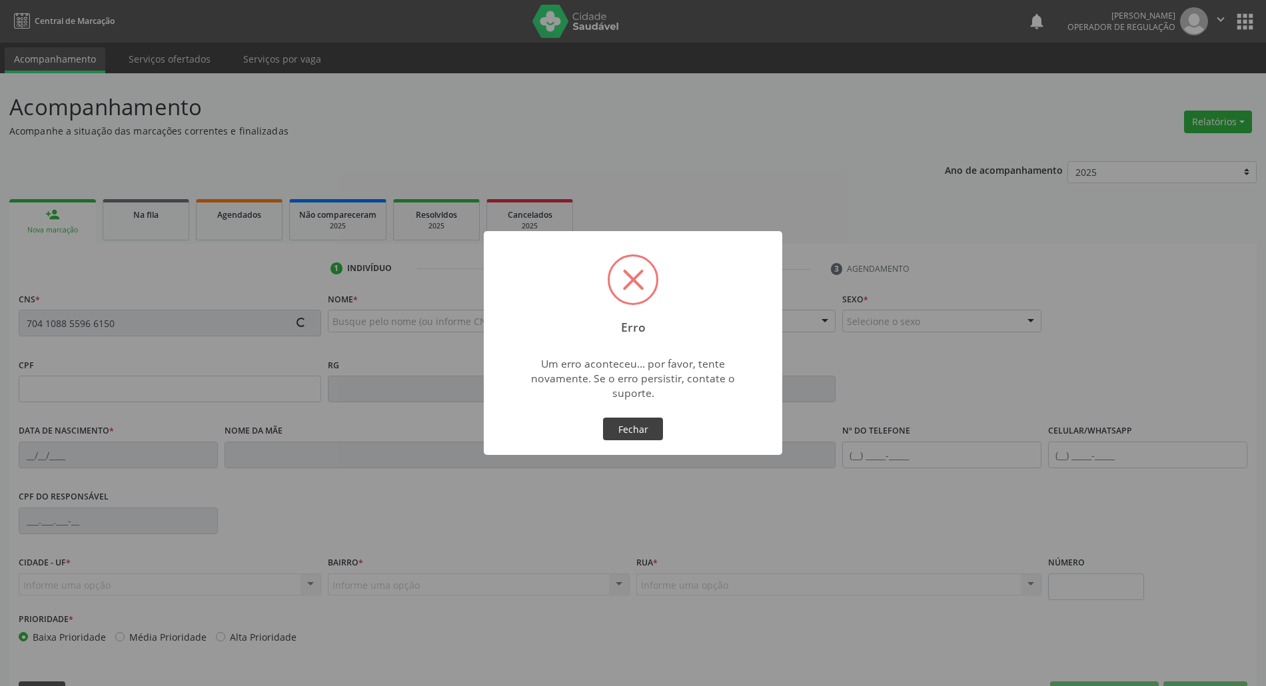
click at [644, 424] on button "Fechar" at bounding box center [633, 429] width 60 height 23
